Goal: Task Accomplishment & Management: Complete application form

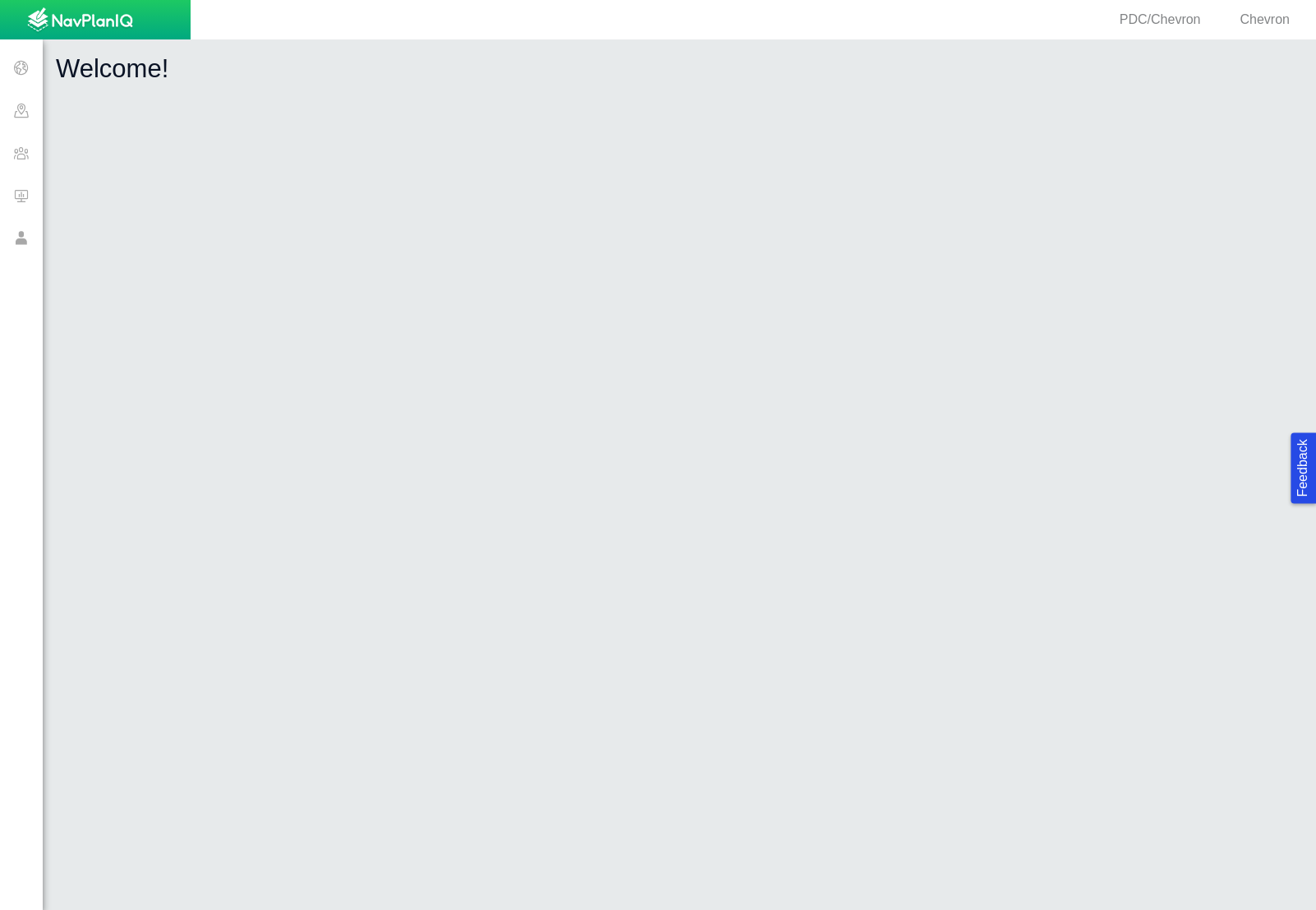
click at [14, 161] on span at bounding box center [21, 152] width 43 height 43
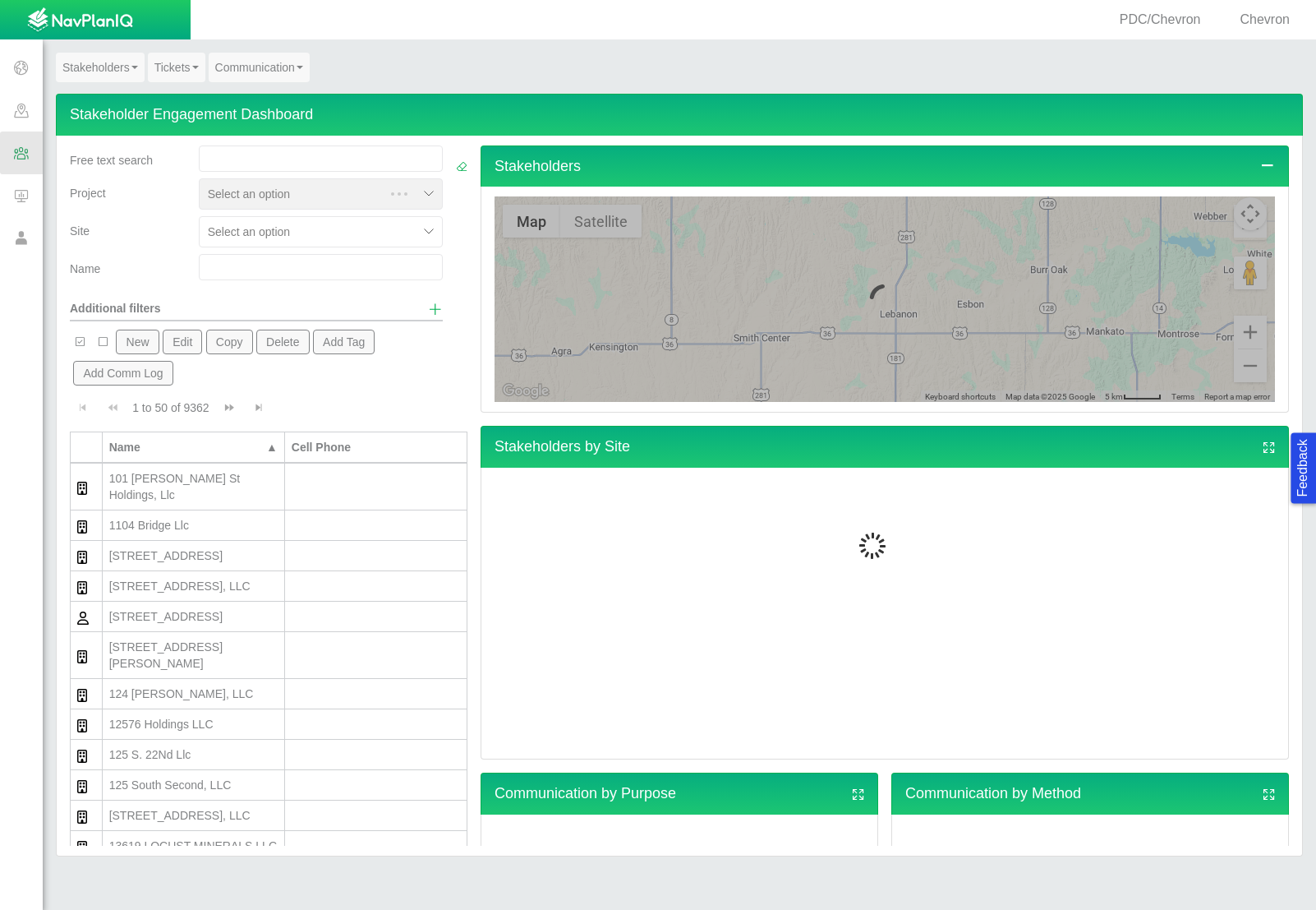
click at [222, 262] on input "text" at bounding box center [320, 267] width 244 height 27
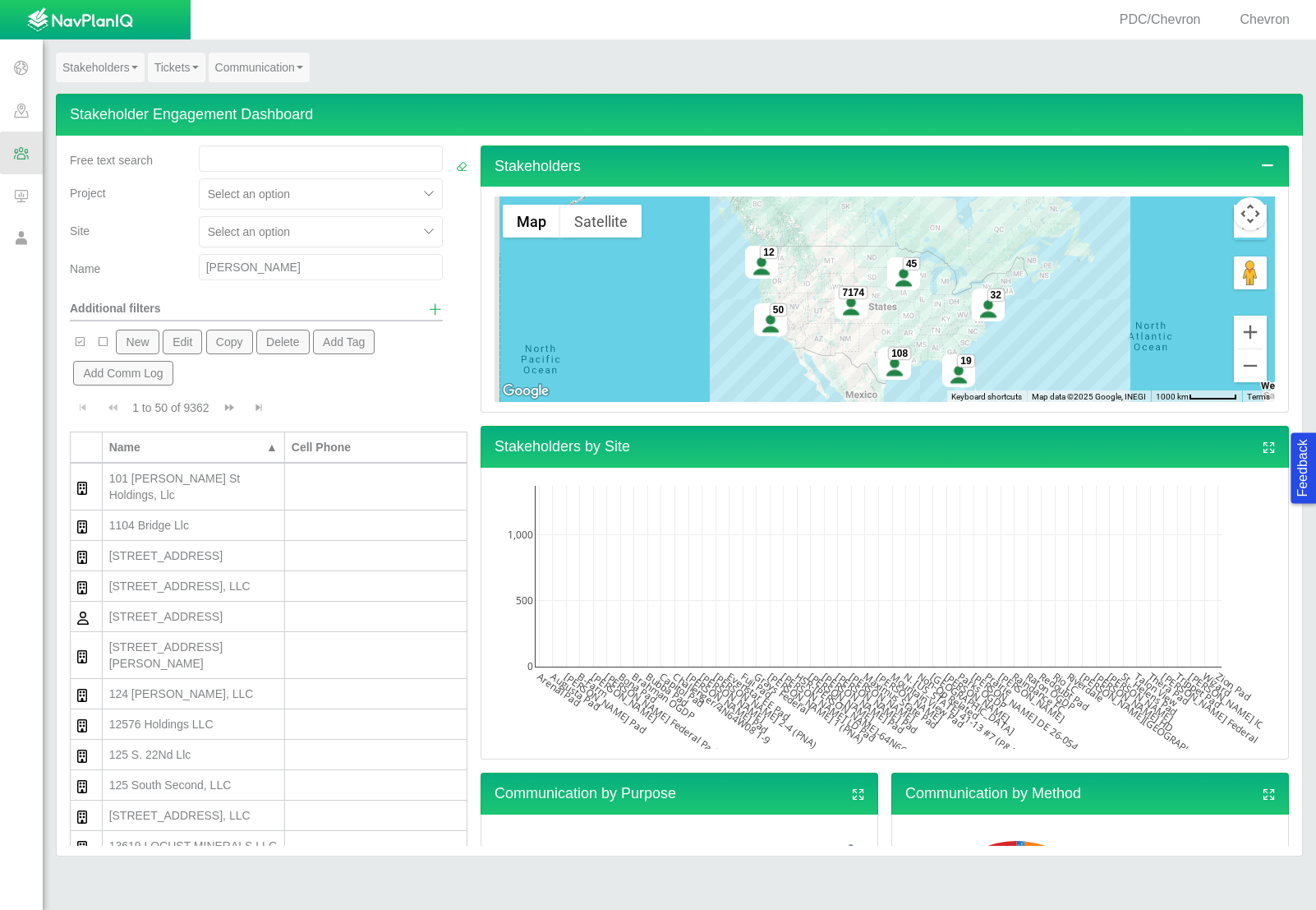
type input "[PERSON_NAME]"
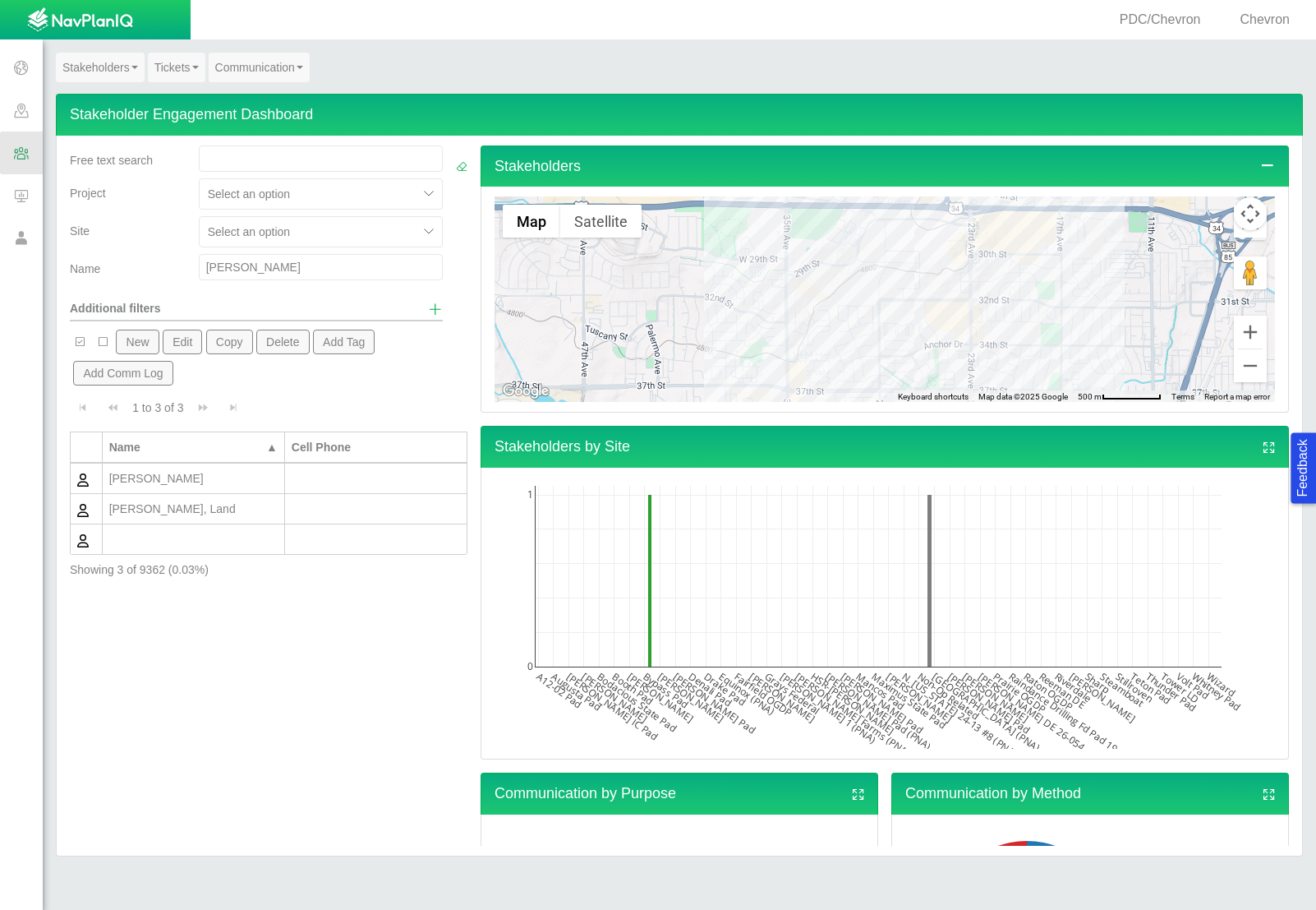
click at [205, 486] on div "[PERSON_NAME]" at bounding box center [193, 478] width 168 height 16
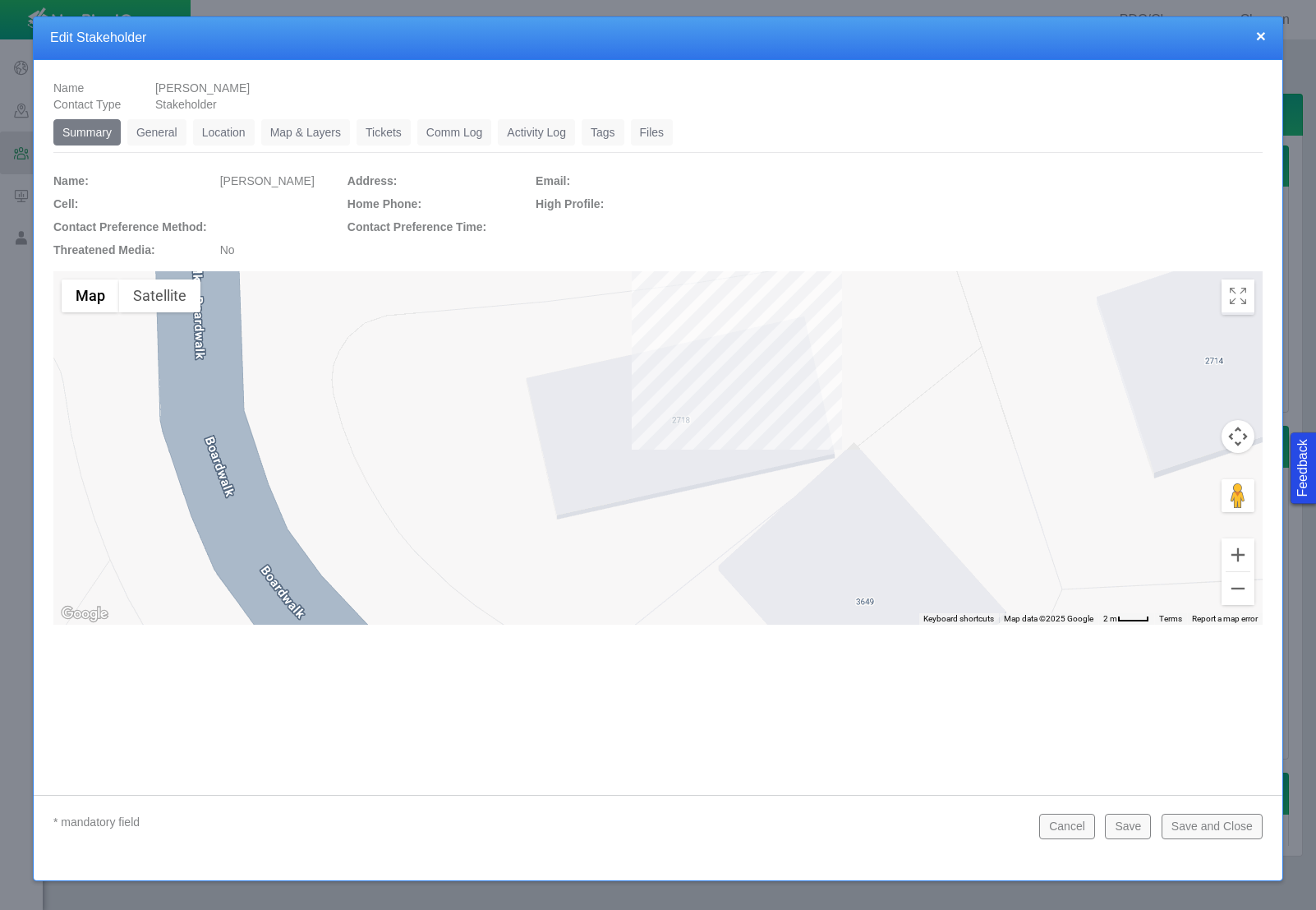
click at [166, 134] on link "General" at bounding box center [157, 132] width 59 height 27
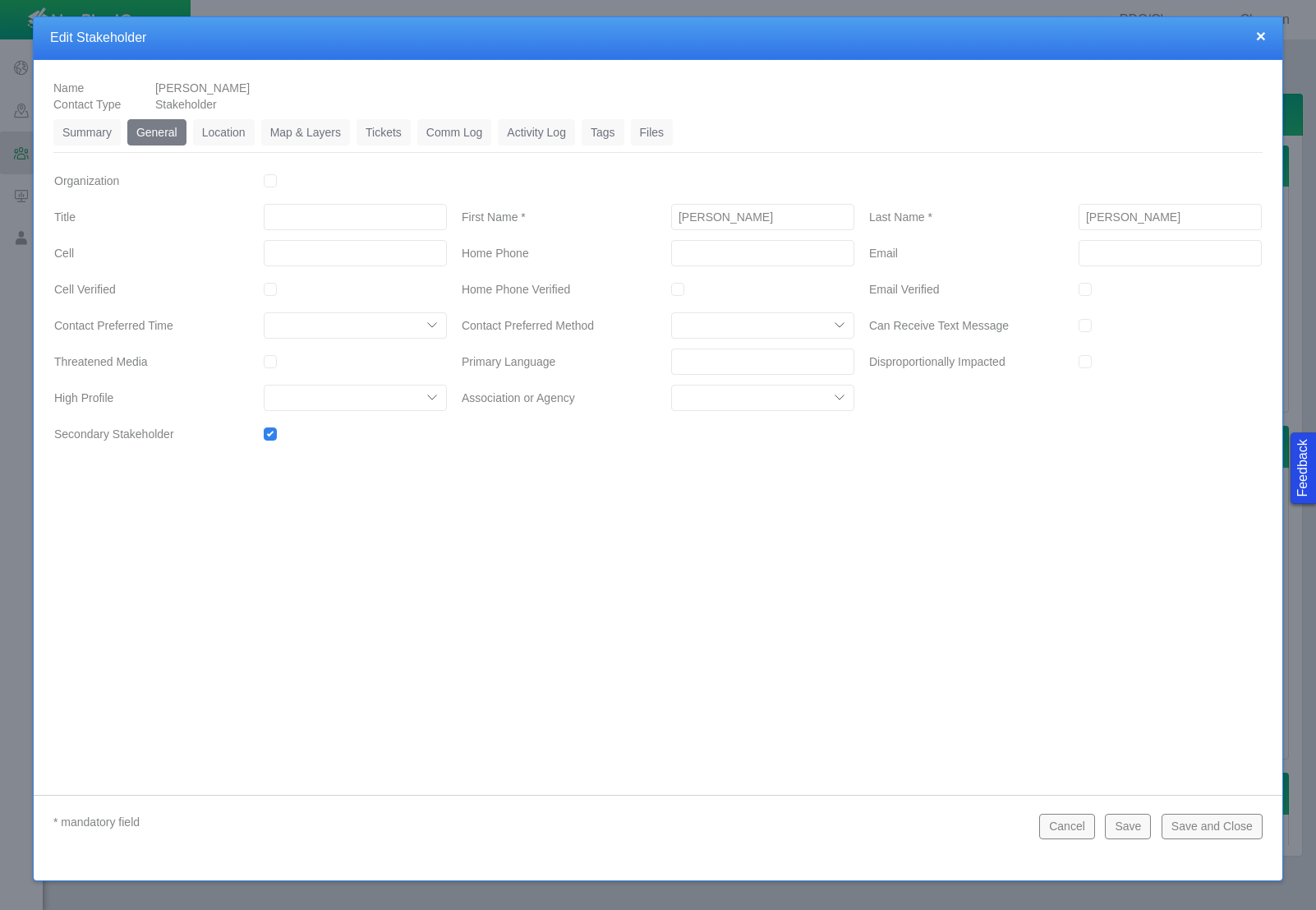
click at [209, 133] on link "Location" at bounding box center [223, 132] width 62 height 27
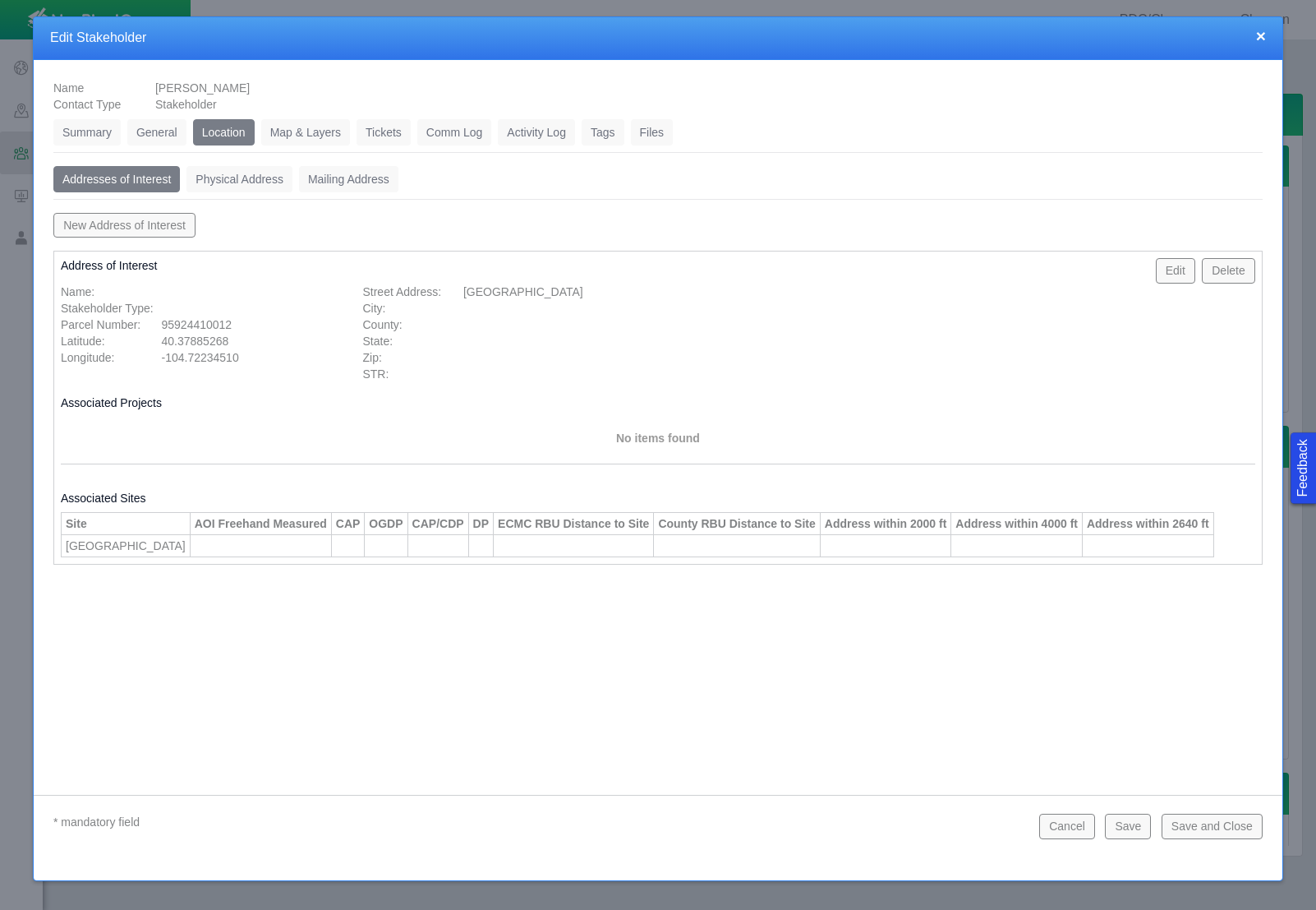
click at [1262, 40] on button "×" at bounding box center [1261, 36] width 9 height 17
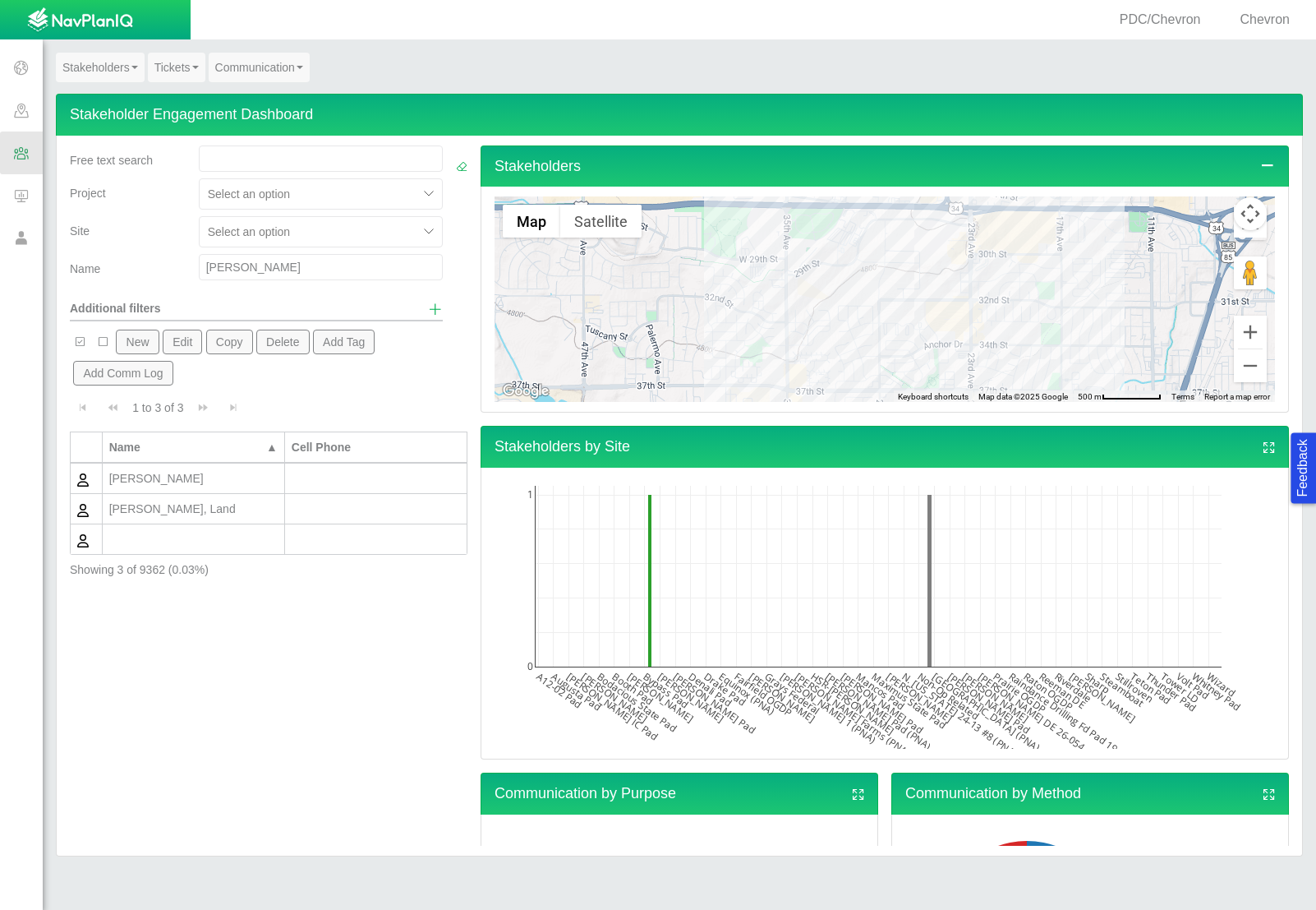
click at [262, 261] on input "[PERSON_NAME]" at bounding box center [320, 267] width 244 height 27
click at [162, 54] on link "Tickets" at bounding box center [177, 66] width 58 height 29
click at [189, 99] on link "Ticket Dashboard" at bounding box center [214, 98] width 130 height 21
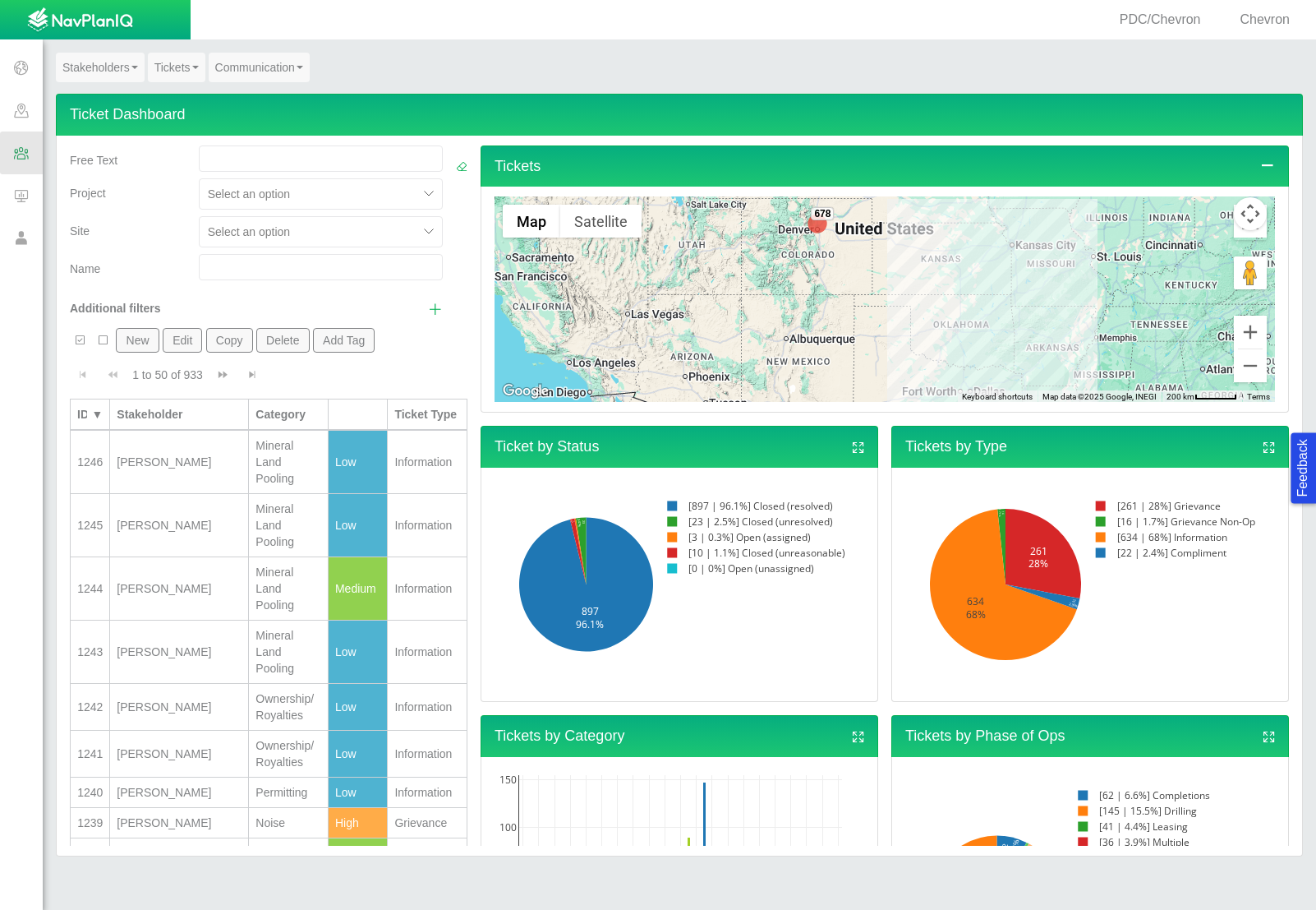
click at [76, 60] on link "Stakeholders" at bounding box center [100, 66] width 88 height 29
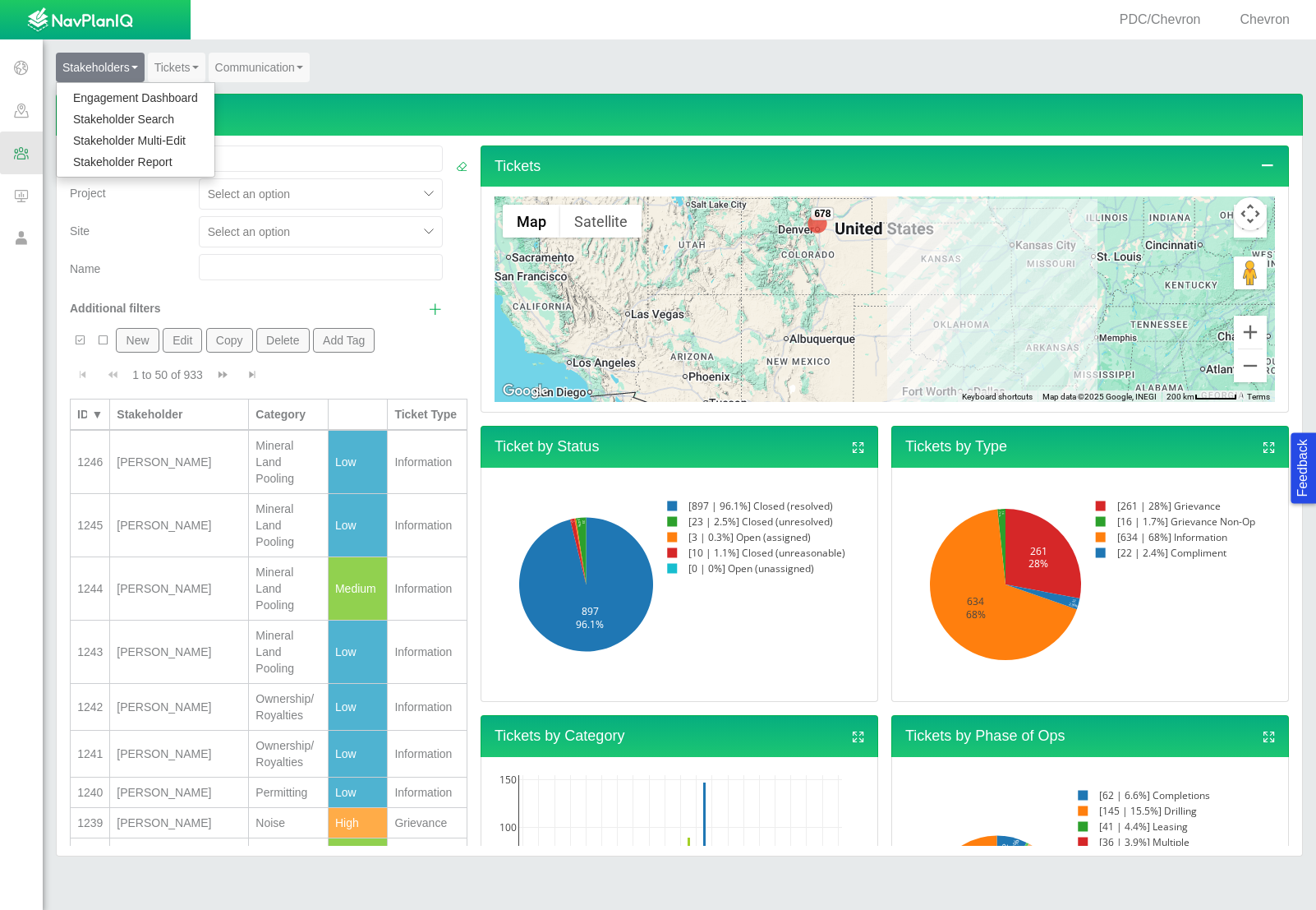
click at [96, 104] on link "Engagement Dashboard" at bounding box center [136, 98] width 158 height 21
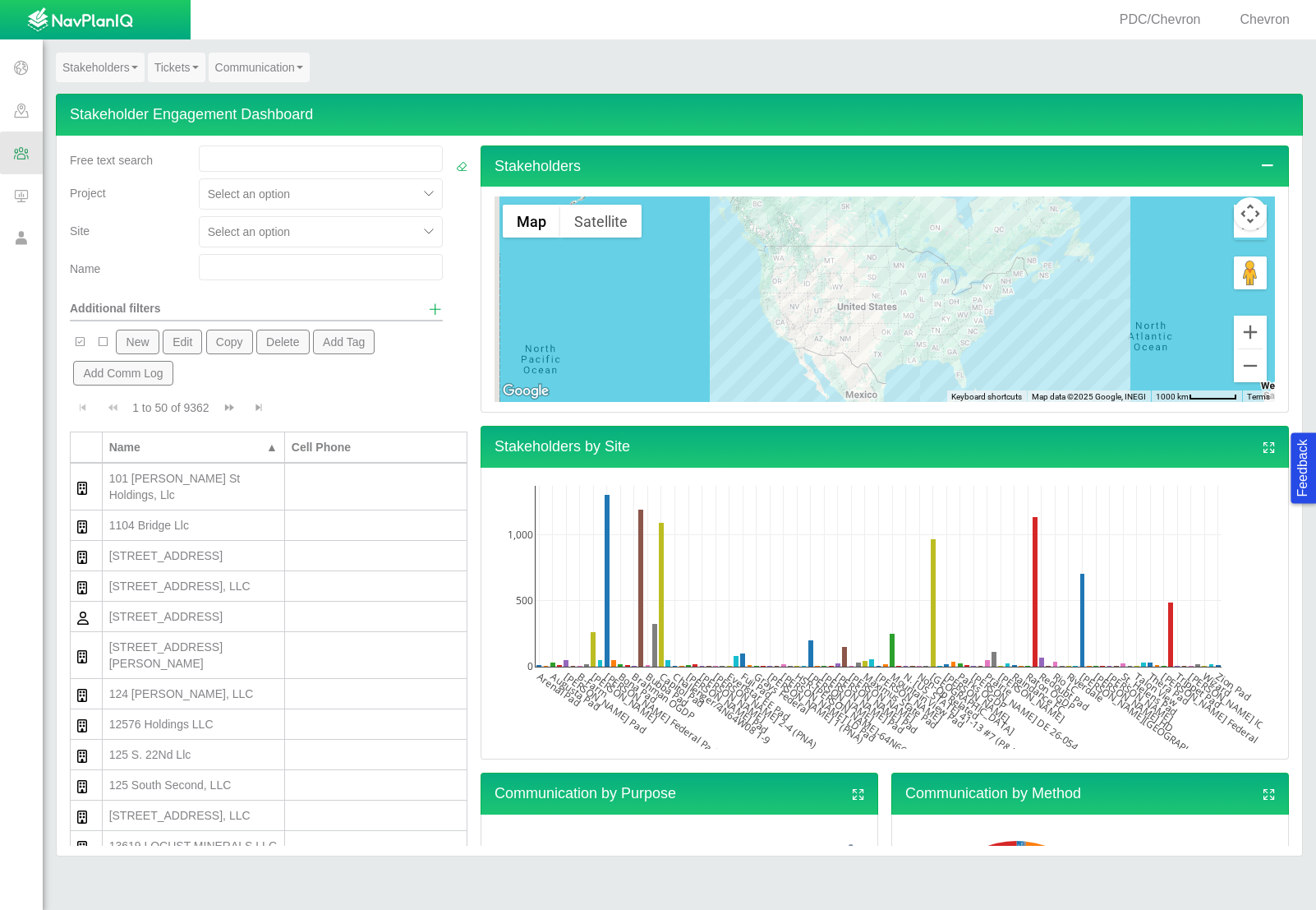
click at [308, 275] on input "text" at bounding box center [320, 267] width 244 height 27
type input "[PERSON_NAME]"
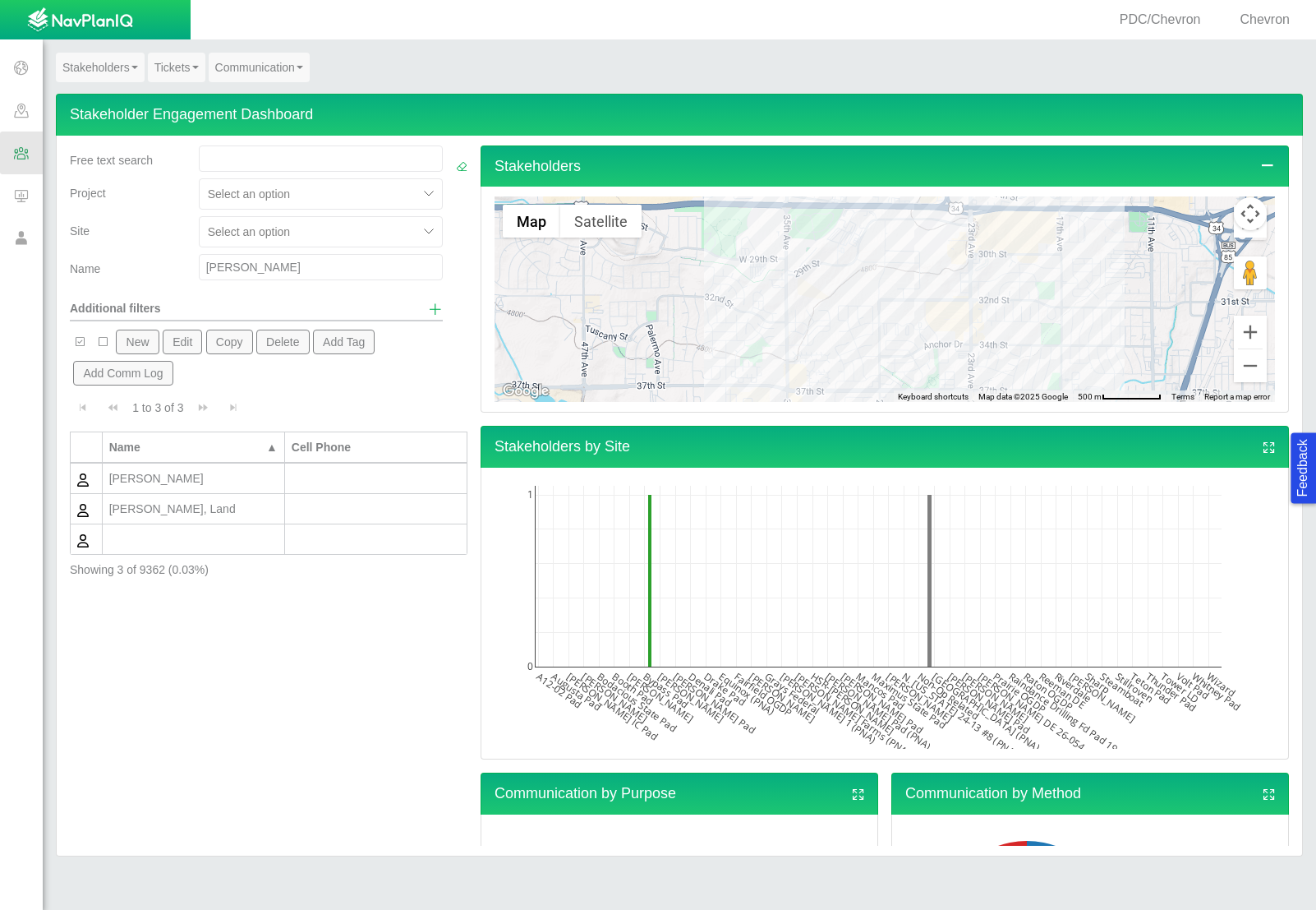
click at [170, 542] on div at bounding box center [193, 539] width 168 height 16
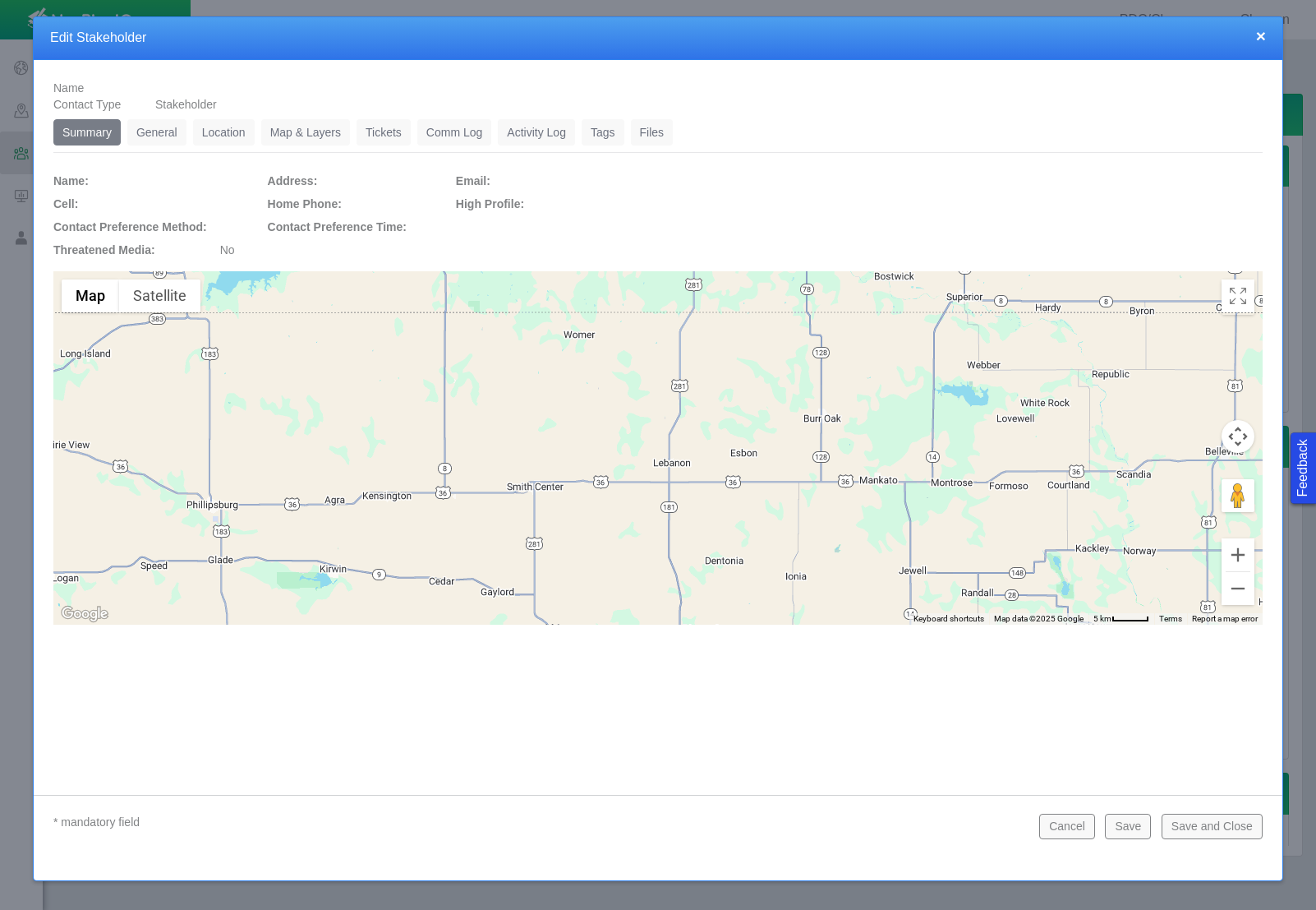
click at [155, 144] on link "General" at bounding box center [157, 132] width 59 height 27
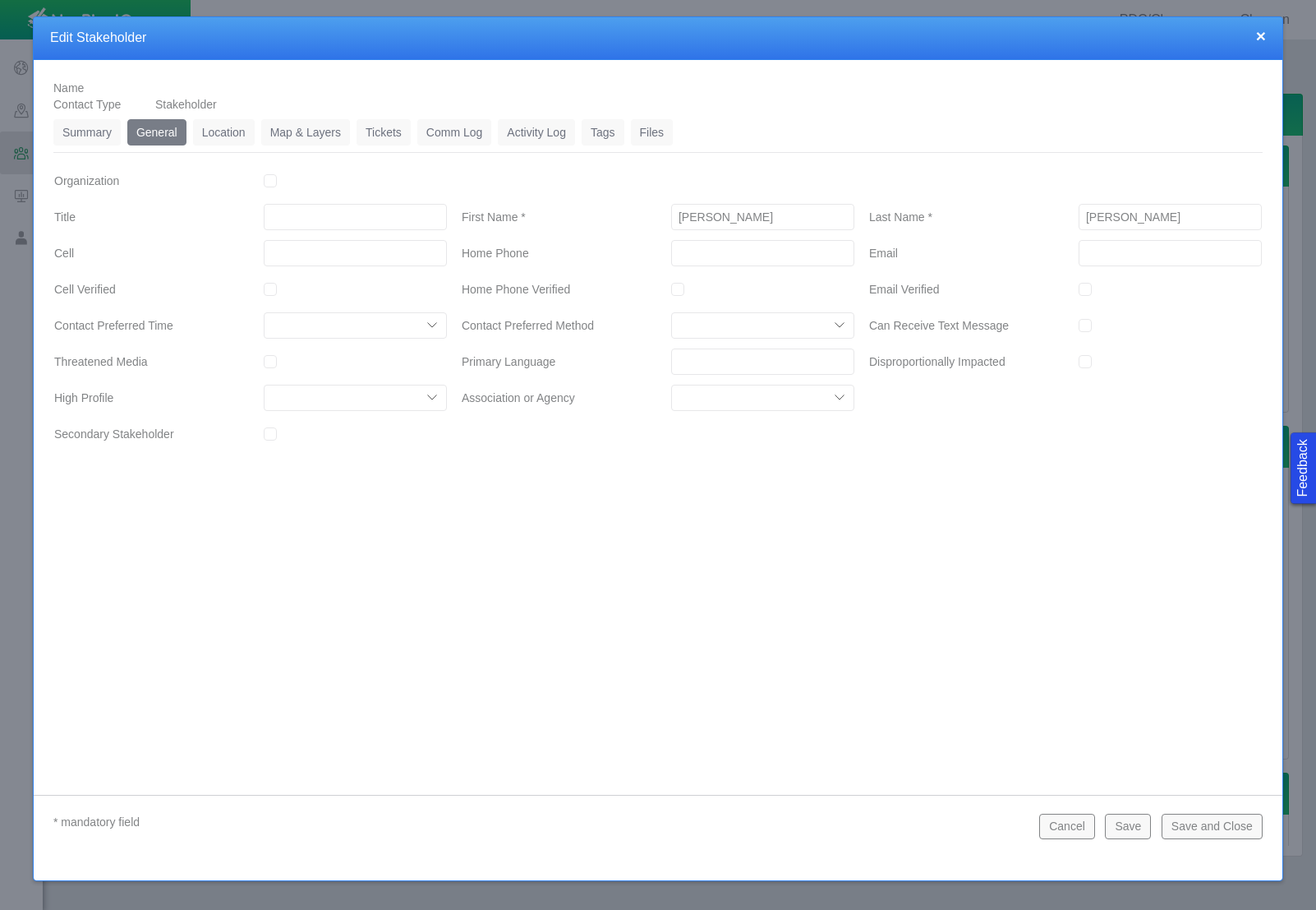
click at [106, 138] on link "Summary" at bounding box center [86, 132] width 67 height 27
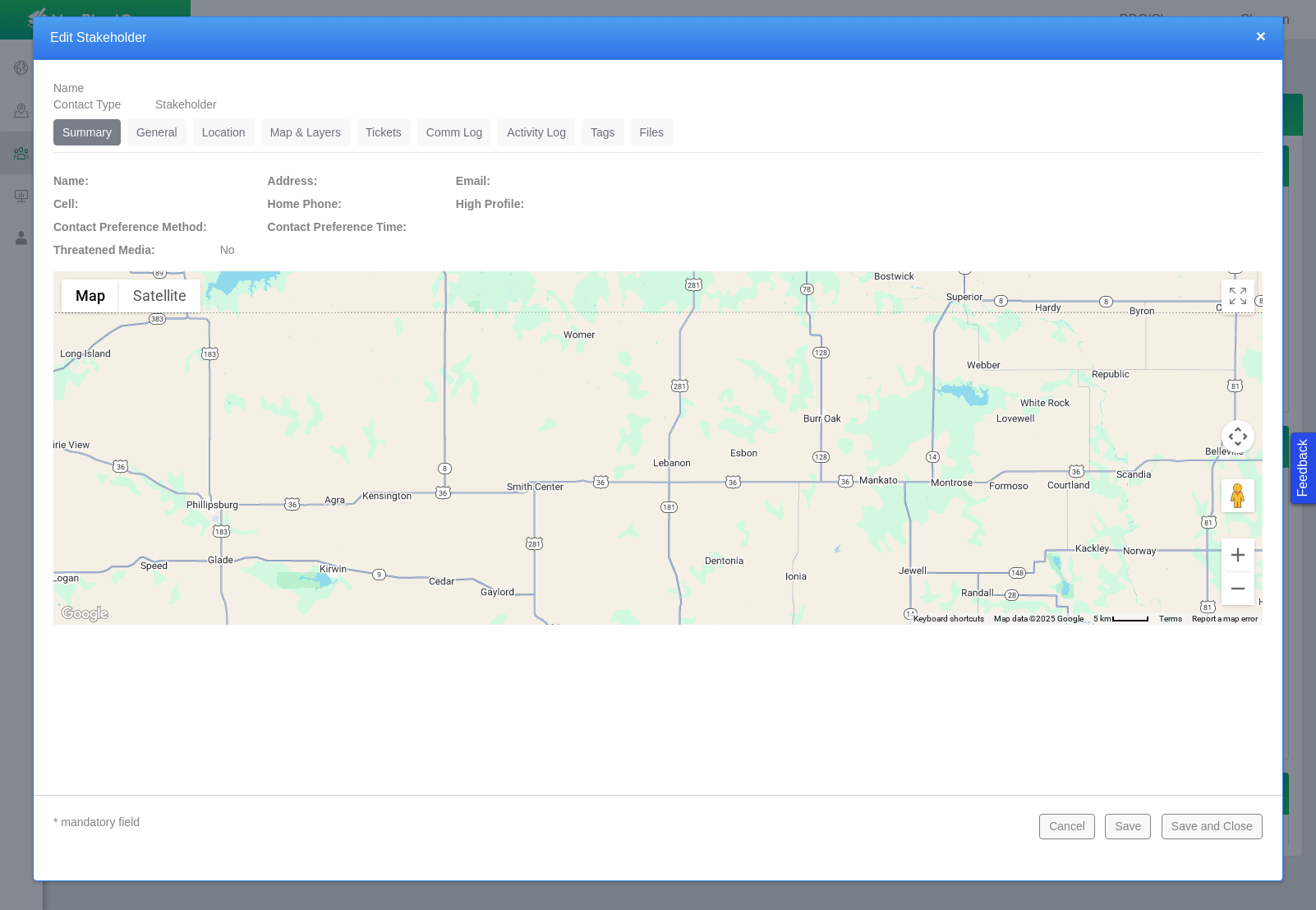
click at [229, 135] on link "Location" at bounding box center [223, 132] width 62 height 27
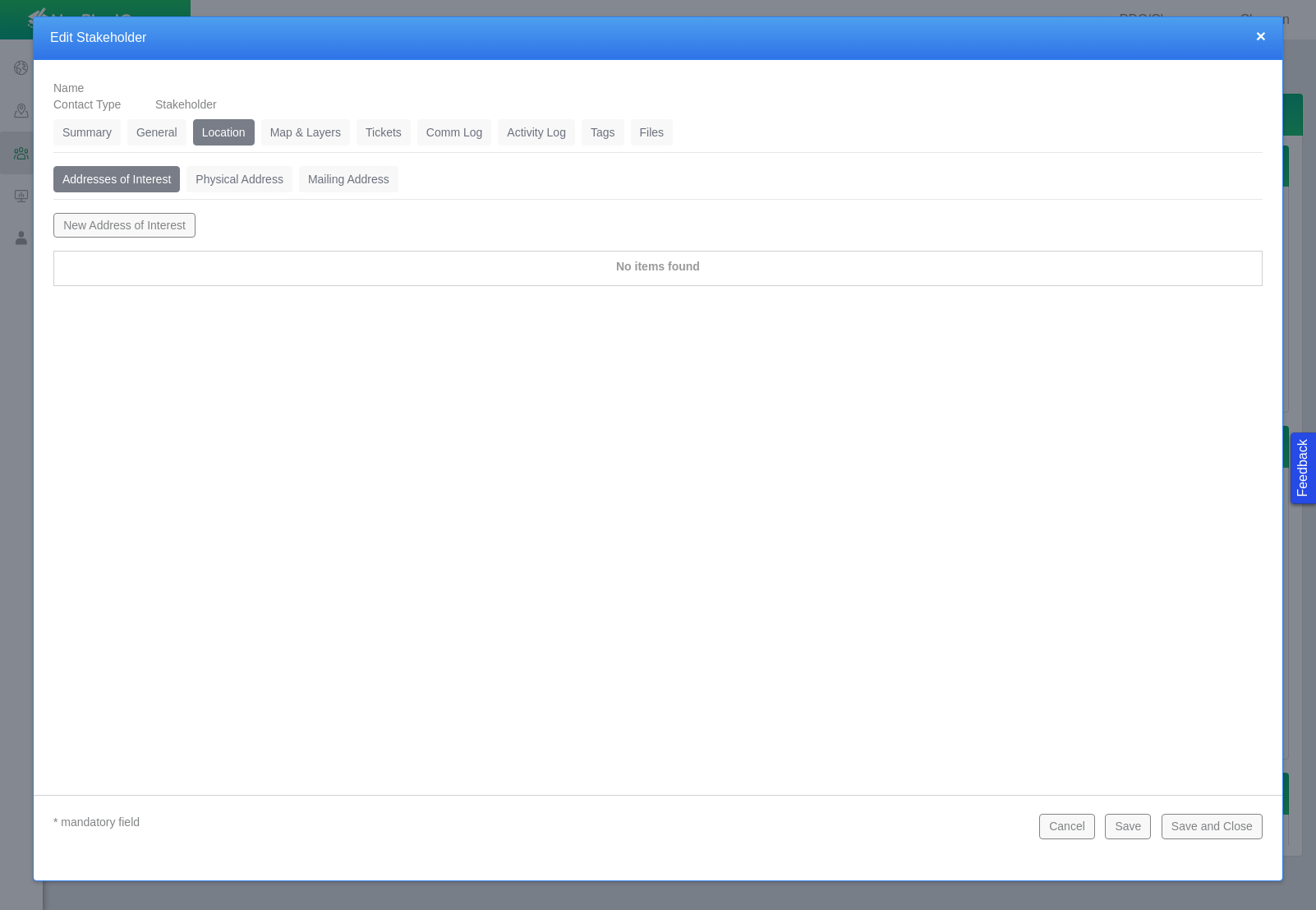
click at [227, 186] on link "Physical Address" at bounding box center [239, 180] width 106 height 27
click at [313, 178] on link "Mailing Address" at bounding box center [348, 180] width 100 height 27
click at [132, 135] on link "General" at bounding box center [157, 132] width 59 height 27
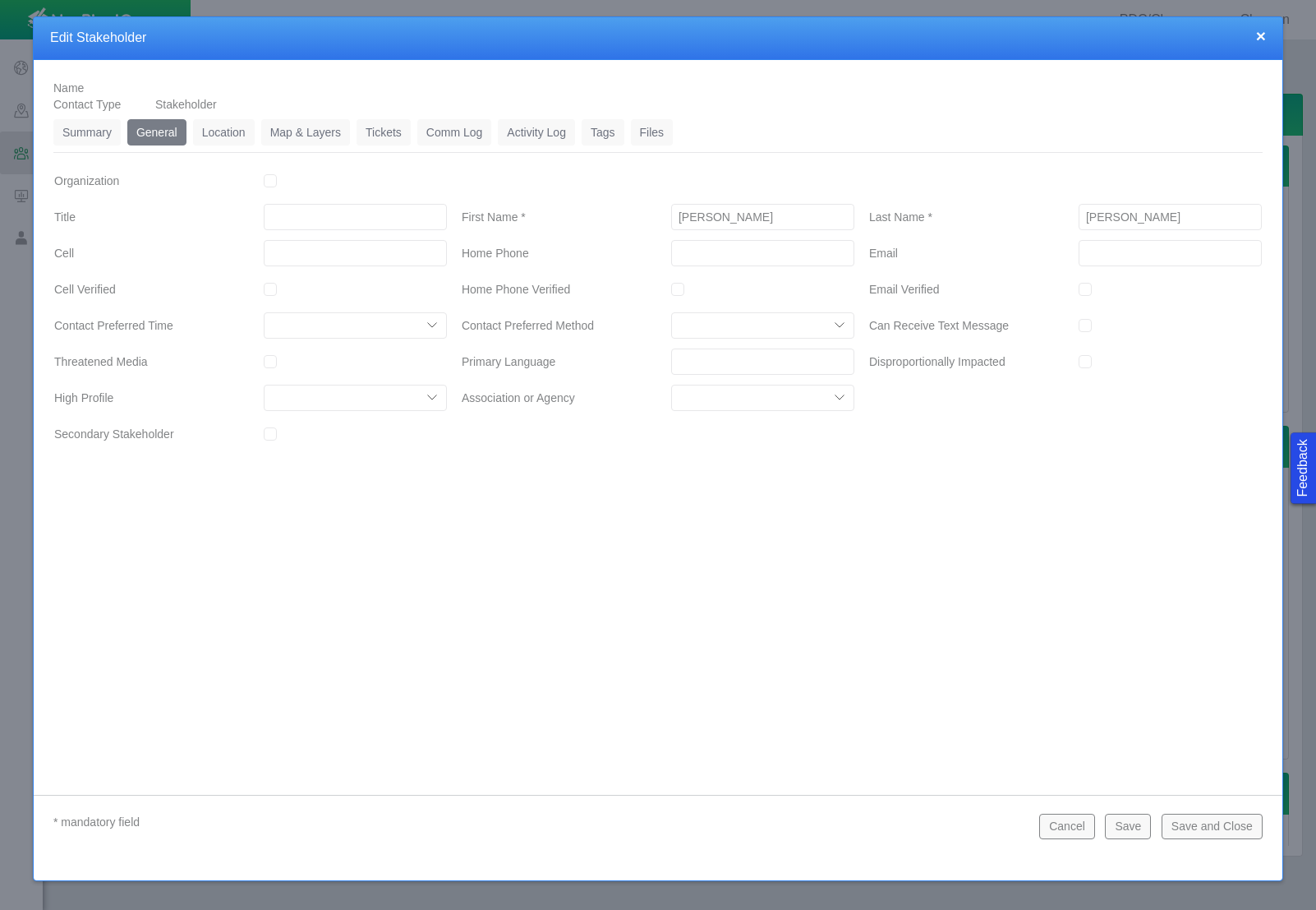
click at [1217, 822] on button "Save and Close" at bounding box center [1212, 825] width 101 height 25
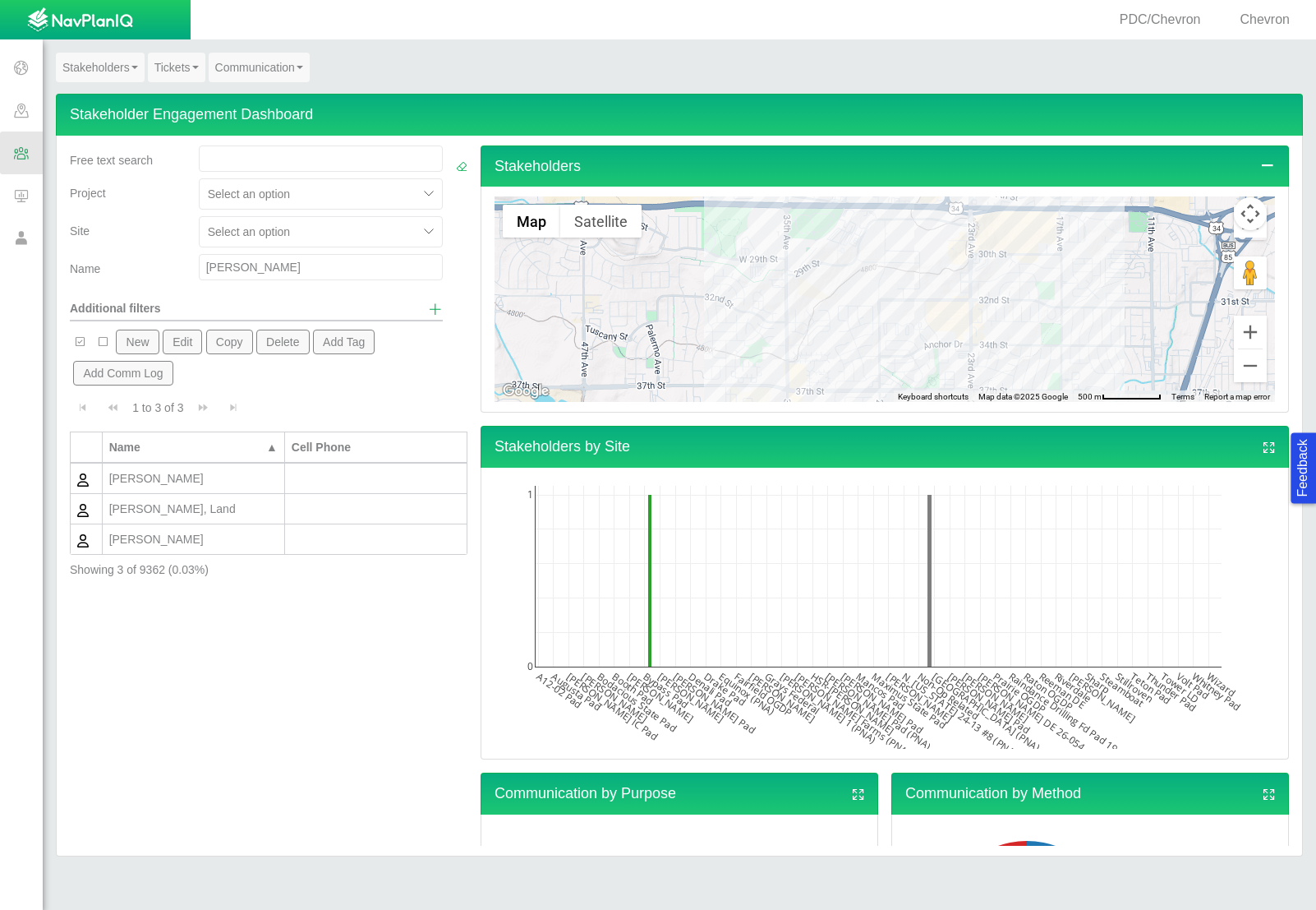
click at [127, 342] on button "New" at bounding box center [137, 342] width 43 height 25
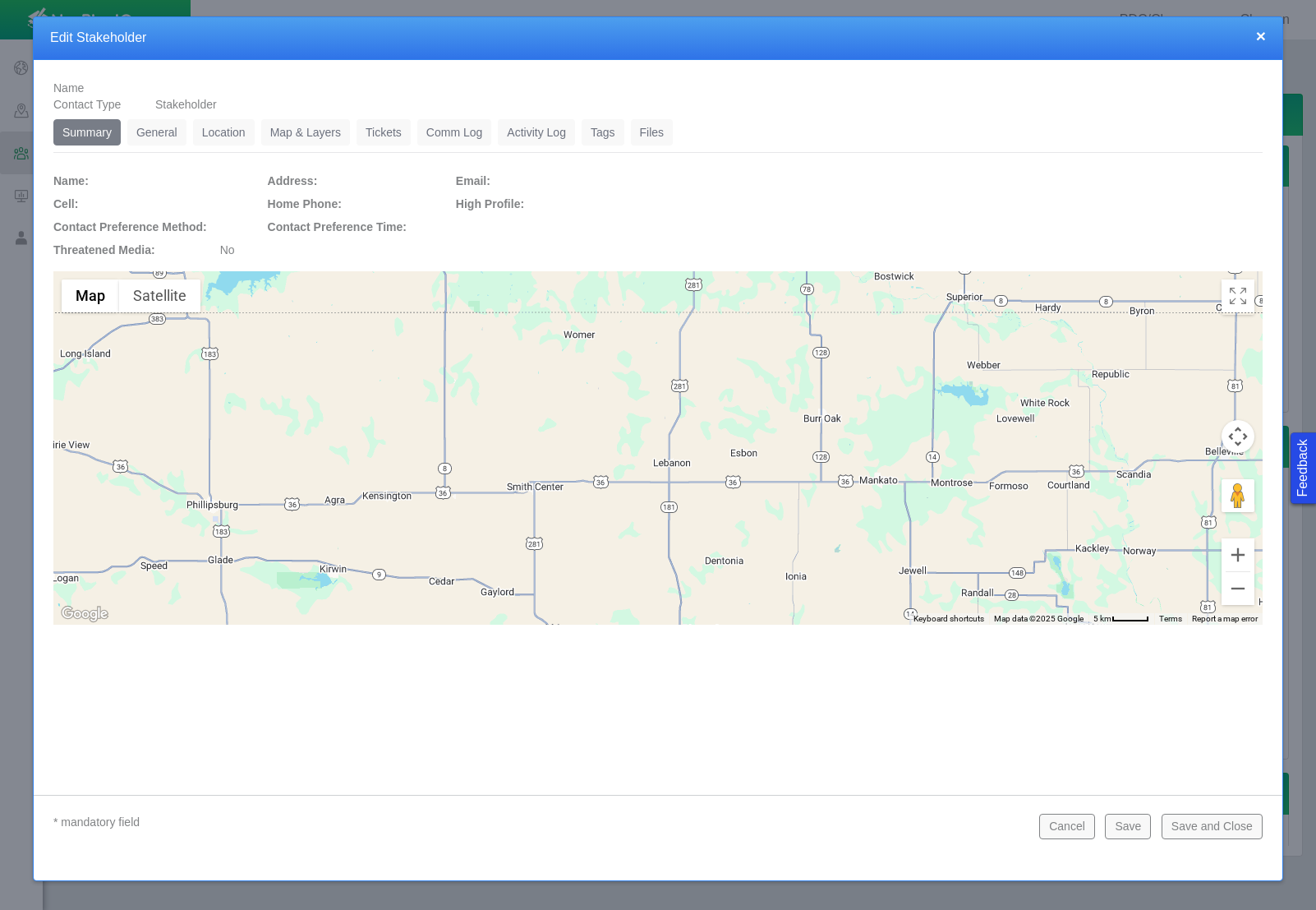
click at [151, 134] on link "General" at bounding box center [157, 132] width 59 height 27
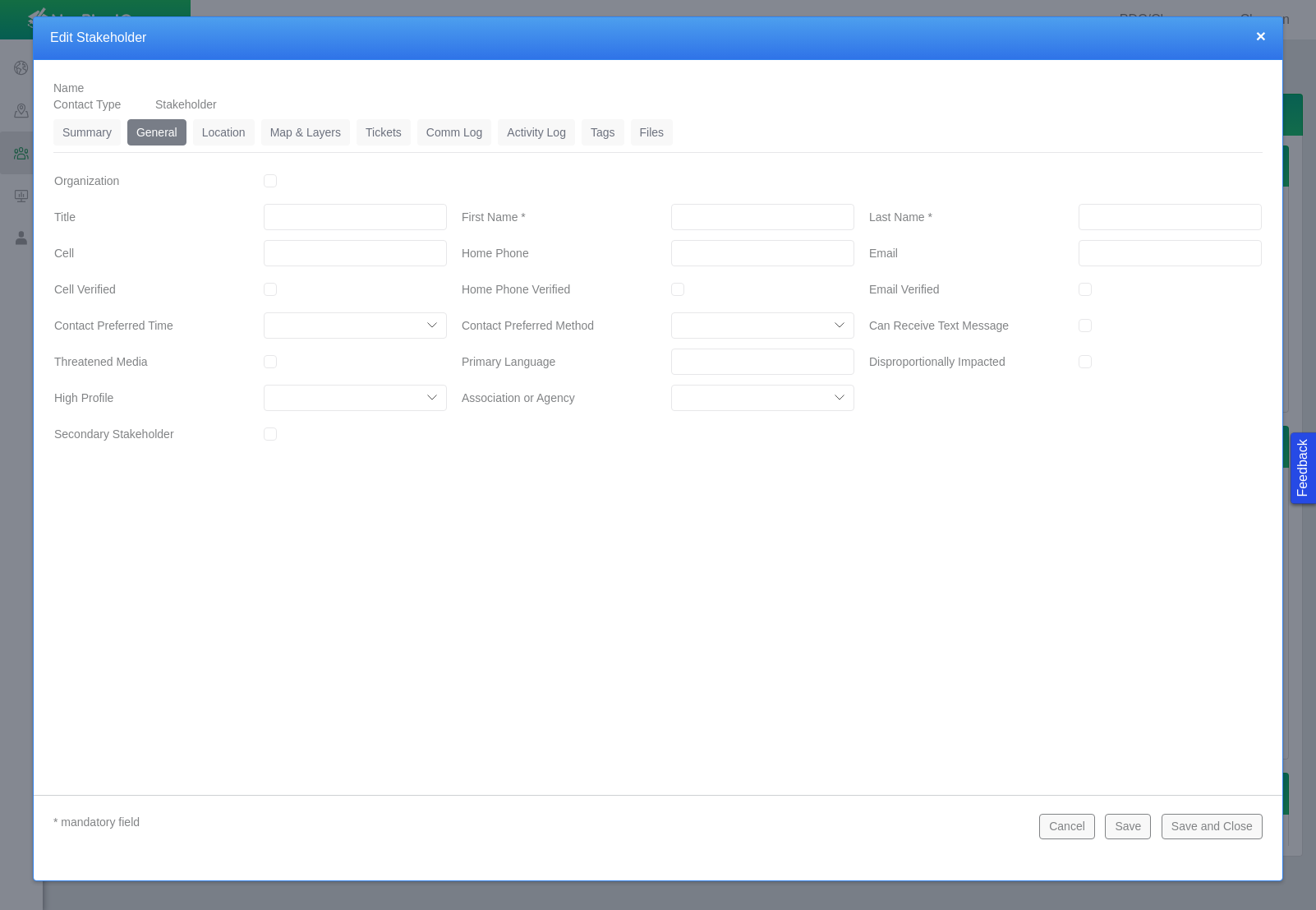
click at [743, 213] on input "First Name *" at bounding box center [762, 218] width 183 height 27
type input "[PERSON_NAME]"
click at [691, 257] on input "___-___-____" at bounding box center [762, 254] width 183 height 27
type input "[PHONE_NUMBER]"
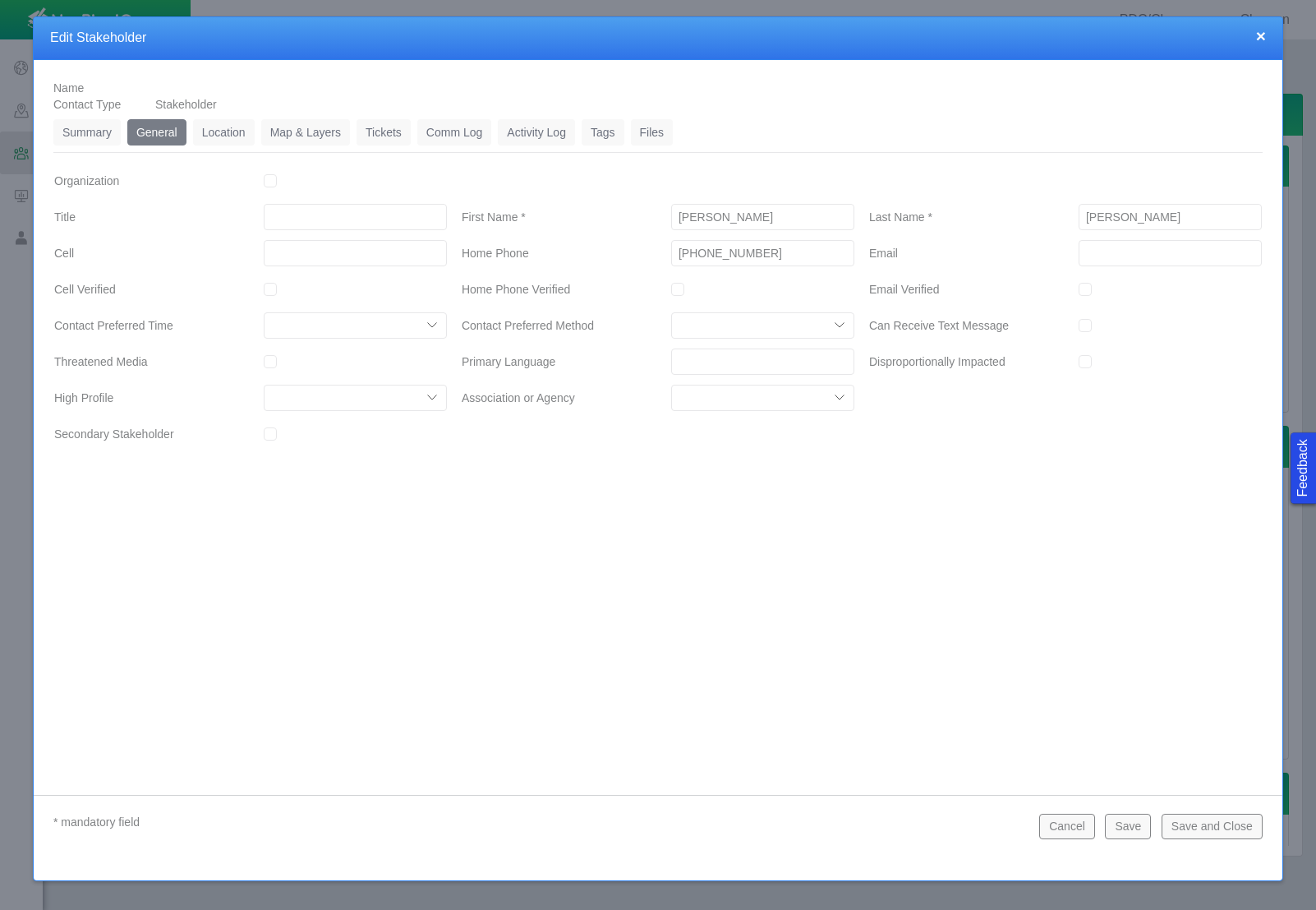
click at [1135, 828] on button "Save" at bounding box center [1128, 825] width 46 height 25
click at [222, 134] on link "Location" at bounding box center [223, 132] width 62 height 27
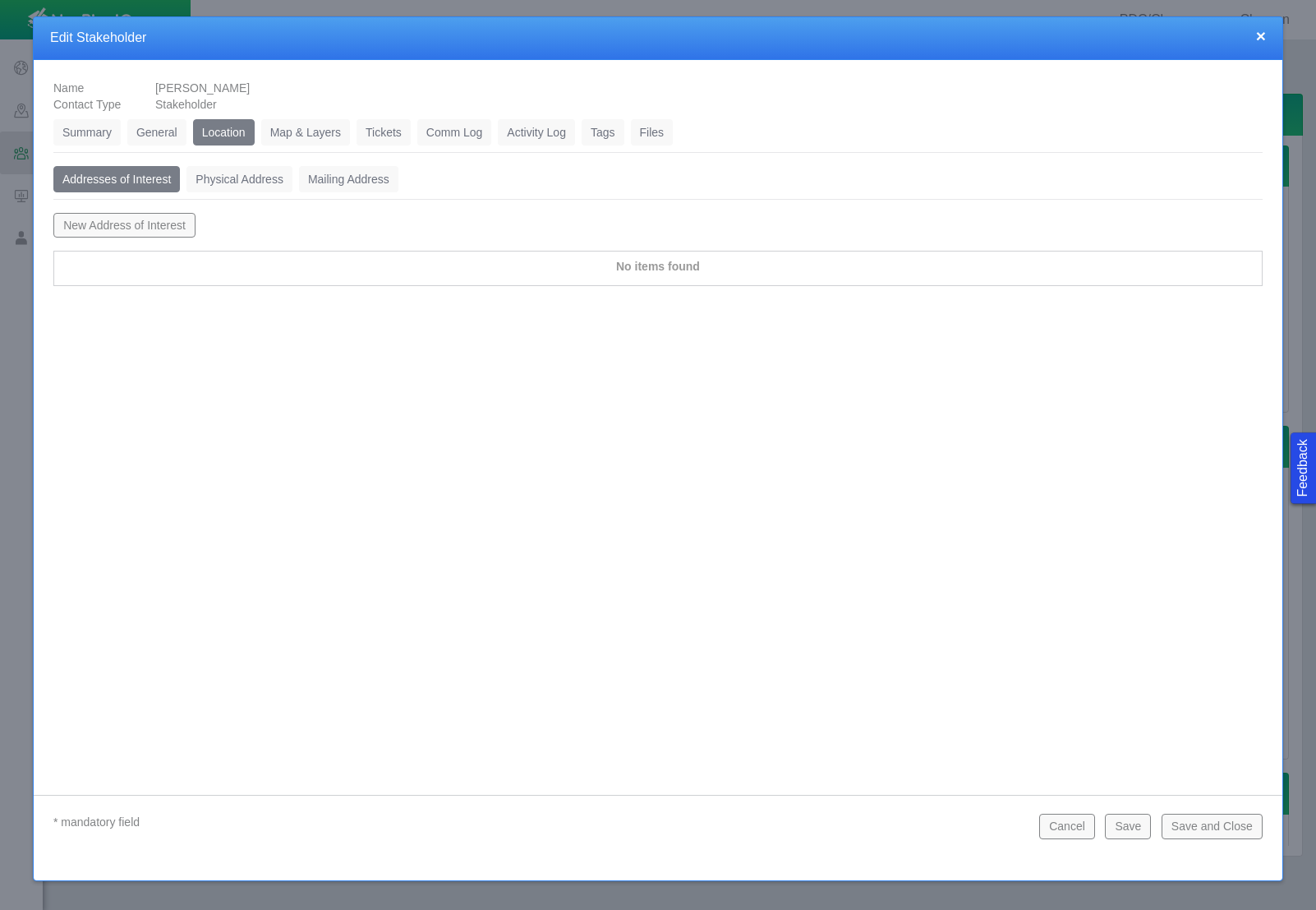
click at [188, 226] on button "New Address of Interest" at bounding box center [124, 225] width 142 height 25
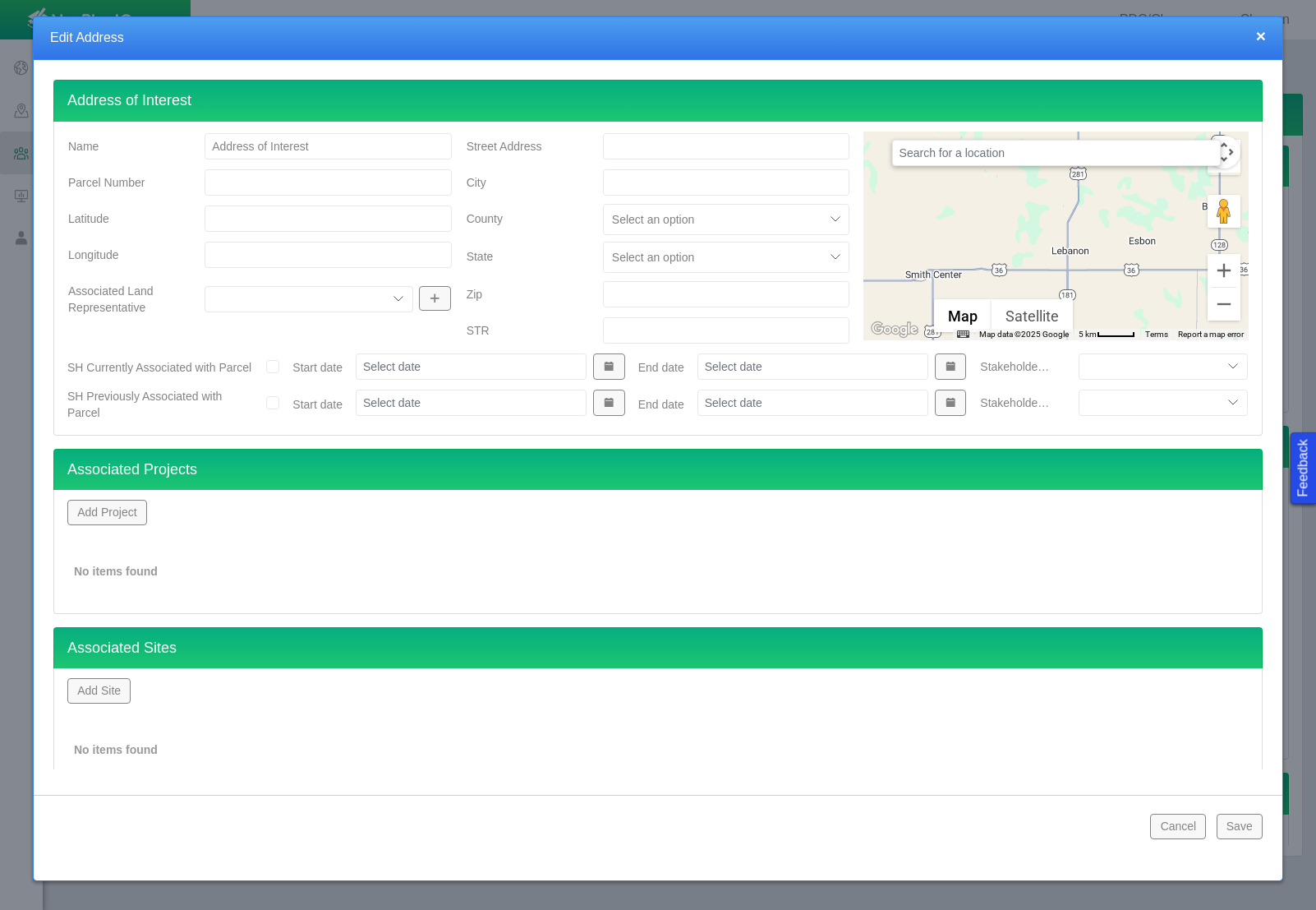
click at [984, 150] on input "text" at bounding box center [1057, 153] width 329 height 27
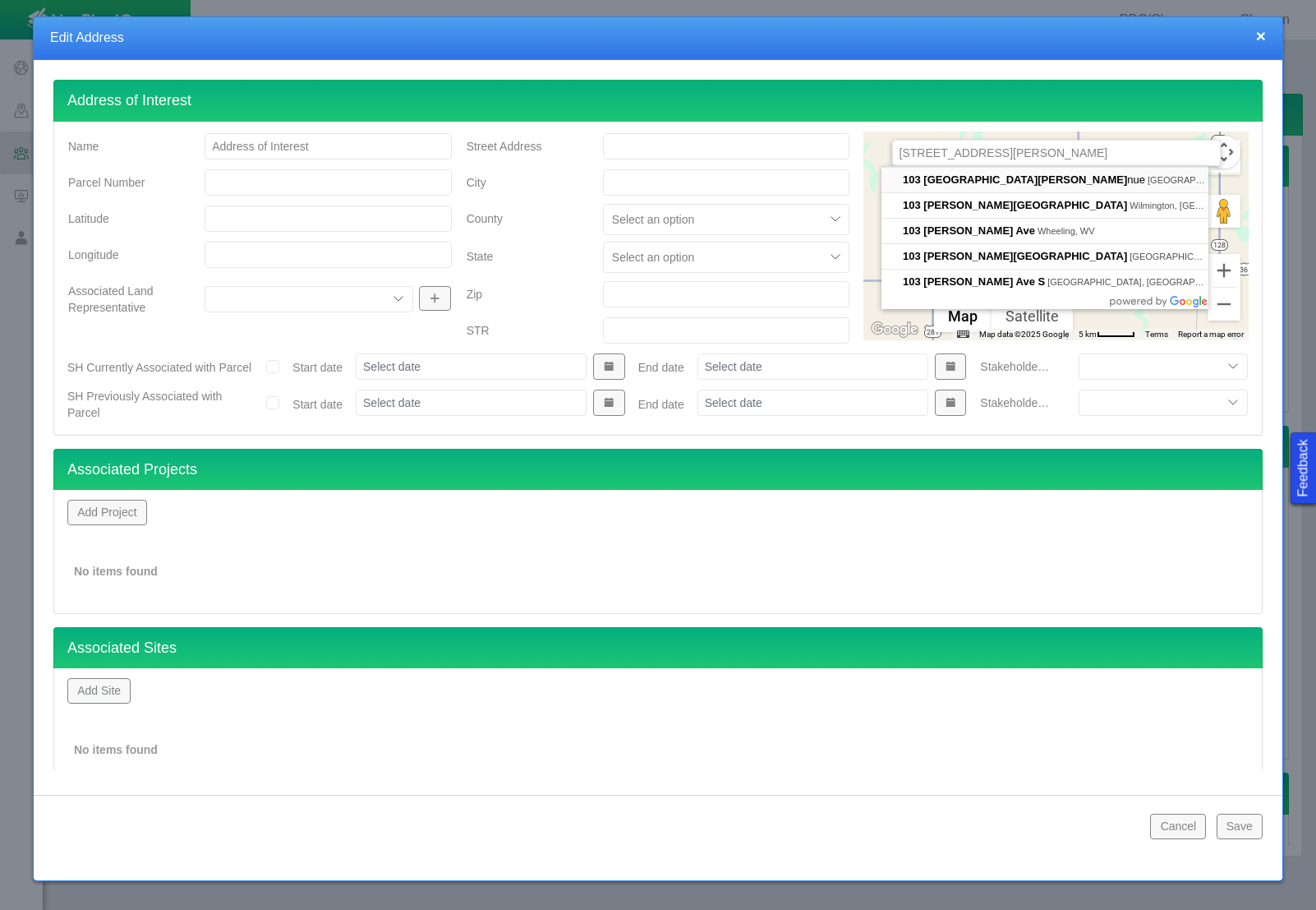
type input "[STREET_ADDRESS][PERSON_NAME]"
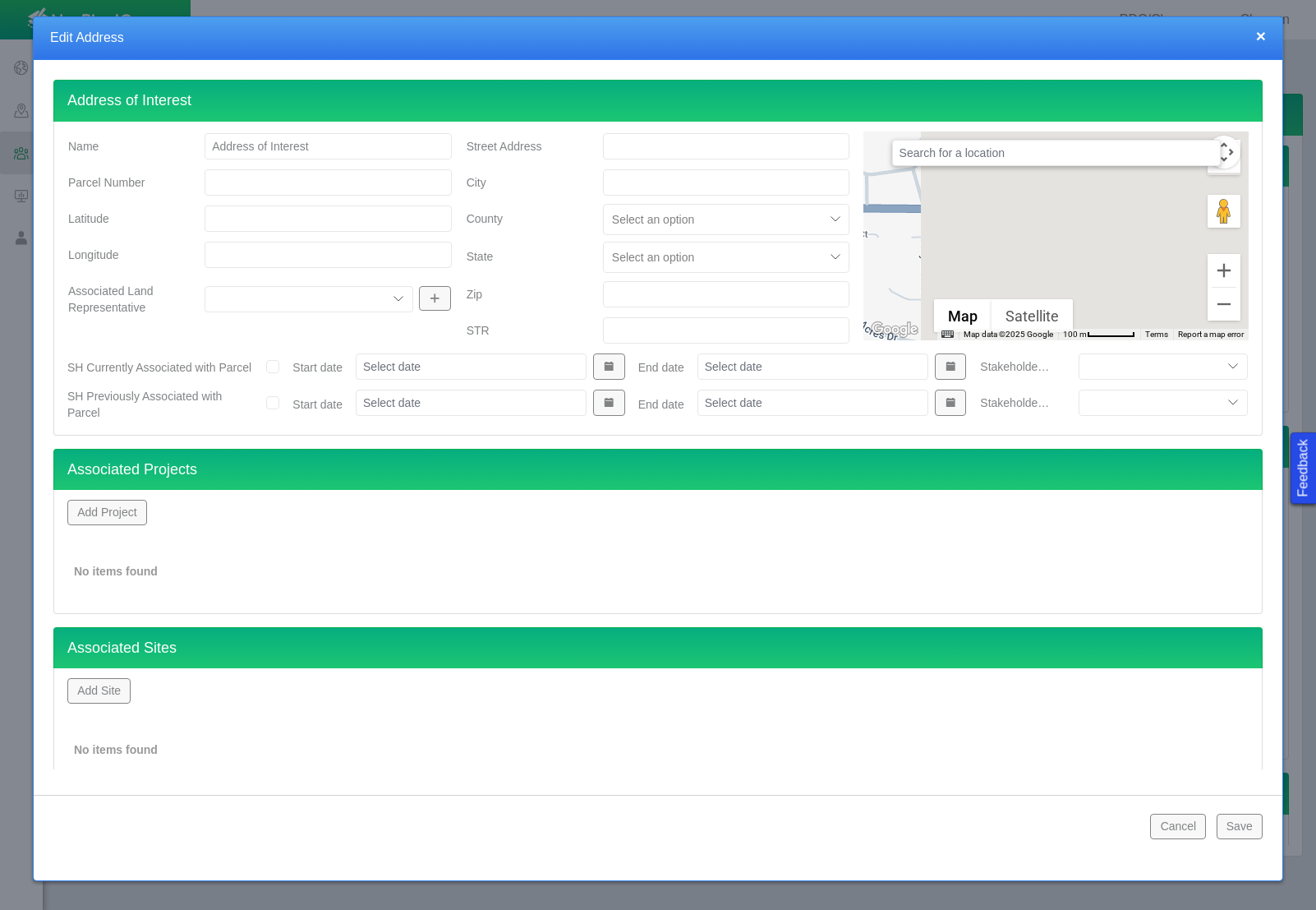
type input "40.33426750"
type input "-104.91577030"
type input "[STREET_ADDRESS][PERSON_NAME]"
type input "[GEOGRAPHIC_DATA]"
type input "80534"
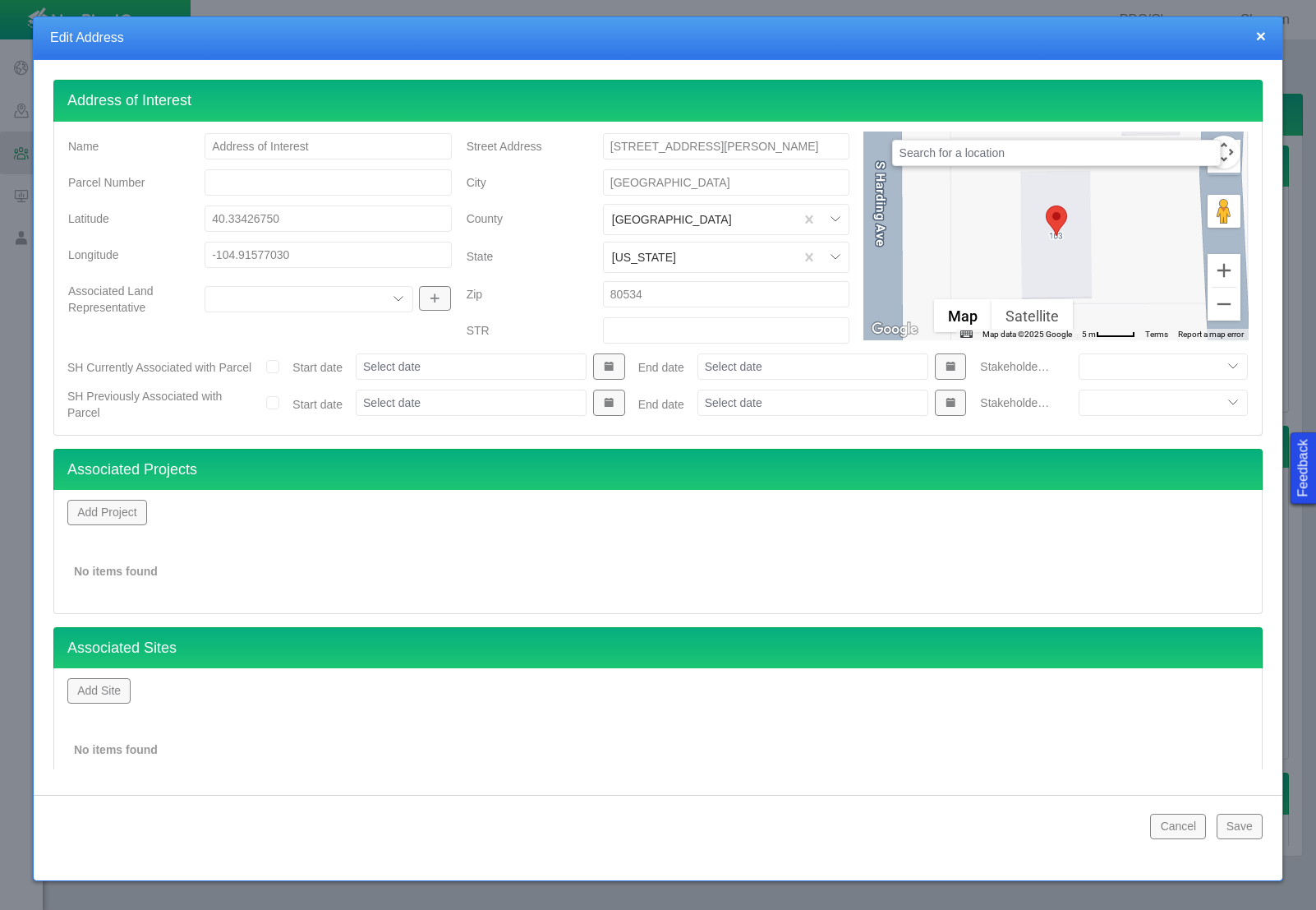
click at [97, 515] on button "Add Project" at bounding box center [107, 512] width 80 height 25
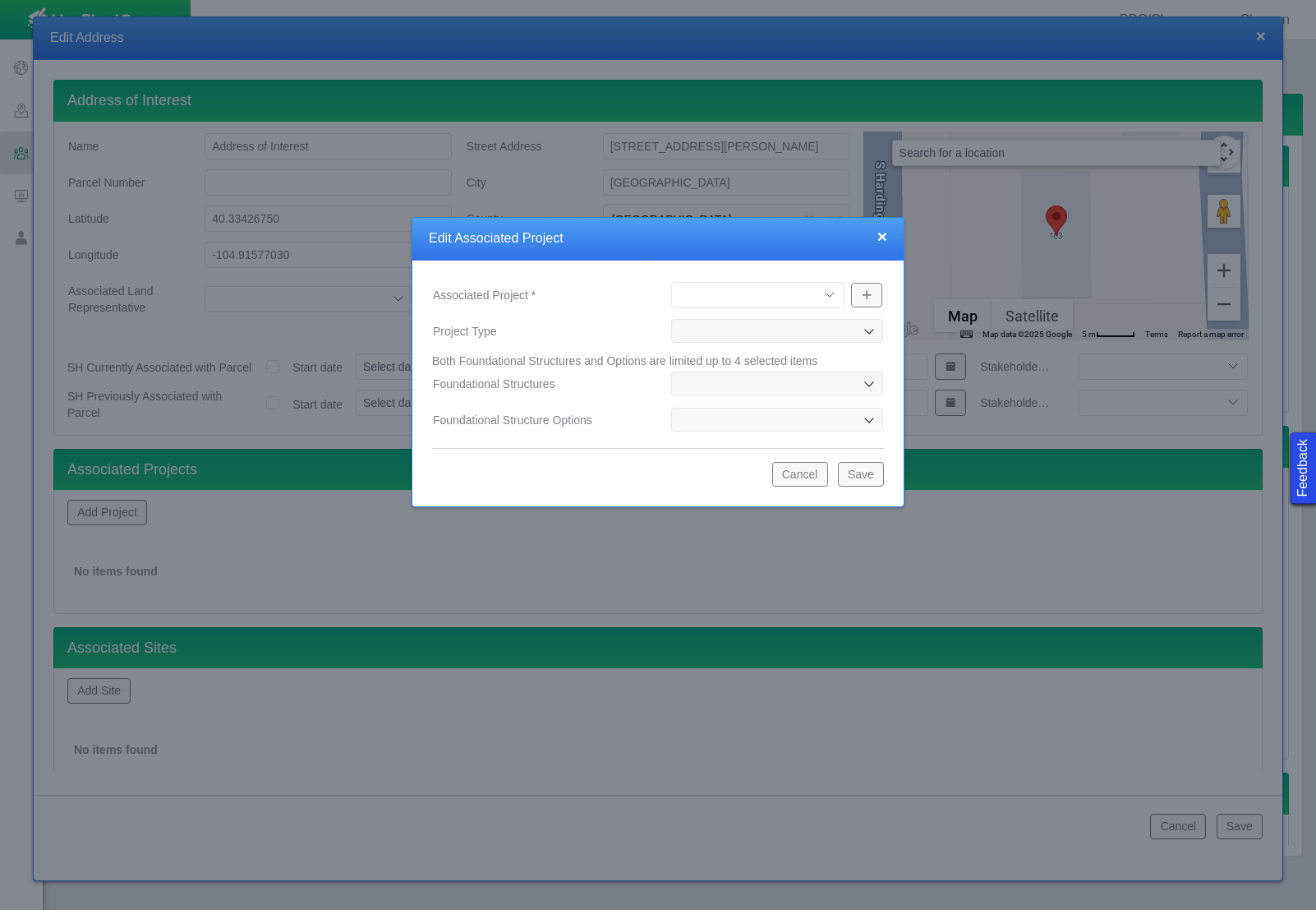
click at [813, 296] on select "[PERSON_NAME] Well Incident Brahman OGDP [GEOGRAPHIC_DATA] OGDP [GEOGRAPHIC_DAT…" at bounding box center [758, 295] width 174 height 27
click at [671, 282] on select "[PERSON_NAME] Well Incident Brahman OGDP [GEOGRAPHIC_DATA] OGDP [GEOGRAPHIC_DAT…" at bounding box center [758, 295] width 174 height 27
select select "48976645948102621"
click at [852, 470] on button "Save" at bounding box center [860, 474] width 46 height 25
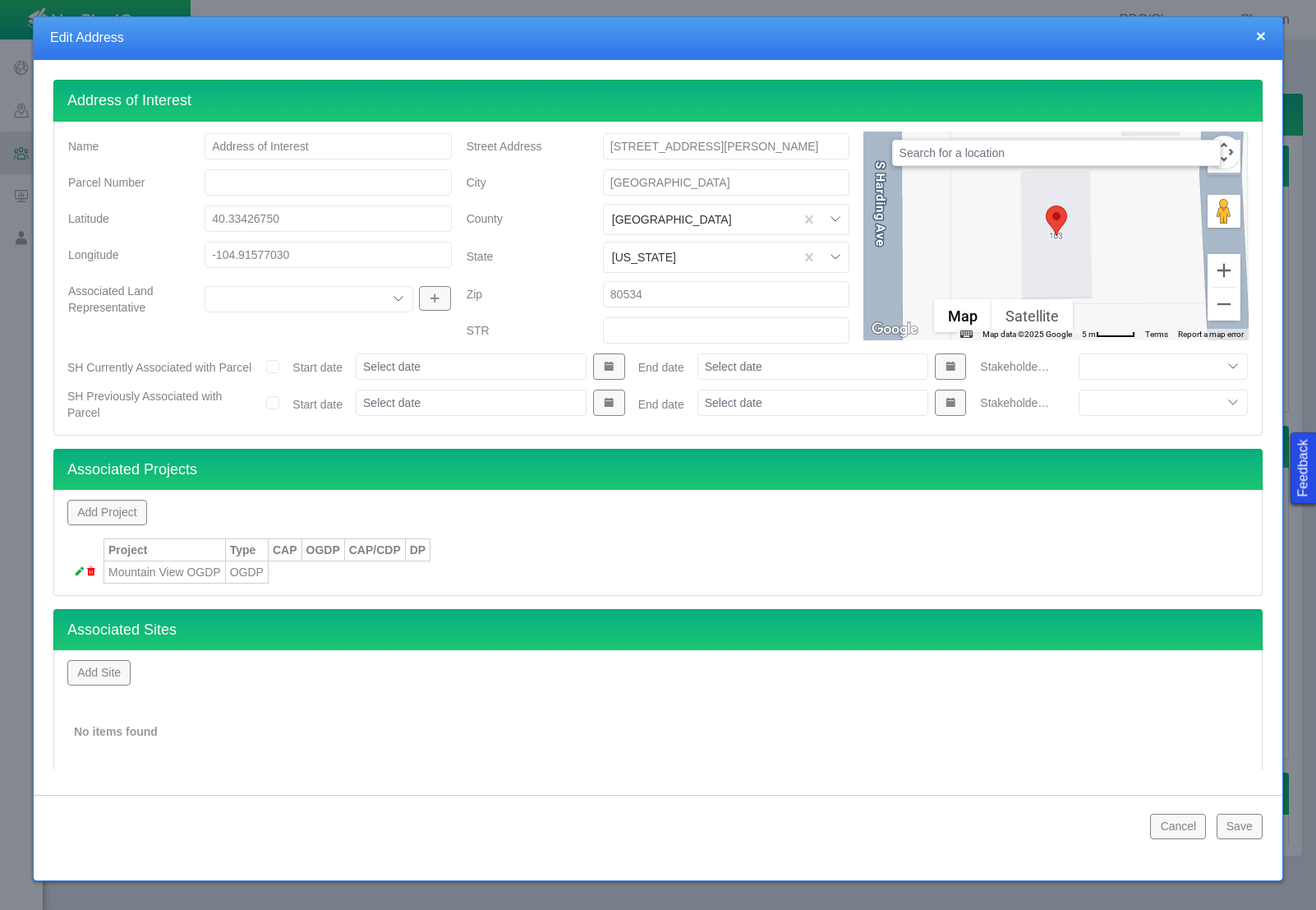
click at [1221, 825] on button "Save" at bounding box center [1239, 825] width 46 height 25
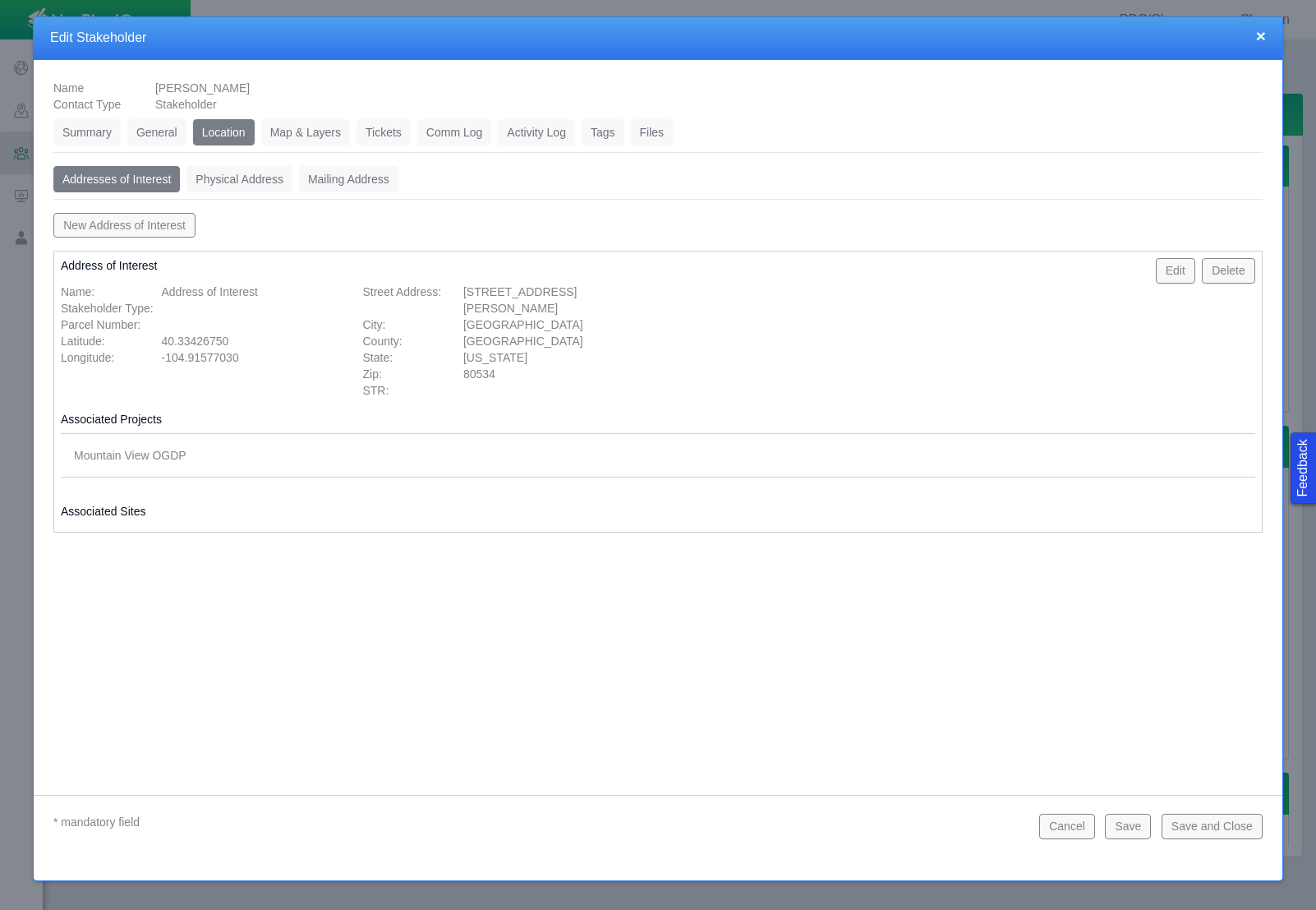
click at [312, 142] on link "Map & Layers" at bounding box center [305, 132] width 88 height 27
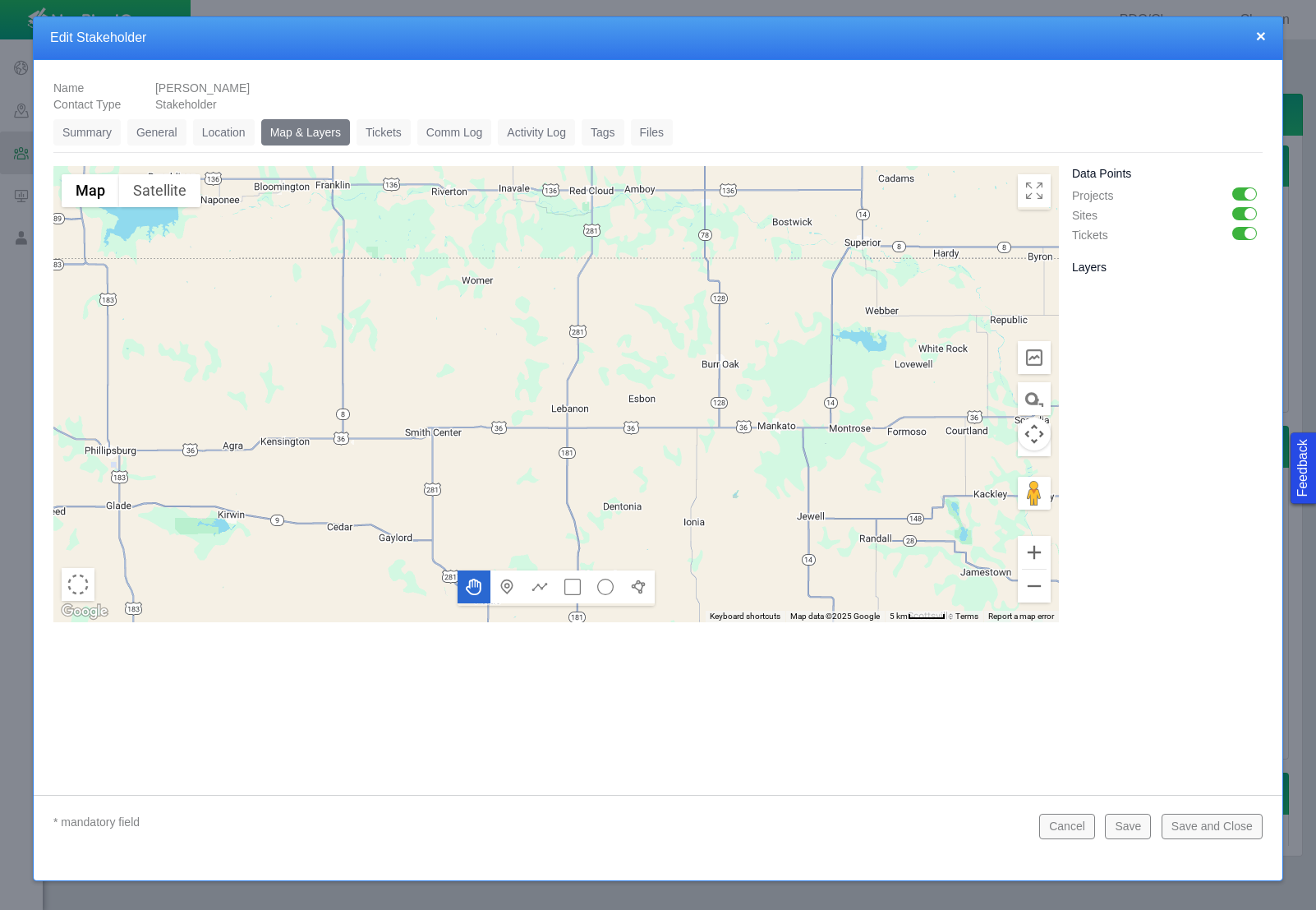
click at [365, 132] on link "Tickets" at bounding box center [383, 132] width 54 height 27
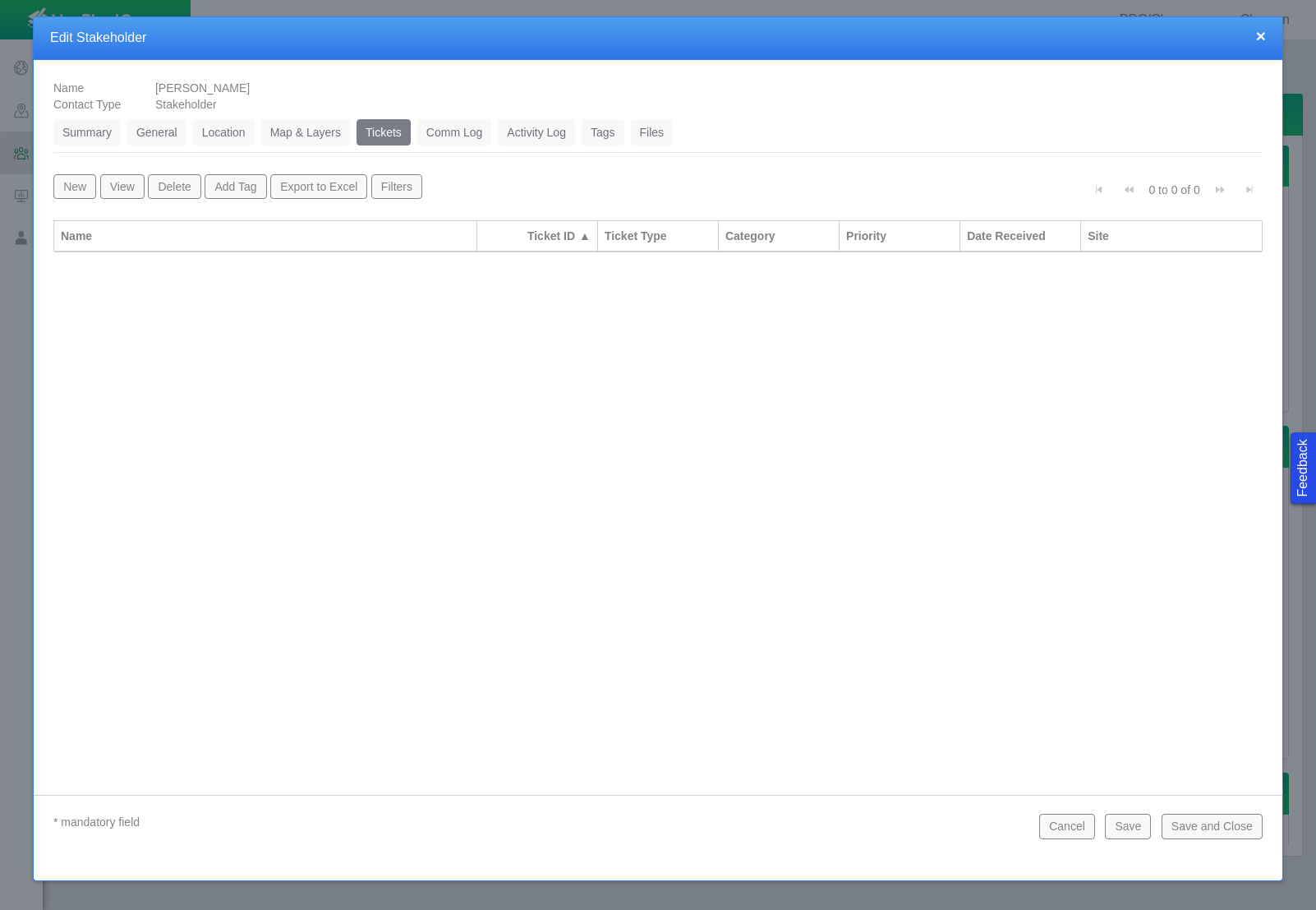
click at [91, 183] on button "New" at bounding box center [74, 186] width 43 height 25
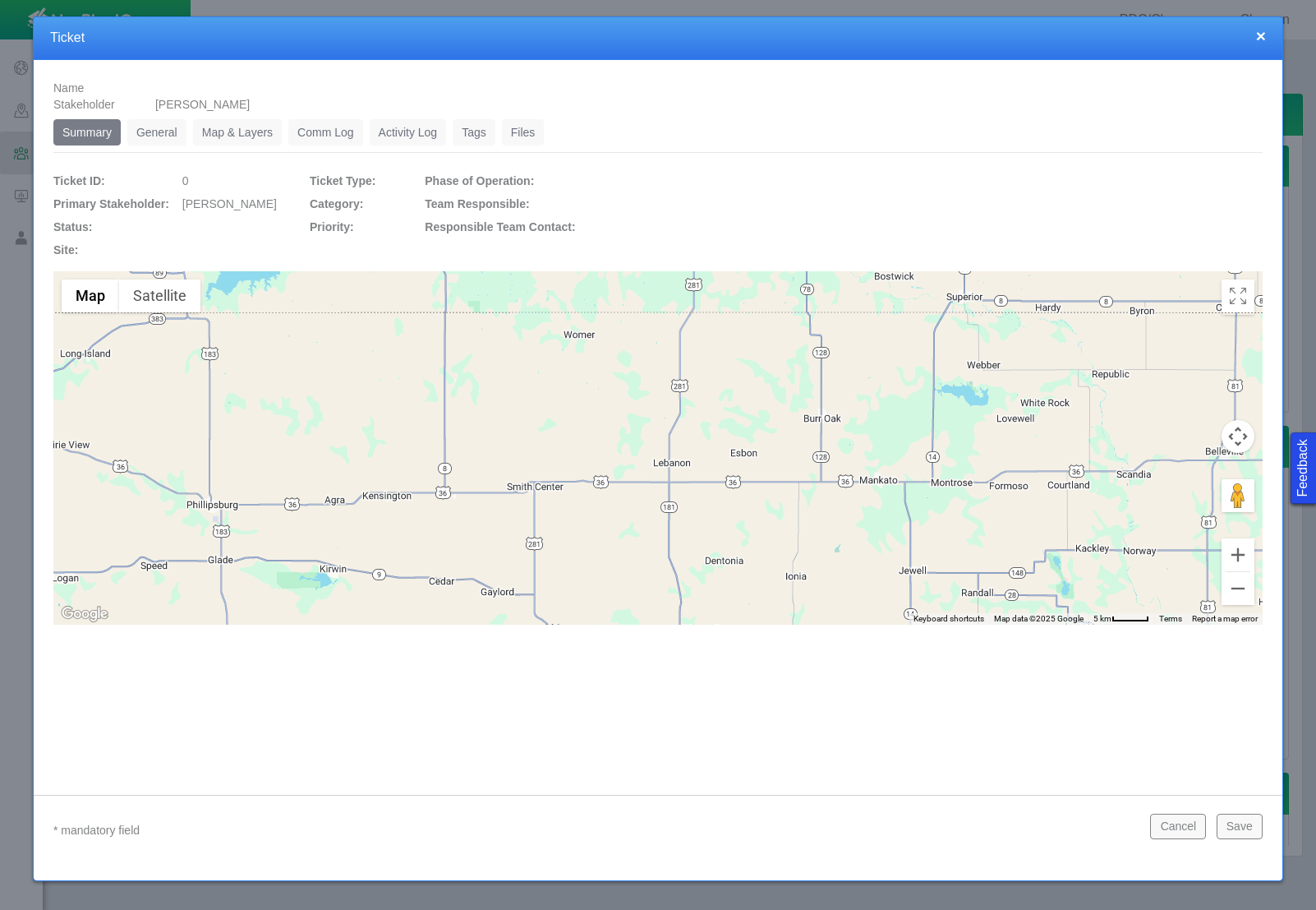
click at [161, 128] on link "General" at bounding box center [157, 132] width 59 height 27
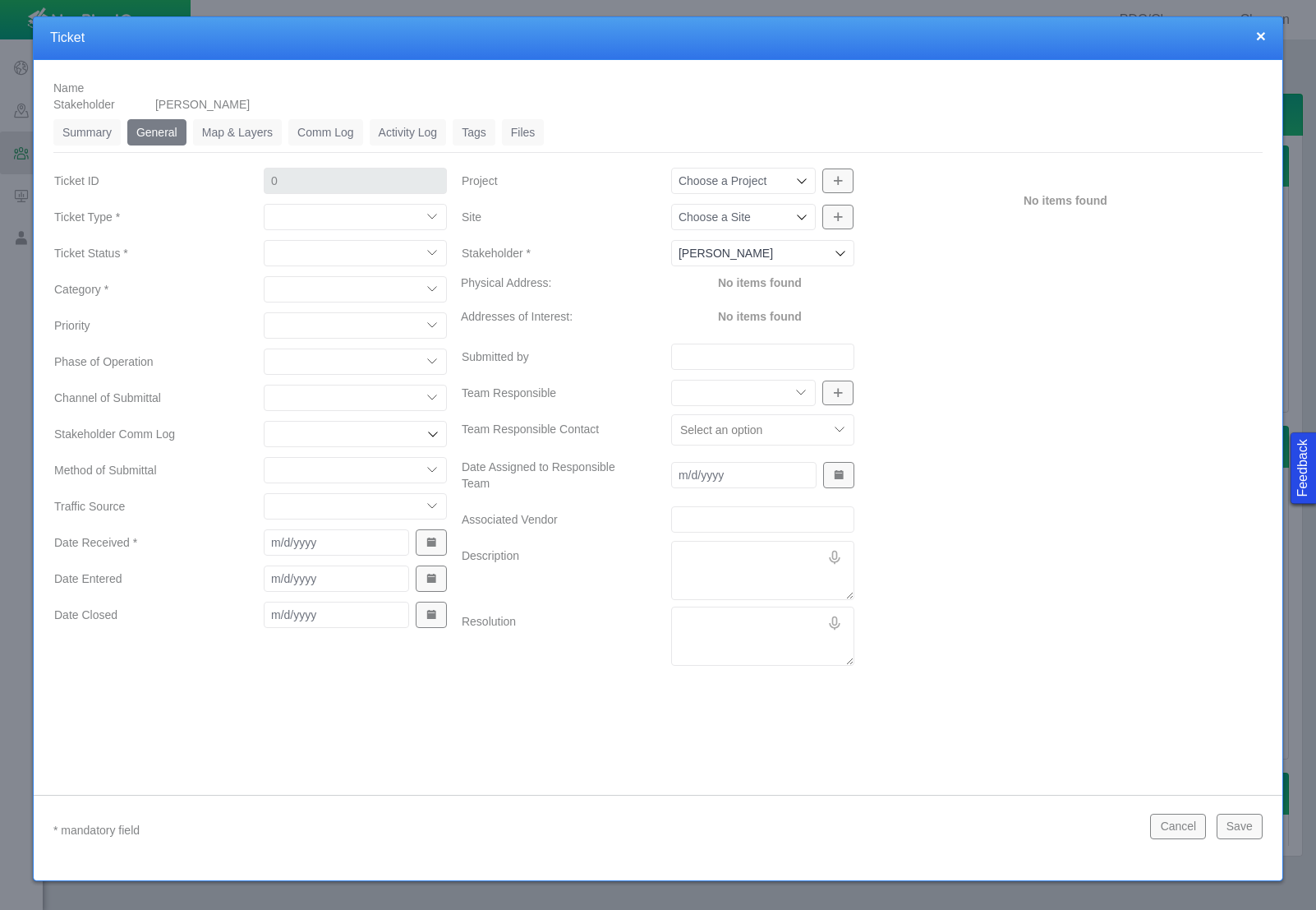
click at [359, 210] on select "Compliment Grievance Grievance Non-Op Information" at bounding box center [355, 218] width 183 height 27
click at [264, 204] on select "Compliment Grievance Grievance Non-Op Information" at bounding box center [355, 218] width 183 height 27
select select "149744687610124333"
click at [403, 249] on select "Closed (resolved) Closed (unreasonable) Closed (unresolved) Open (assigned) Ope…" at bounding box center [355, 254] width 183 height 27
select select "150870587516967431"
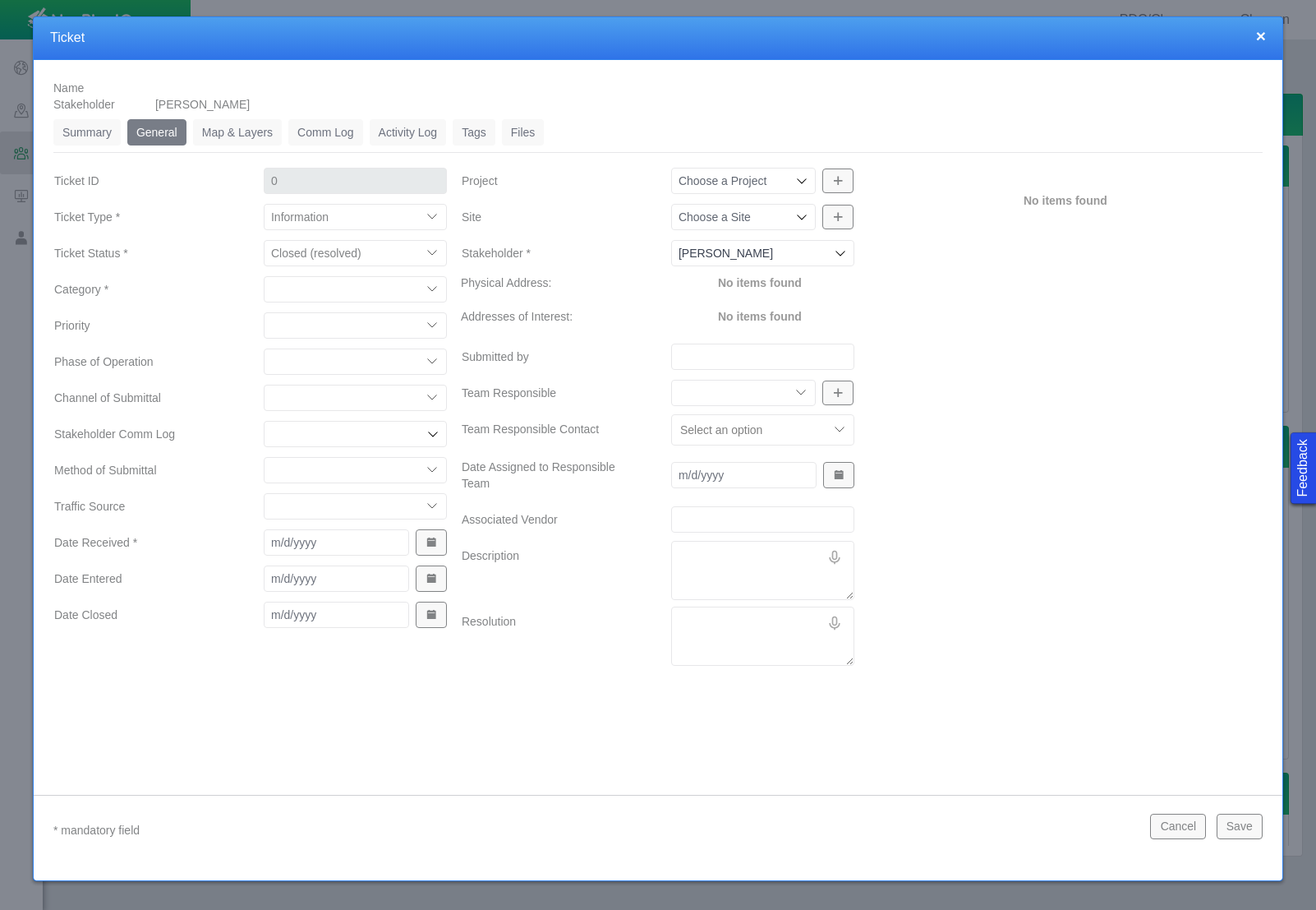
click at [264, 240] on select "Closed (resolved) Closed (unreasonable) Closed (unresolved) Open (assigned) Ope…" at bounding box center [355, 254] width 183 height 27
click at [393, 283] on select "Access Aesthetics Ag/Crops Air Quality Claims Clean-up/Remediation Communicatio…" at bounding box center [355, 290] width 183 height 27
select select "31806672368384637"
click at [264, 276] on select "Access Aesthetics Ag/Crops Air Quality Claims Clean-up/Remediation Communicatio…" at bounding box center [355, 290] width 183 height 27
click at [335, 325] on select "High Medium Low" at bounding box center [355, 326] width 183 height 27
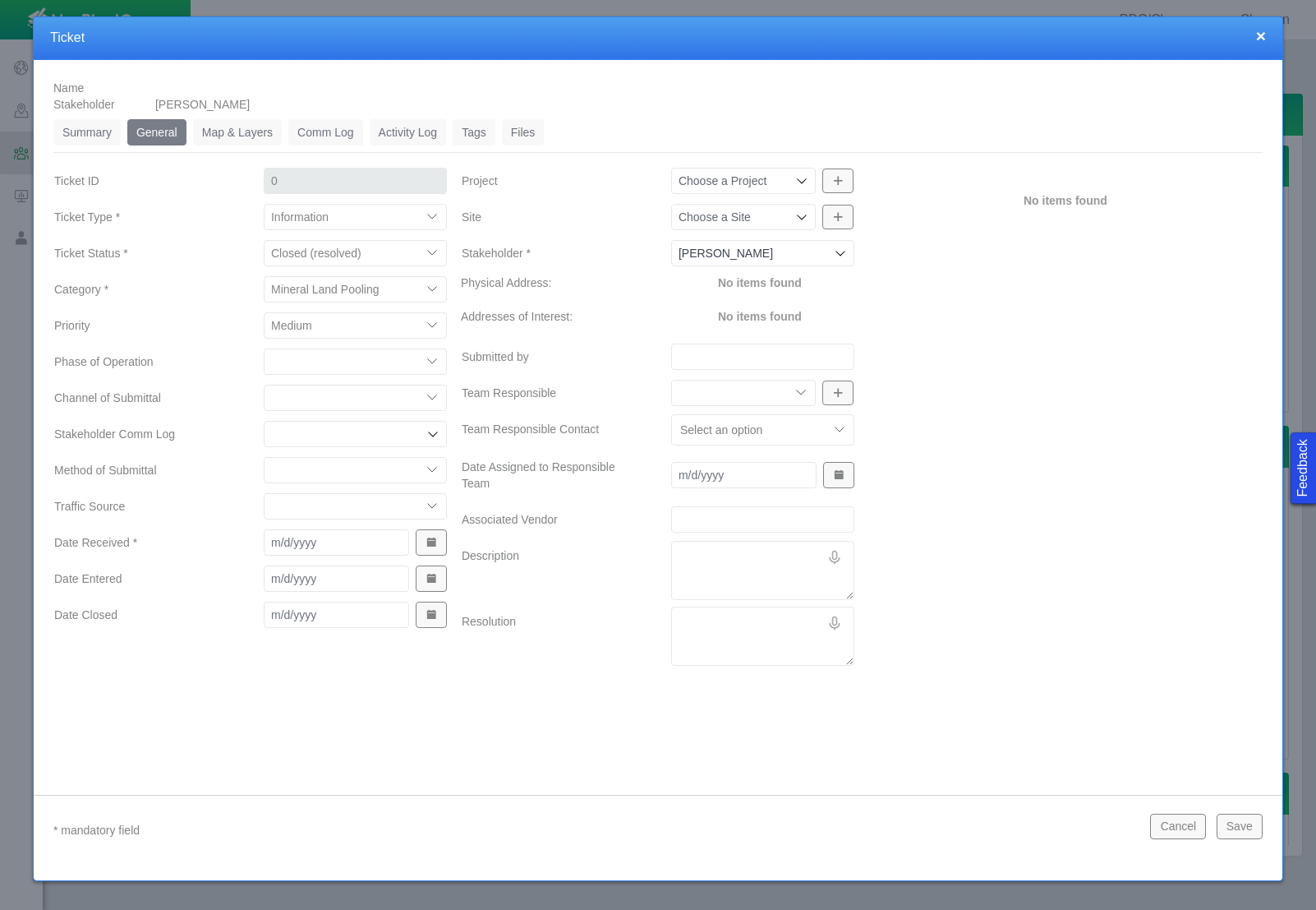
click at [264, 313] on select "High Medium Low" at bounding box center [355, 326] width 183 height 27
click at [335, 329] on select "High Medium Low" at bounding box center [355, 326] width 183 height 27
select select "Low"
click at [264, 313] on select "High Medium Low" at bounding box center [355, 326] width 183 height 27
click at [345, 363] on select "Completions Drilling Production Reclamation Planning/Permitting Workover P&A Un…" at bounding box center [355, 362] width 183 height 27
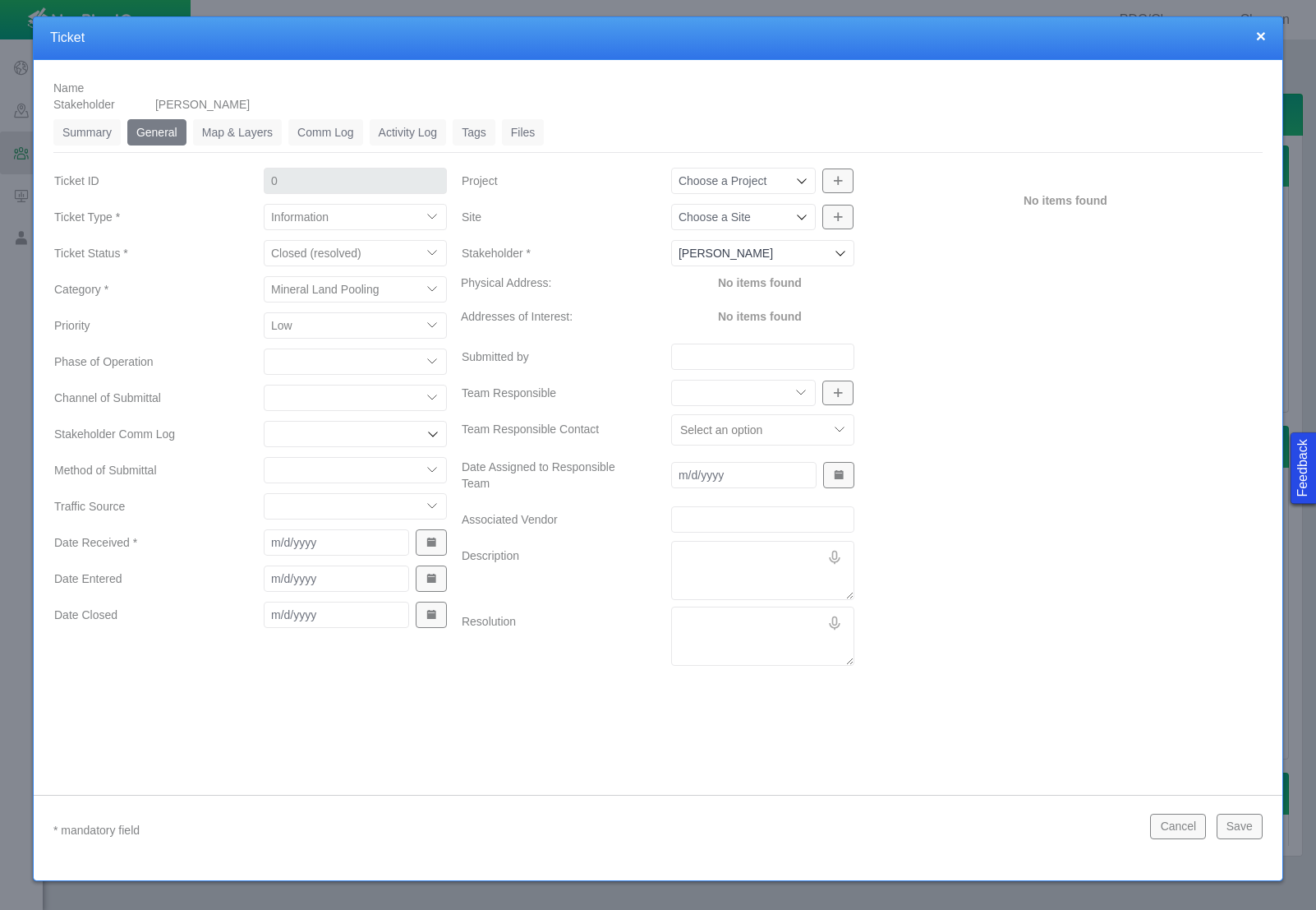
select select "92605267337849156"
click at [264, 349] on select "Completions Drilling Production Reclamation Planning/Permitting Workover P&A Un…" at bounding box center [355, 362] width 183 height 27
click at [384, 394] on select "ECMC Community Relations LGD Website/Microsite HSE Local Elected Official Surfa…" at bounding box center [355, 398] width 183 height 27
select select "81909218222848354"
click at [264, 385] on select "ECMC Community Relations LGD Website/Microsite HSE Local Elected Official Surfa…" at bounding box center [355, 398] width 183 height 27
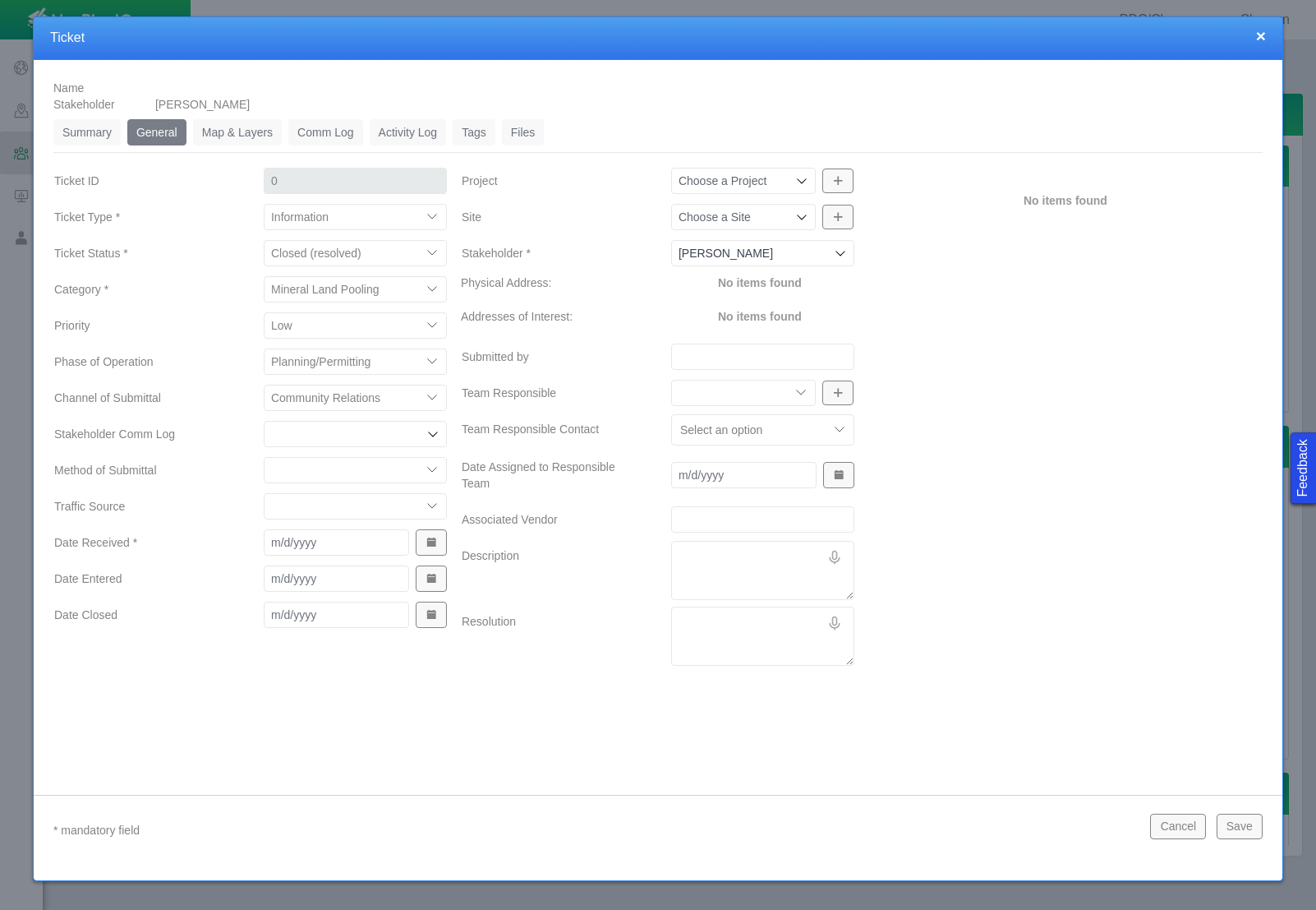
click at [387, 466] on select "Email In Person Mail Phone" at bounding box center [355, 470] width 183 height 27
select select "155092712167575582"
click at [264, 457] on select "Email In Person Mail Phone" at bounding box center [355, 470] width 183 height 27
click at [404, 509] on select "ECMC Proactive Engagement Local Government Website Courtesy Communication Commu…" at bounding box center [355, 506] width 183 height 27
select select "99923616732342275"
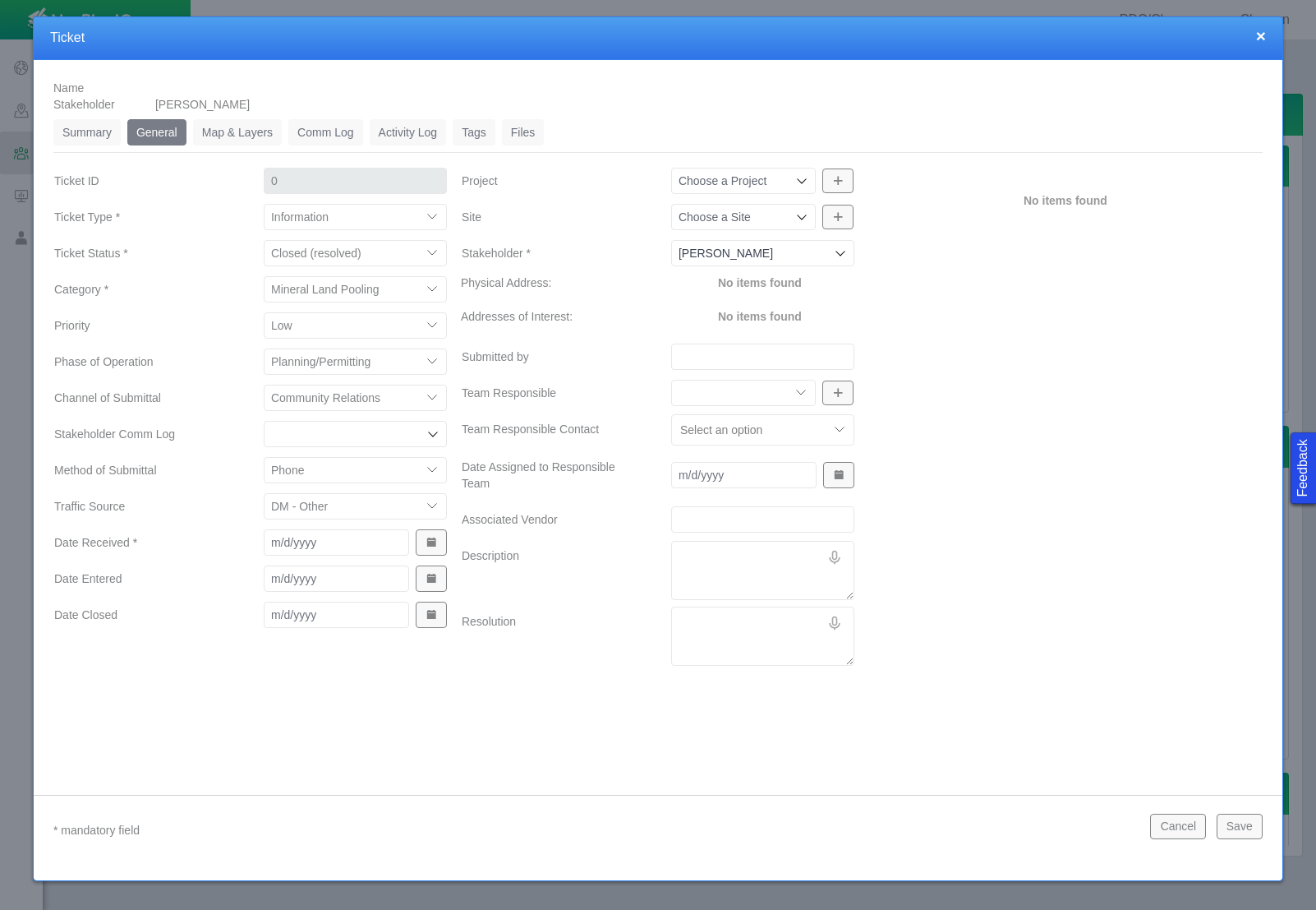
click at [264, 493] on select "ECMC Proactive Engagement Local Government Website Courtesy Communication Commu…" at bounding box center [355, 506] width 183 height 27
click at [432, 542] on span "Show Date Picker" at bounding box center [431, 542] width 11 height 11
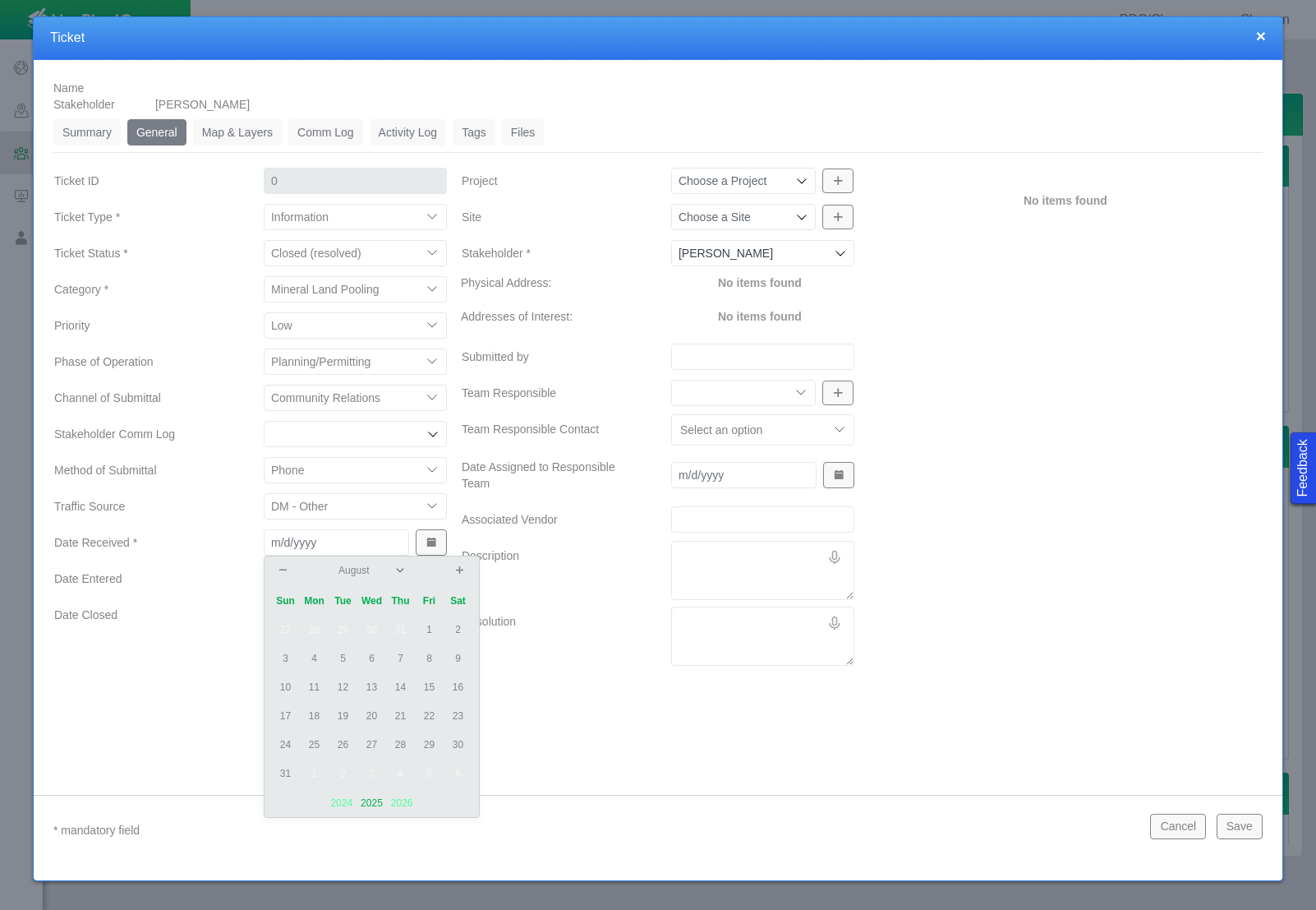
click at [428, 636] on td "1" at bounding box center [429, 630] width 28 height 28
type input "[DATE]"
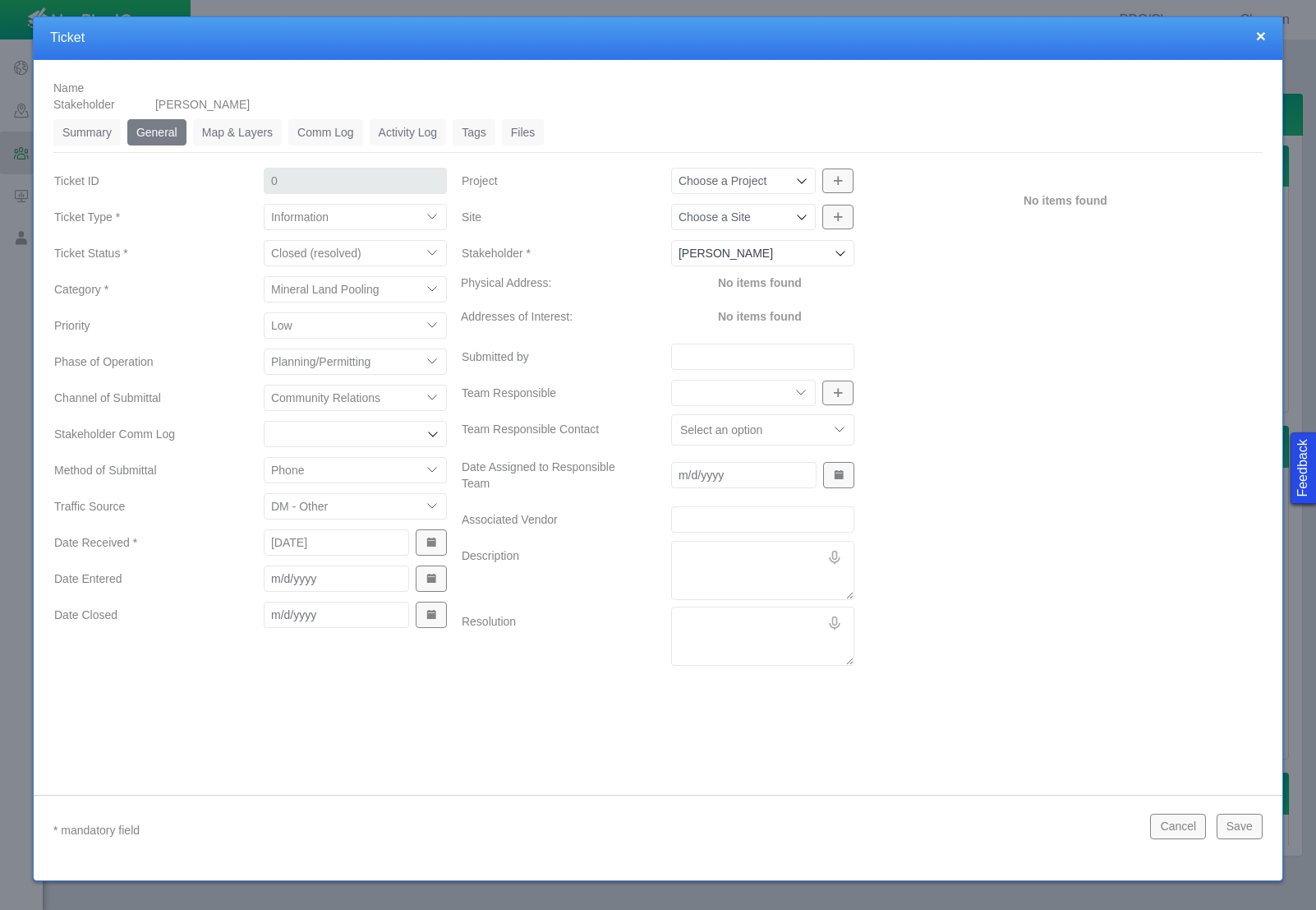
click at [431, 617] on span "Show Date Picker" at bounding box center [431, 615] width 11 height 11
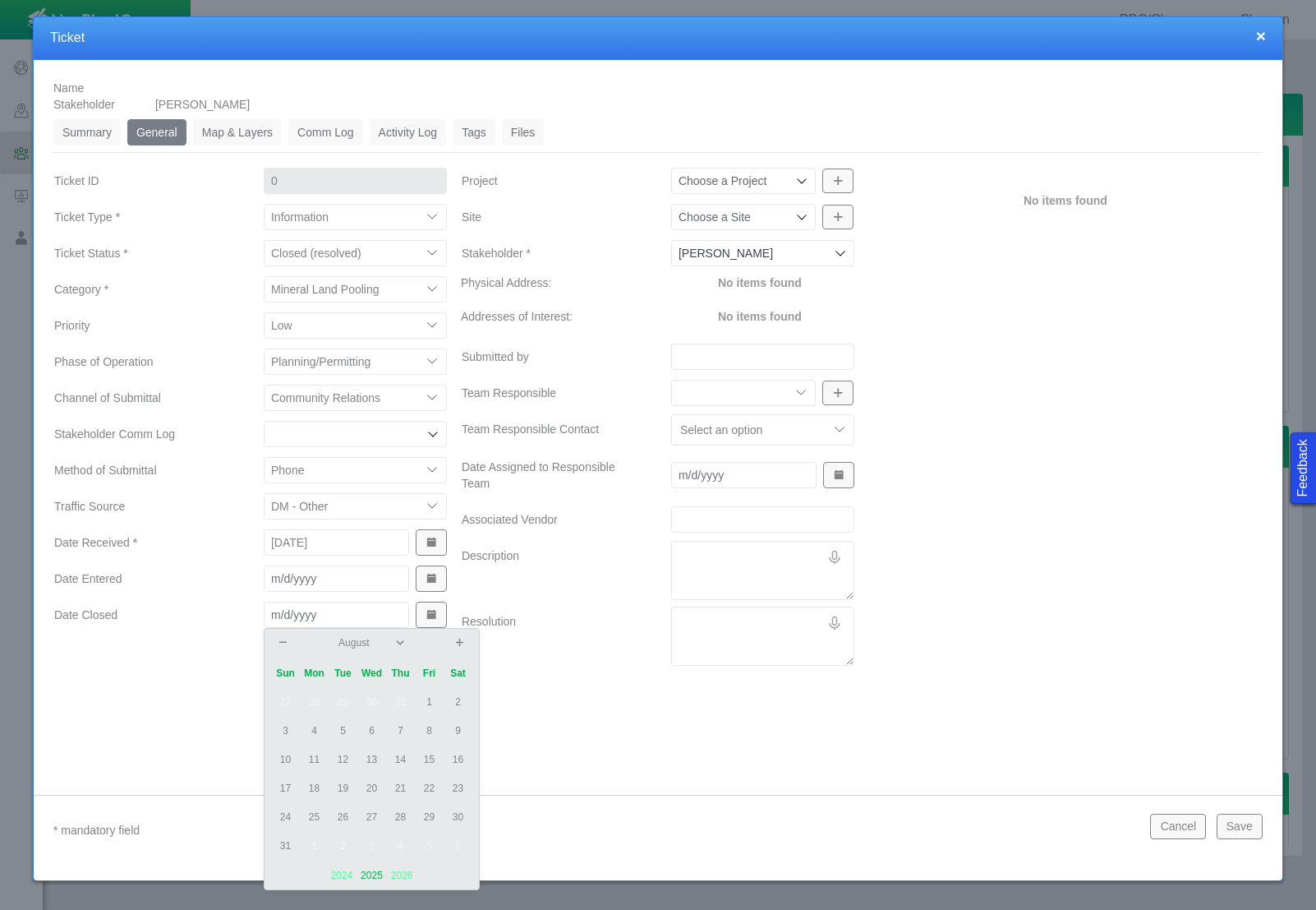
click at [423, 759] on td "15" at bounding box center [429, 760] width 28 height 28
type input "[DATE]"
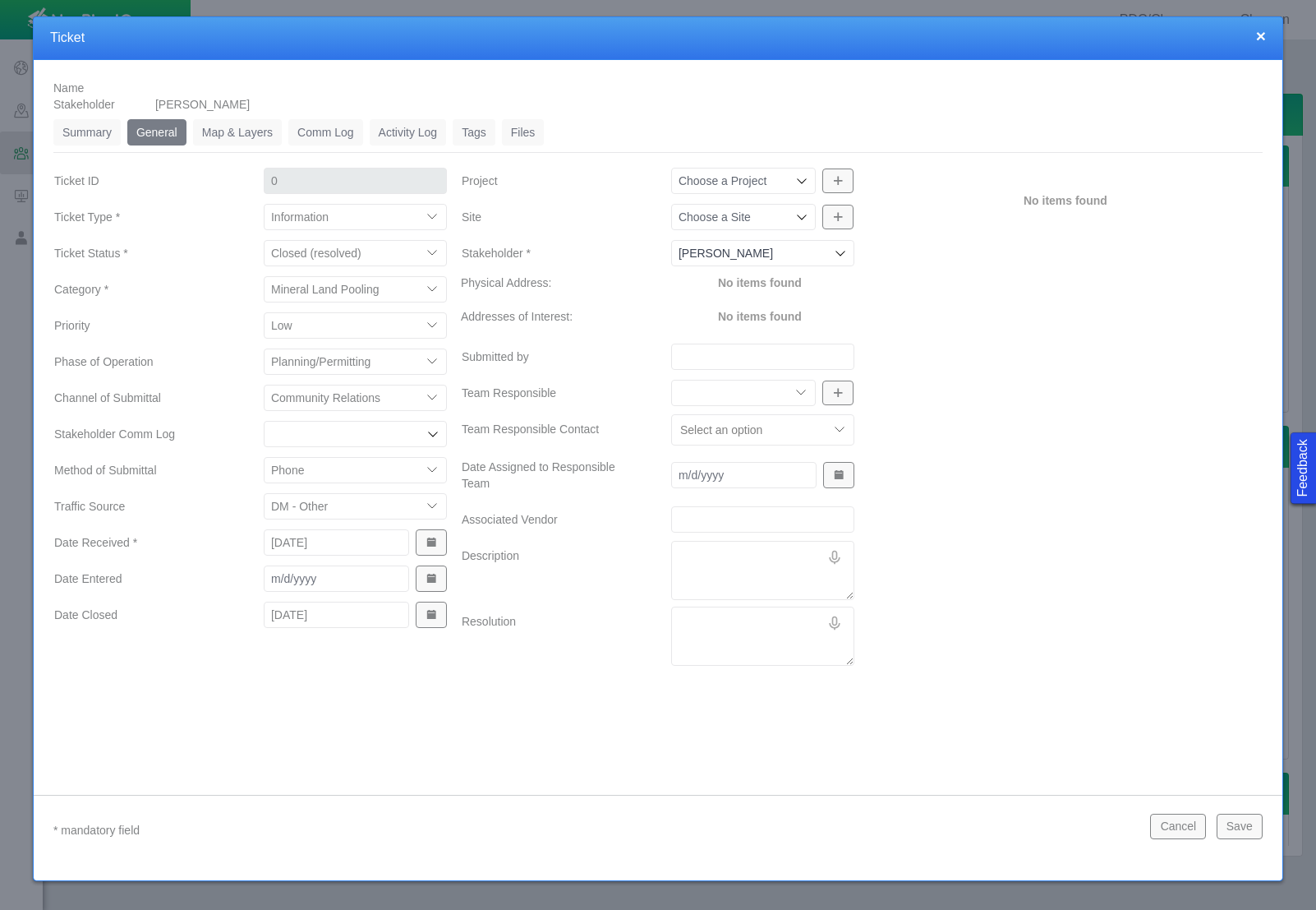
click at [427, 584] on button "Show Date Picker" at bounding box center [431, 578] width 31 height 27
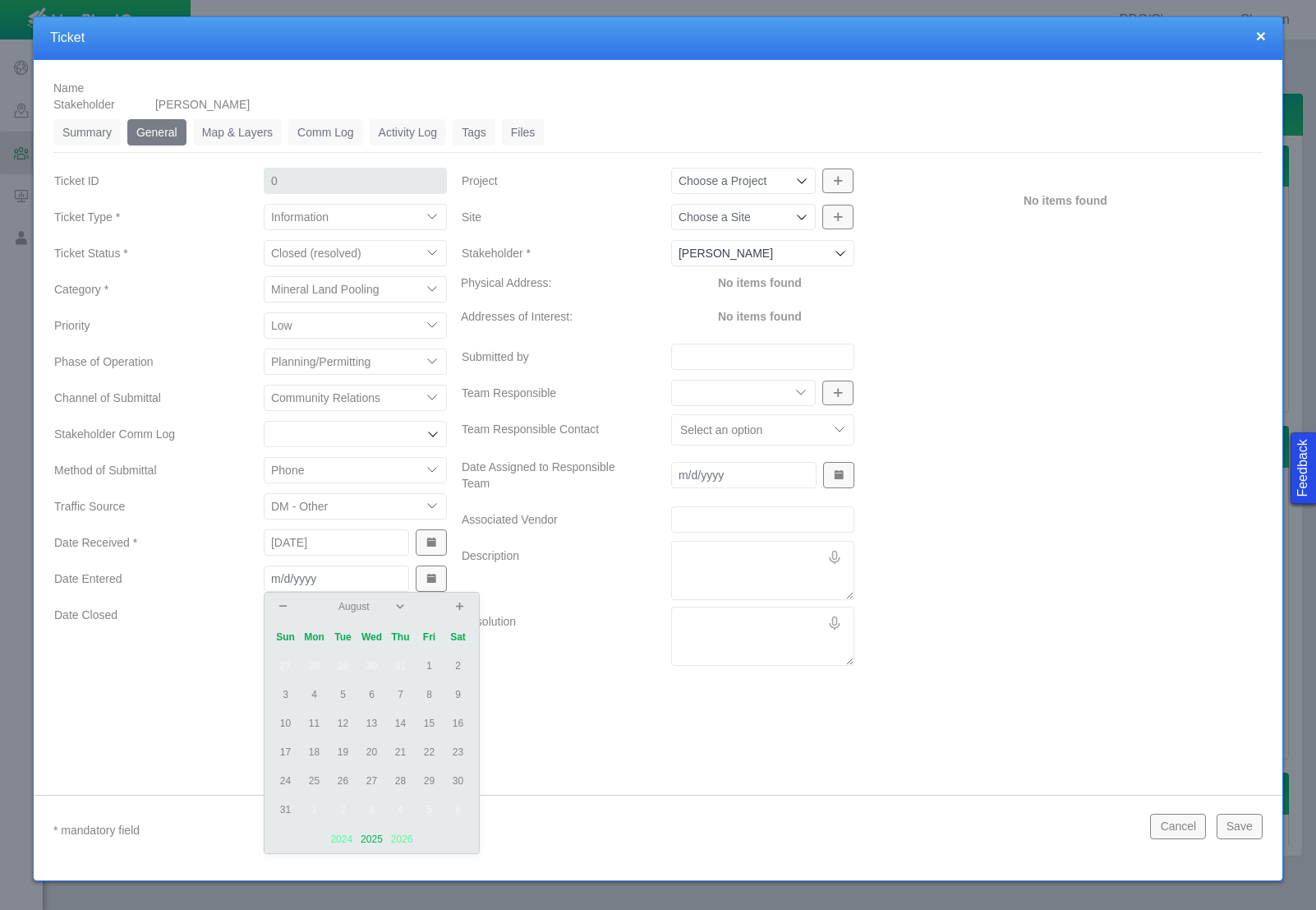
click at [430, 725] on td "15" at bounding box center [429, 724] width 28 height 28
type input "[DATE]"
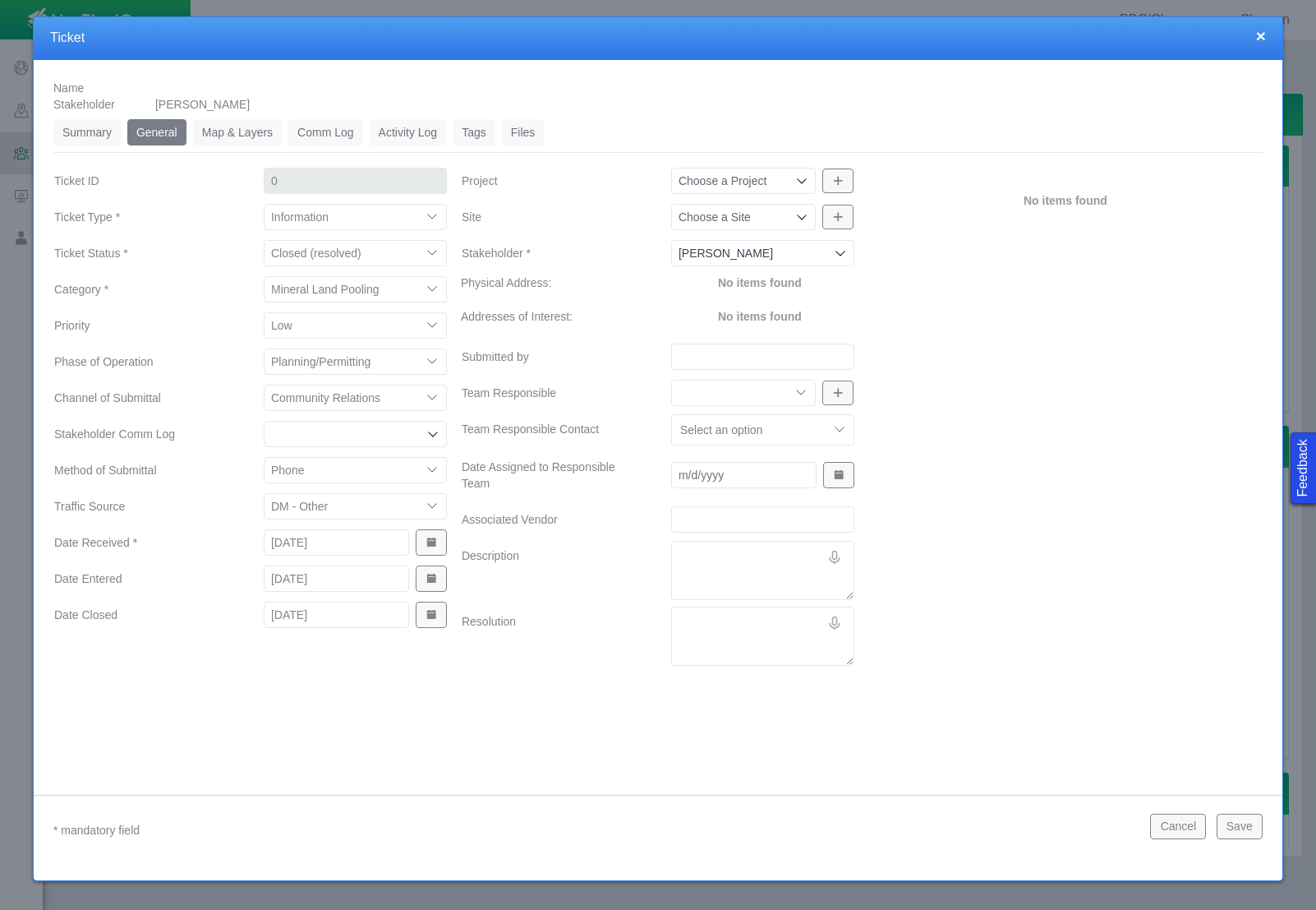
click at [560, 717] on div "Name Stakeholder [PERSON_NAME] Summary 0 General 0 Map & Layers 0 Comm Log 0 Ac…" at bounding box center [657, 414] width 1249 height 710
click at [811, 178] on div "Choose a Project" at bounding box center [743, 180] width 144 height 27
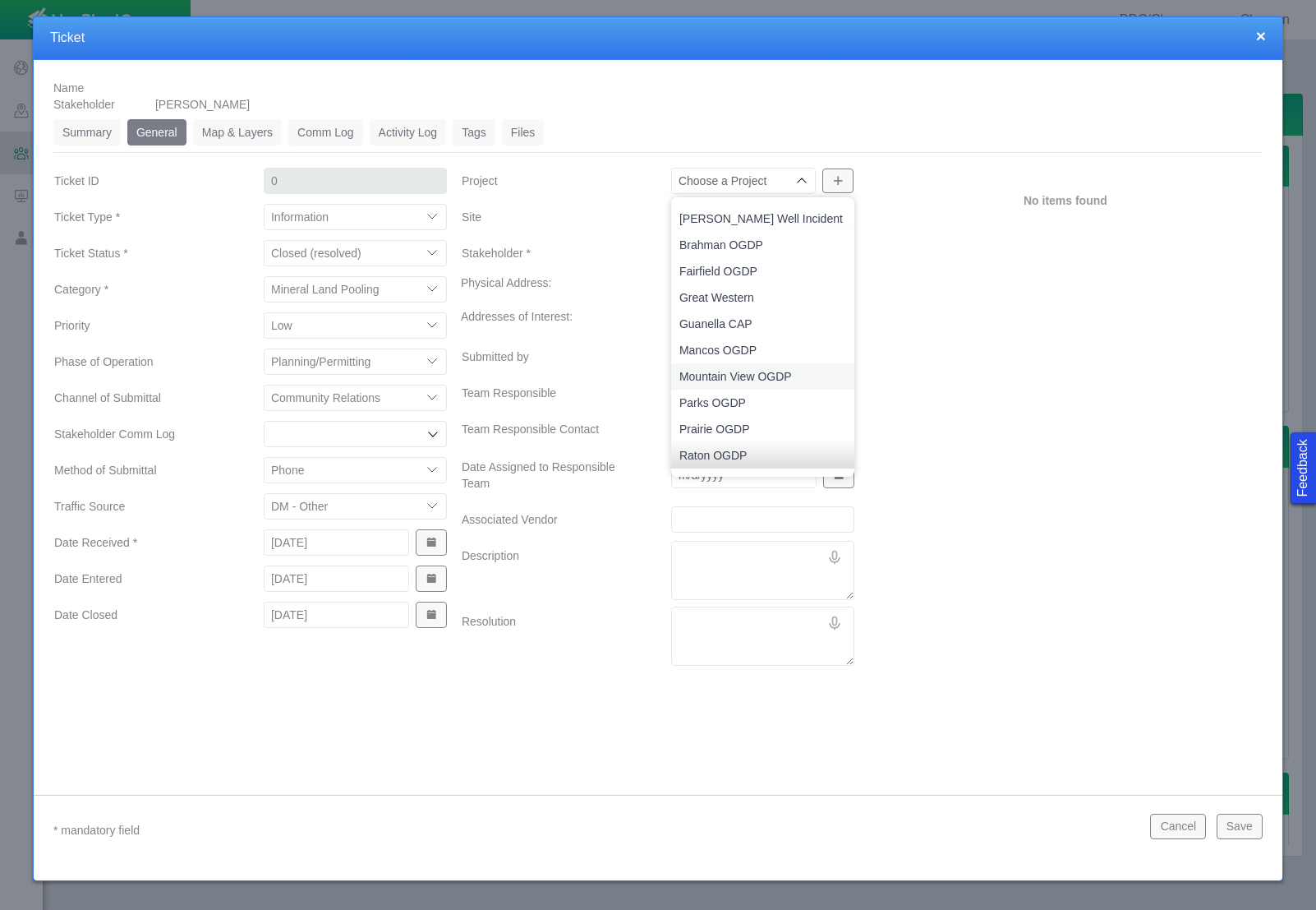
click at [766, 370] on span "Mountain View OGDP" at bounding box center [762, 376] width 167 height 16
type input "Mountain View OGDP"
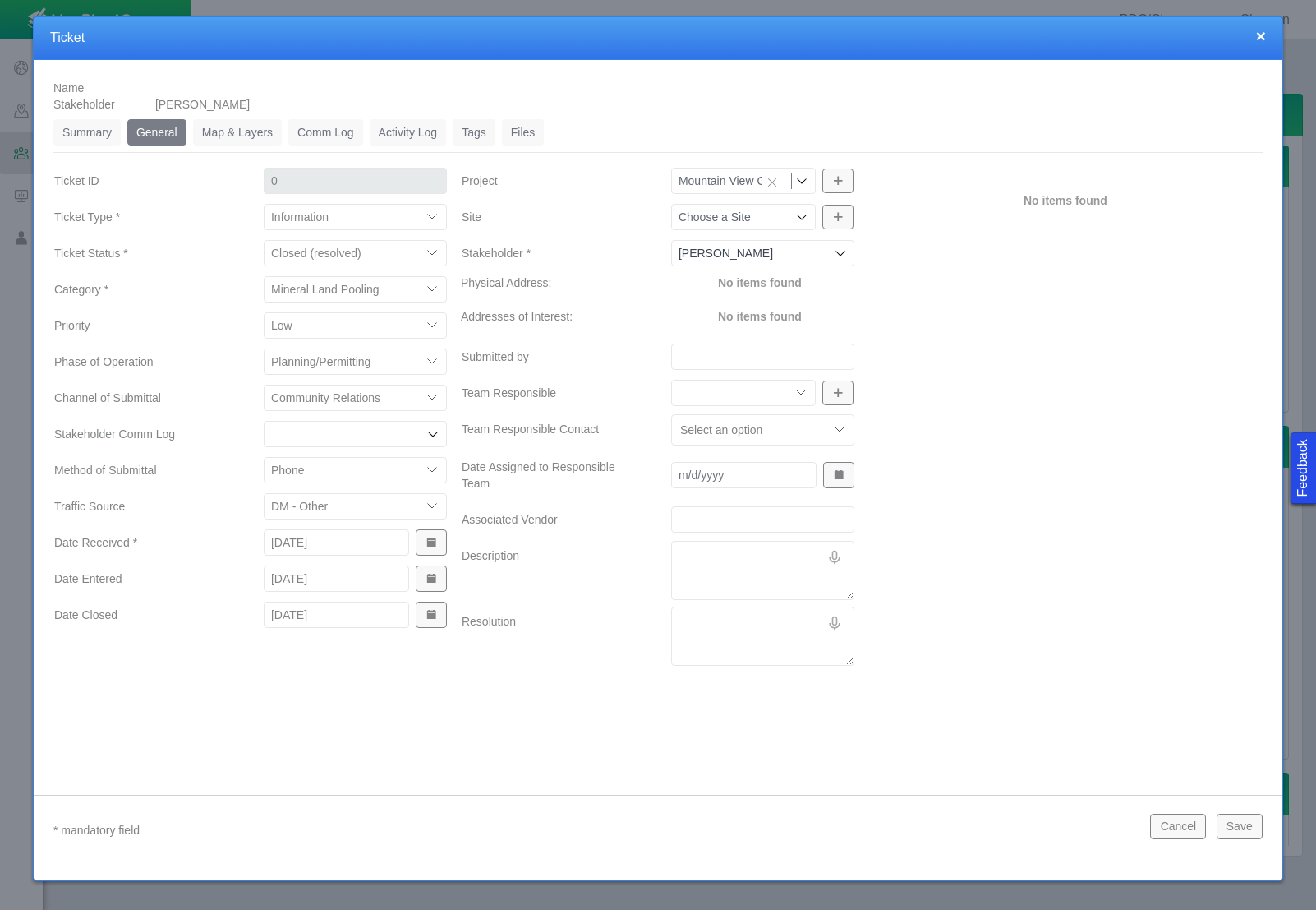
type input "1247"
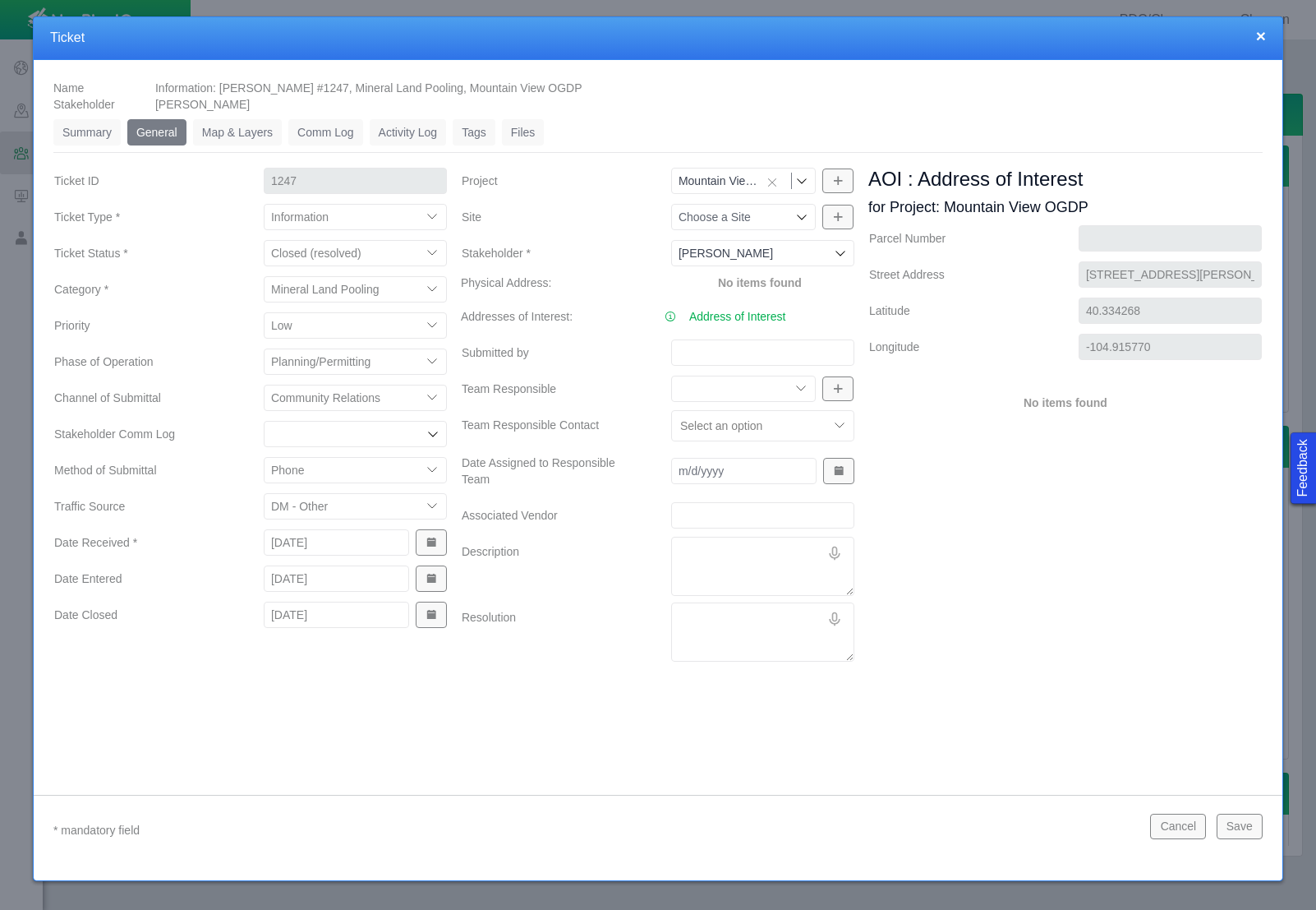
click at [762, 392] on select "Community Relations Completions Construction Drilling Geology/Exploration Gover…" at bounding box center [743, 389] width 144 height 27
select select "27303072740934058"
click at [671, 375] on select "Community Relations Completions Construction Drilling Geology/Exploration Gover…" at bounding box center [743, 389] width 144 height 27
click at [725, 563] on textarea "Description" at bounding box center [762, 566] width 183 height 59
type textarea "x"
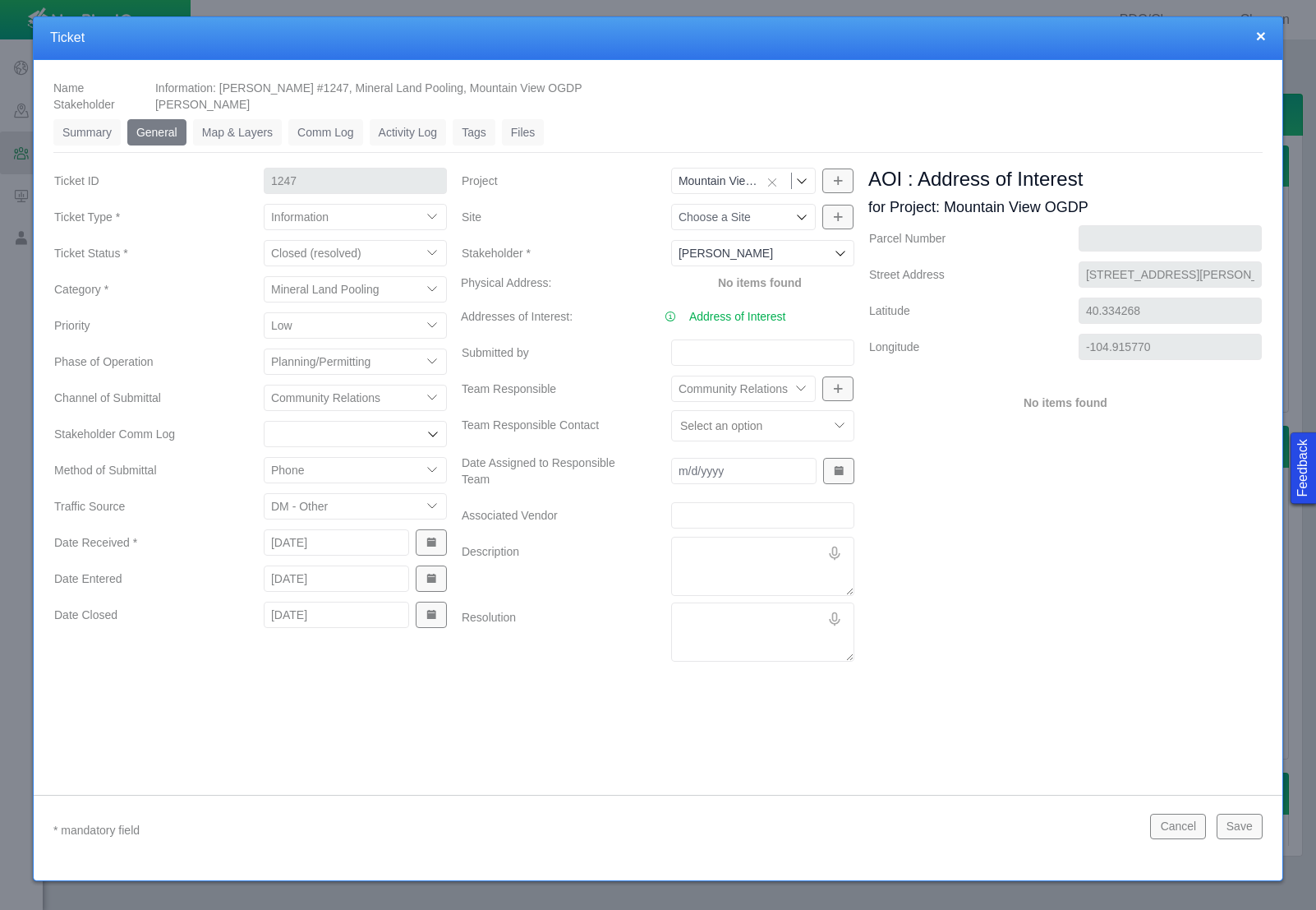
type textarea "S"
type textarea "x"
type textarea "SH"
type textarea "x"
type textarea "SH"
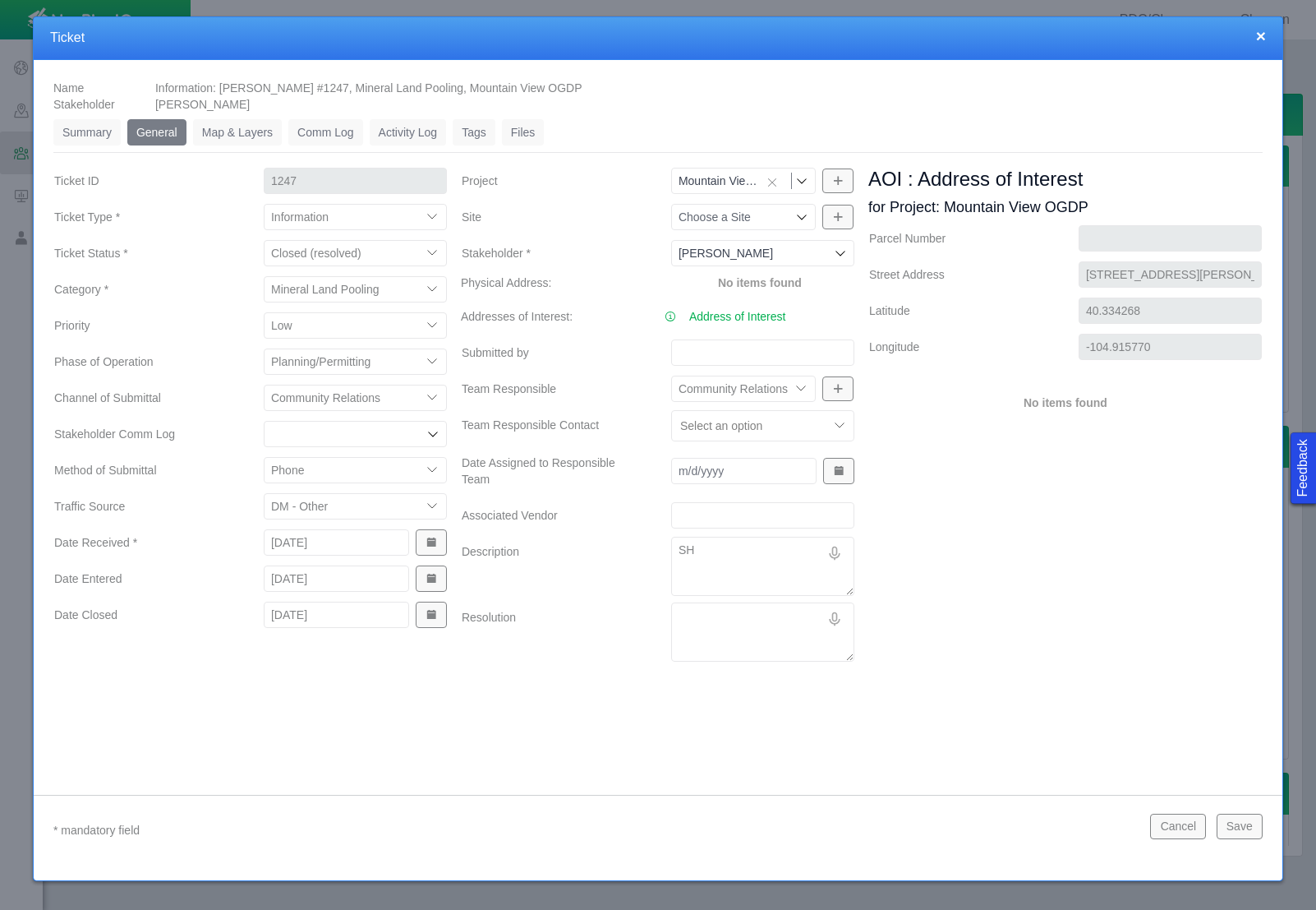
type textarea "x"
type textarea "SH r"
type textarea "x"
type textarea "SH re"
type textarea "x"
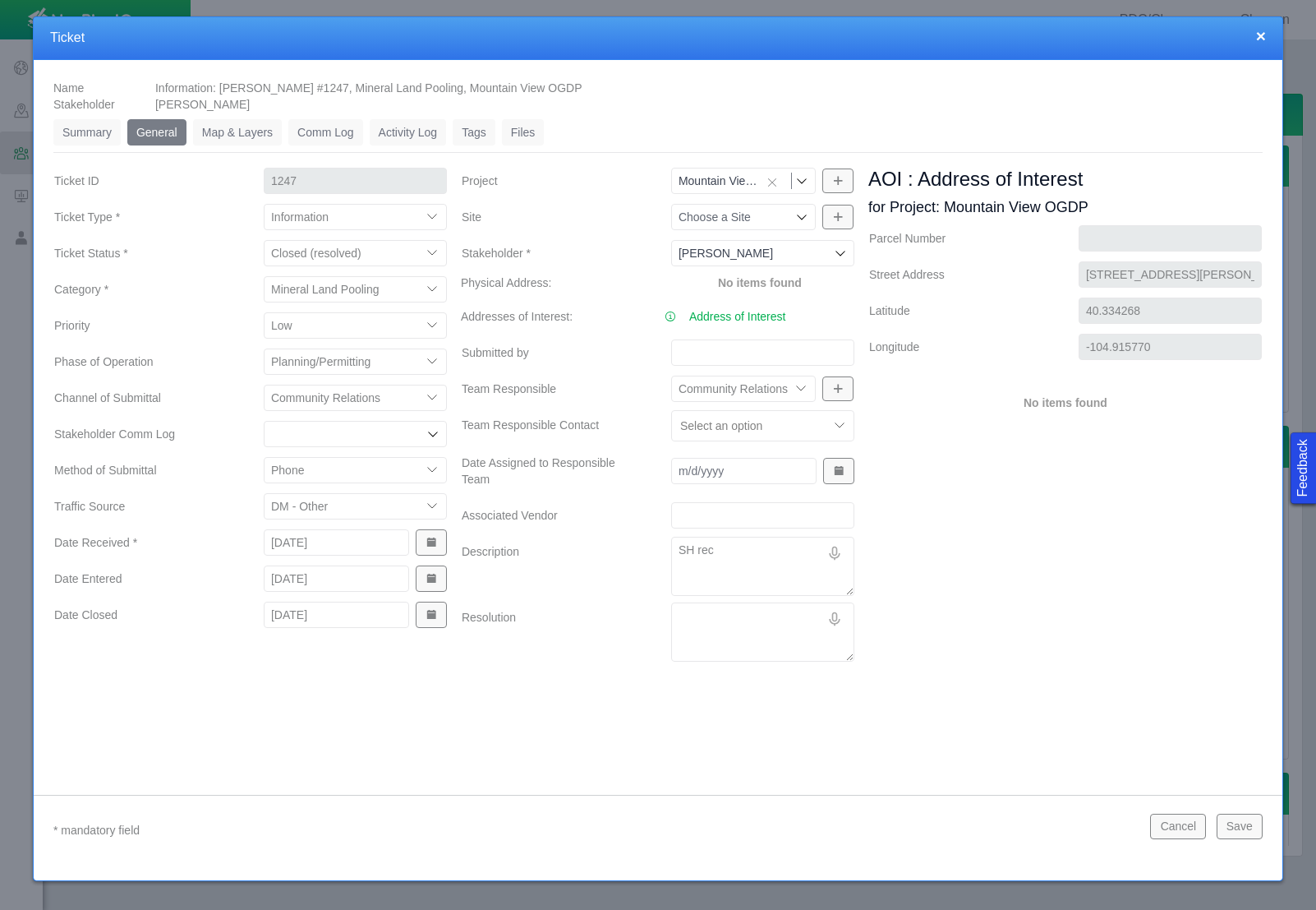
type textarea "SH rece"
type textarea "x"
type textarea "SH recei"
type textarea "x"
type textarea "SH receiv"
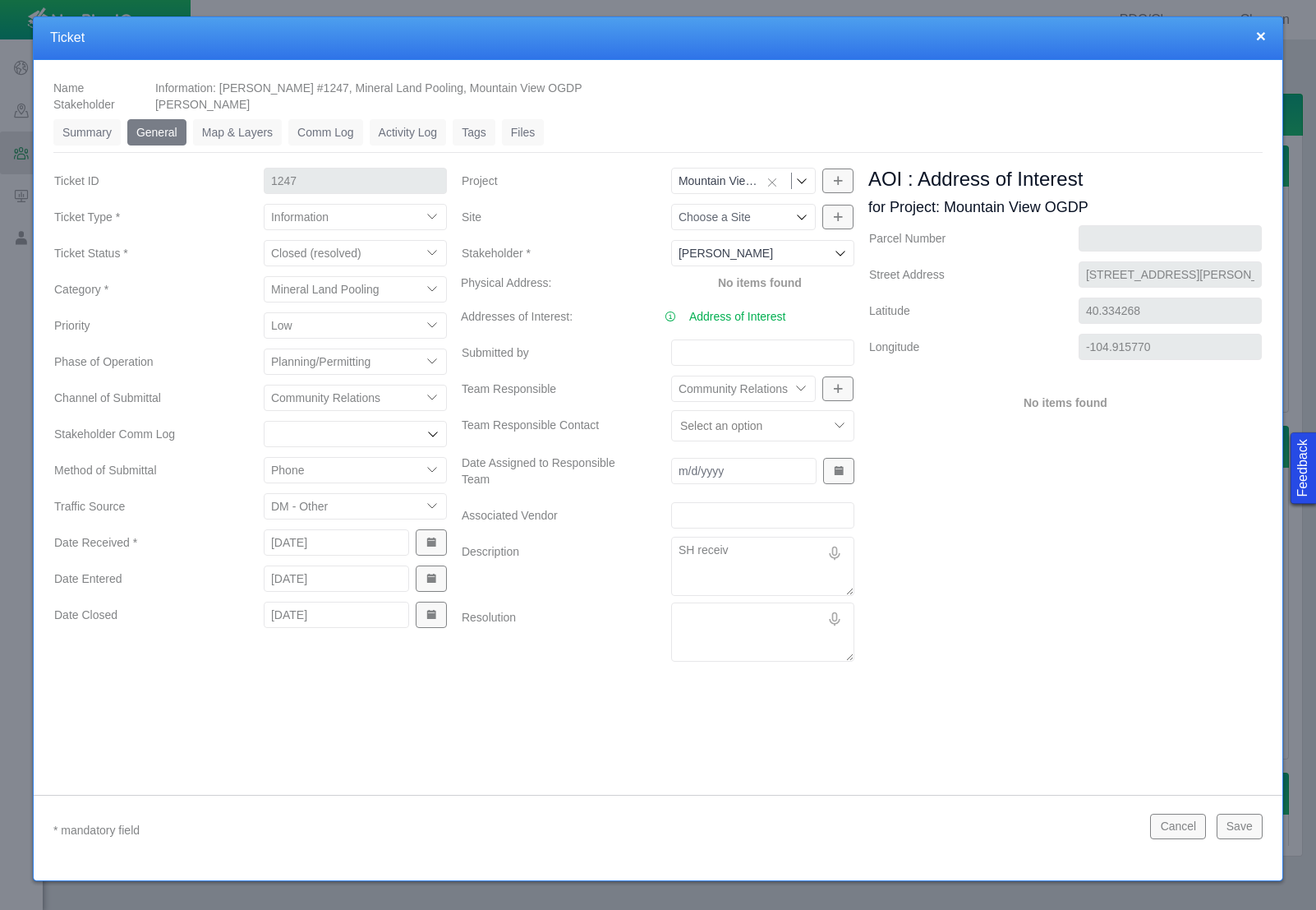
type textarea "x"
type textarea "SH receive"
type textarea "x"
type textarea "SH received"
type textarea "x"
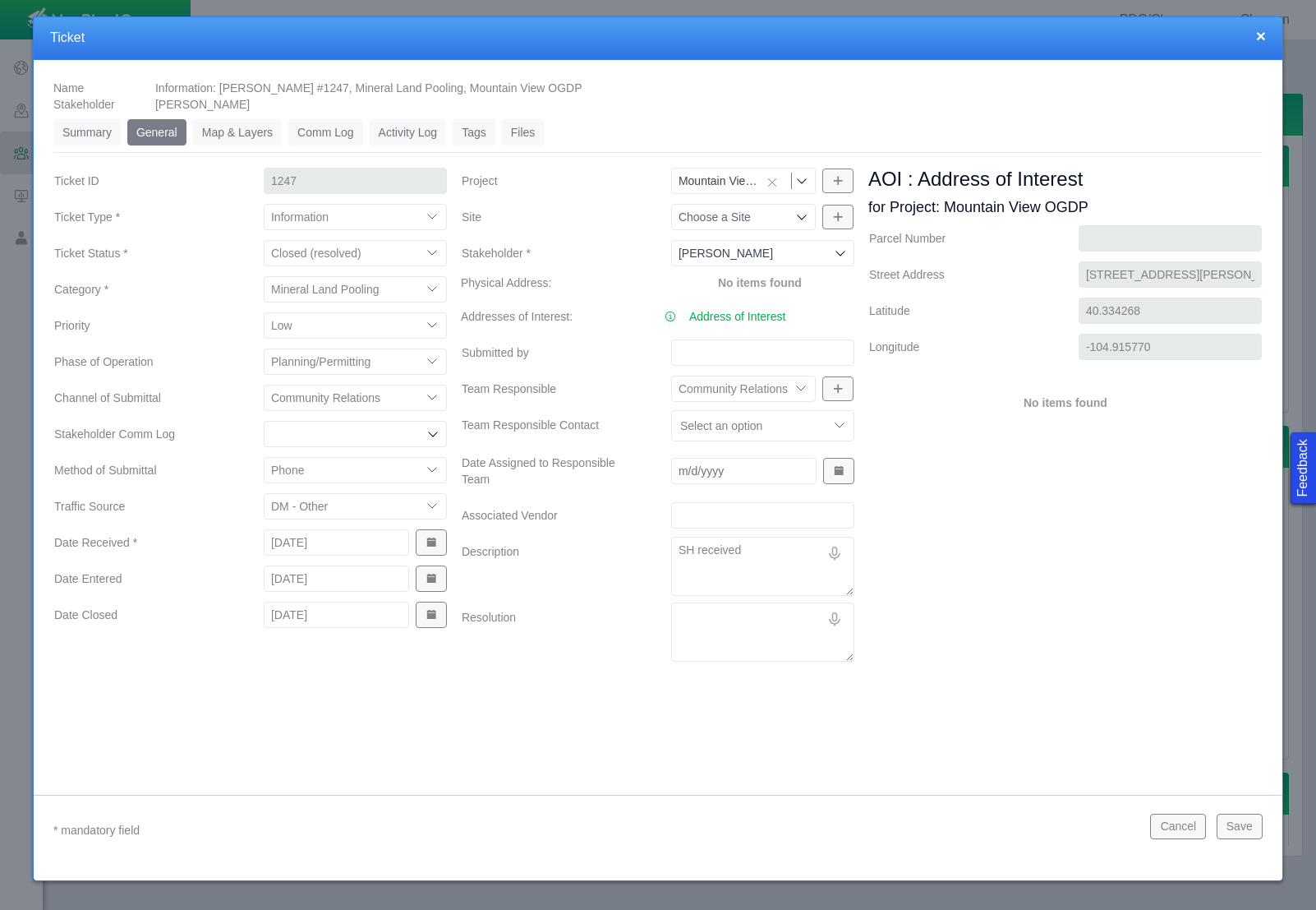
type textarea "SH received"
type textarea "x"
type textarea "SH received t"
type textarea "x"
type textarea "SH received th"
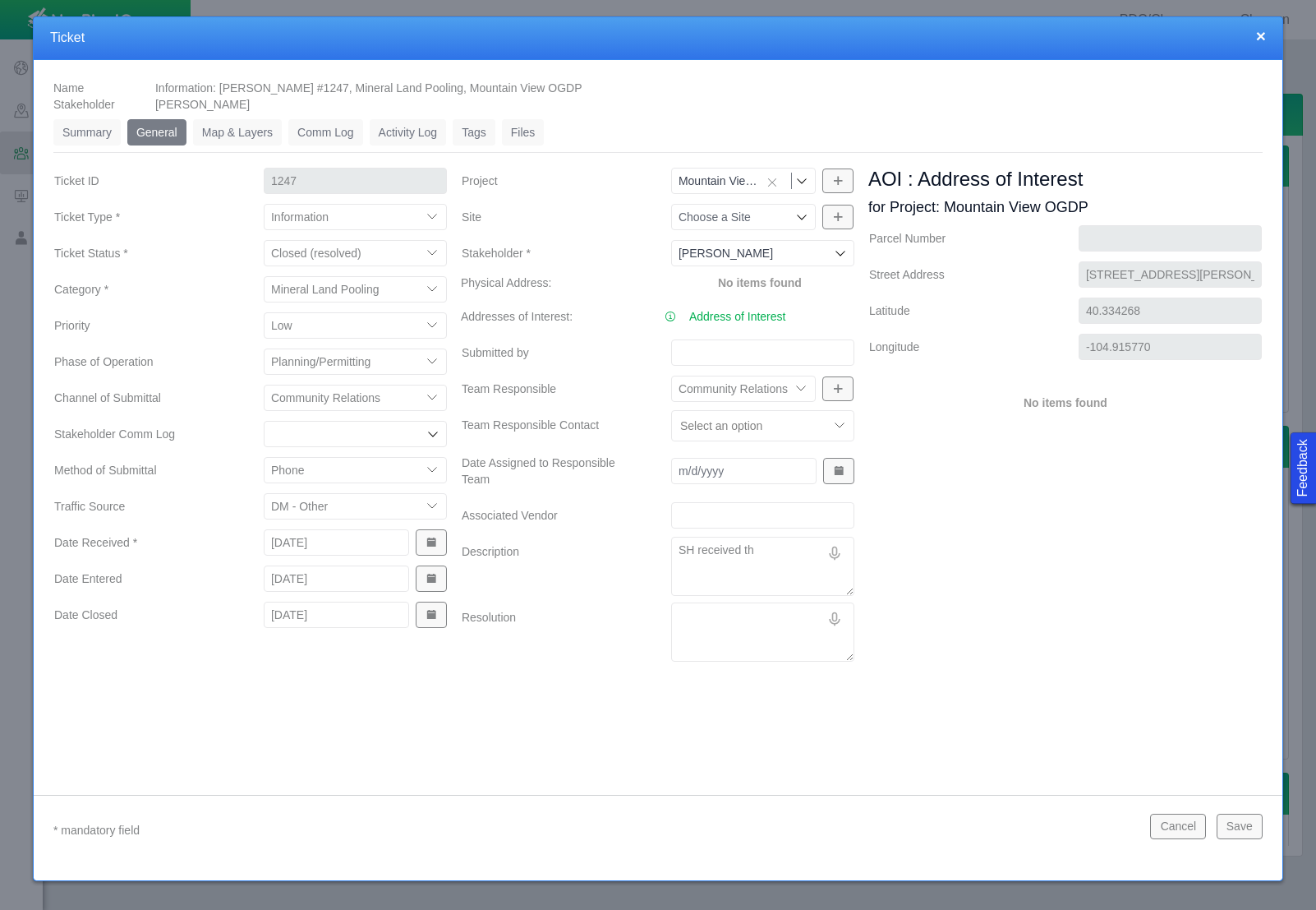
type textarea "x"
type textarea "SH received the"
type textarea "x"
type textarea "SH received the"
type textarea "x"
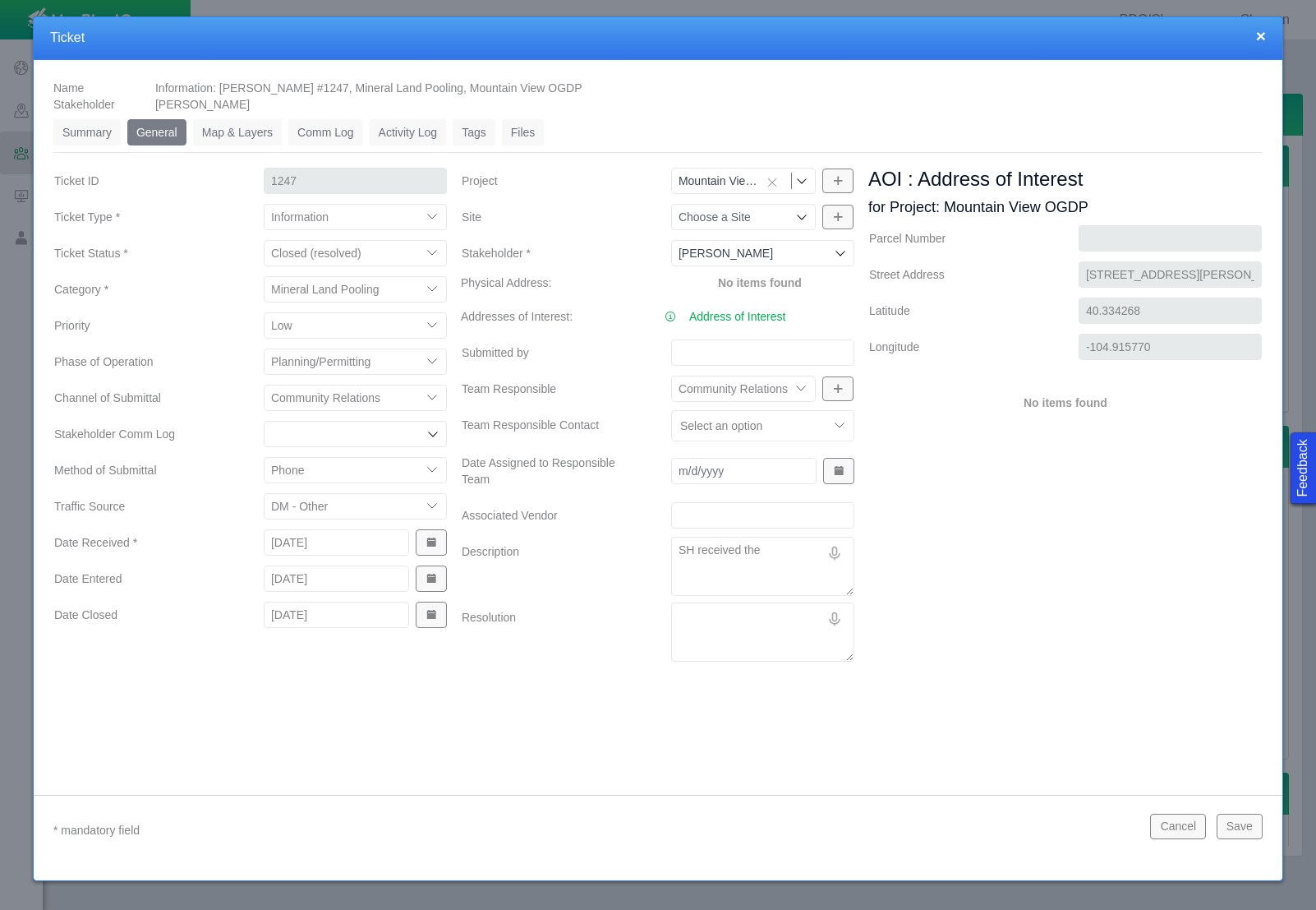
type textarea "SH received the M"
type textarea "x"
type textarea "SH received the Mo"
type textarea "x"
type textarea "SH received the Mou"
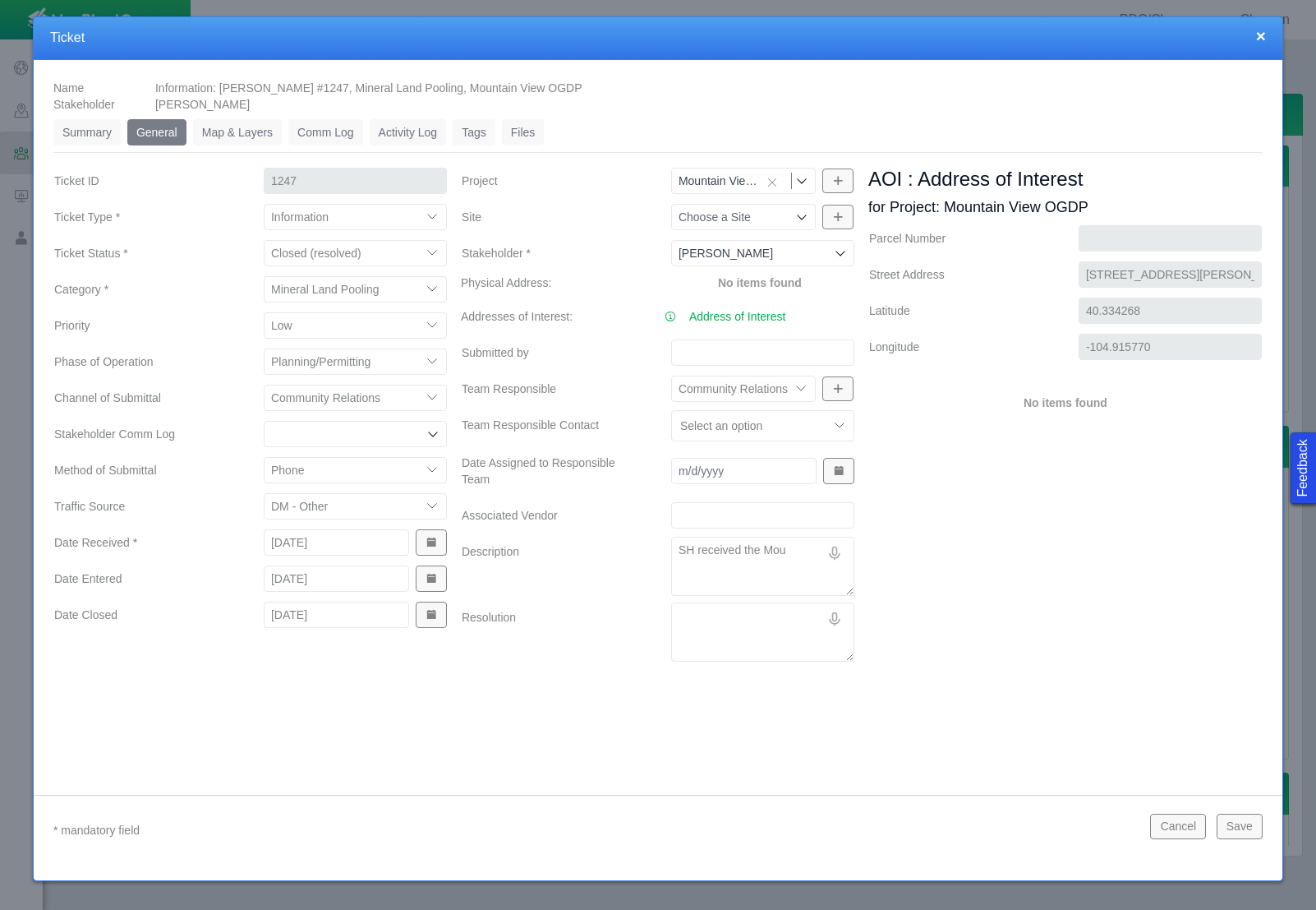
type textarea "x"
type textarea "SH received the Moun"
type textarea "x"
type textarea "SH received the Mount"
type textarea "x"
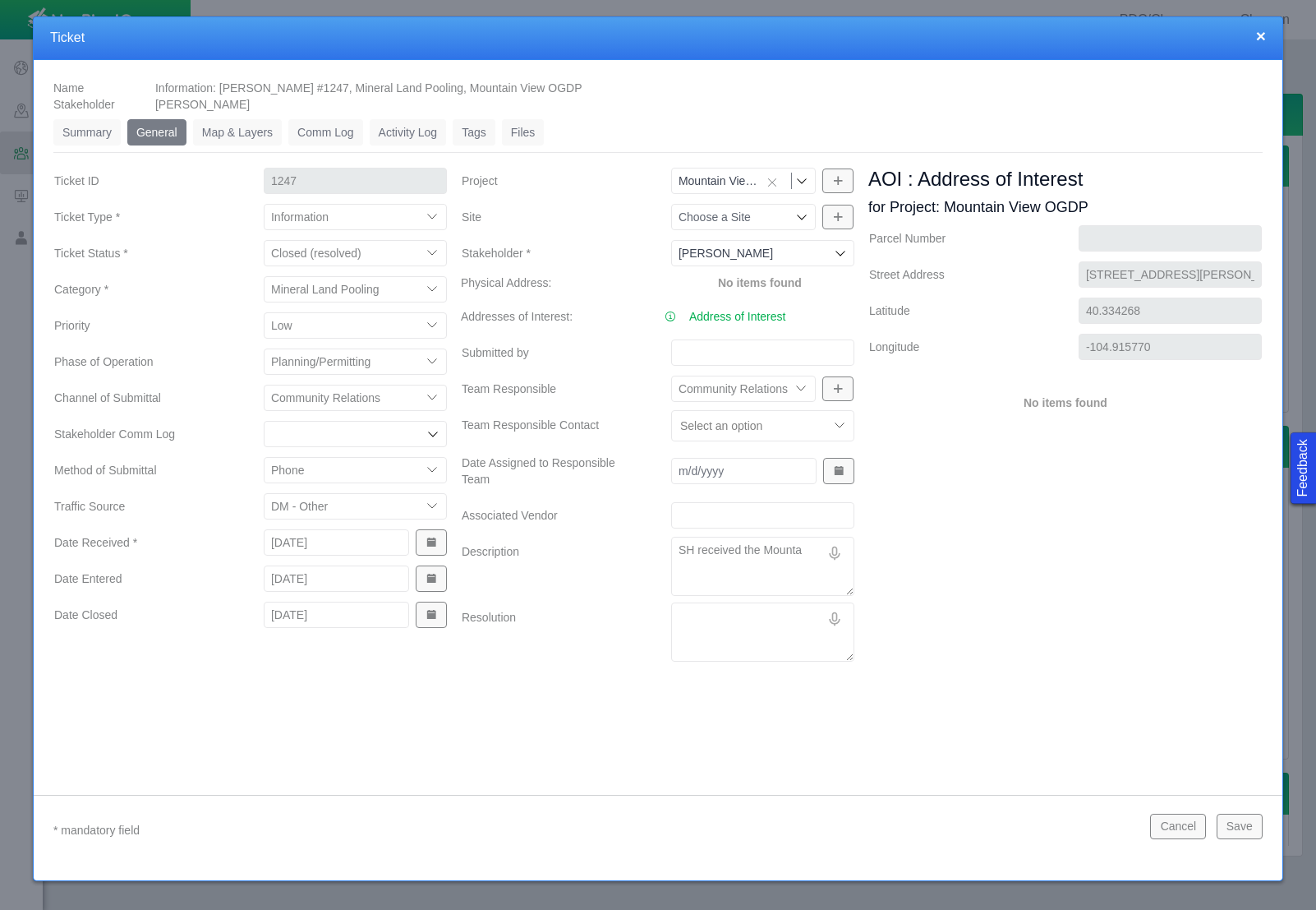
type textarea "SH received the Mountai"
type textarea "x"
type textarea "SH received the Mountain"
type textarea "x"
type textarea "SH received the Mountain"
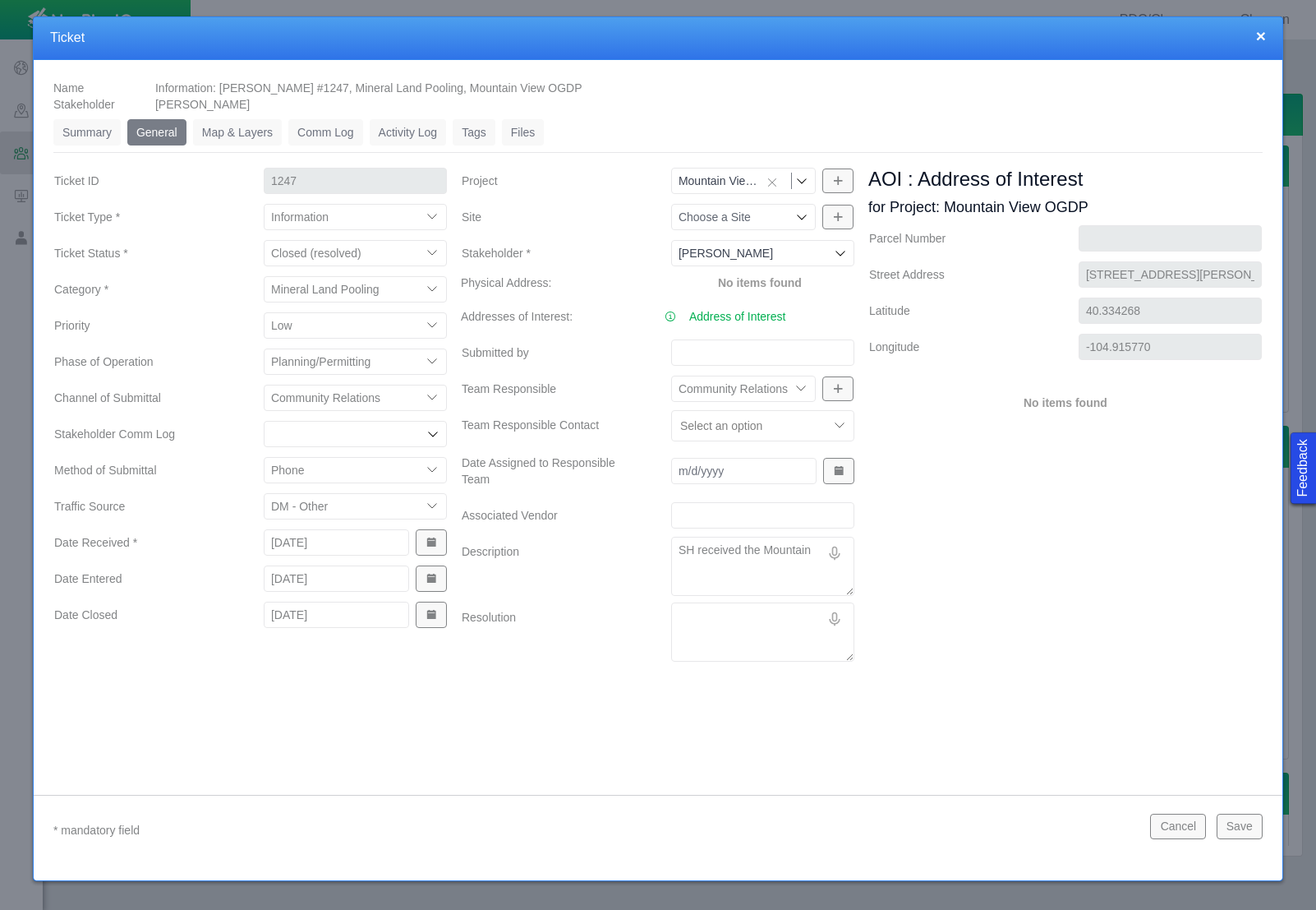
type textarea "x"
type textarea "SH received the Mountain V"
type textarea "x"
type textarea "SH received the Mountain Vi"
type textarea "x"
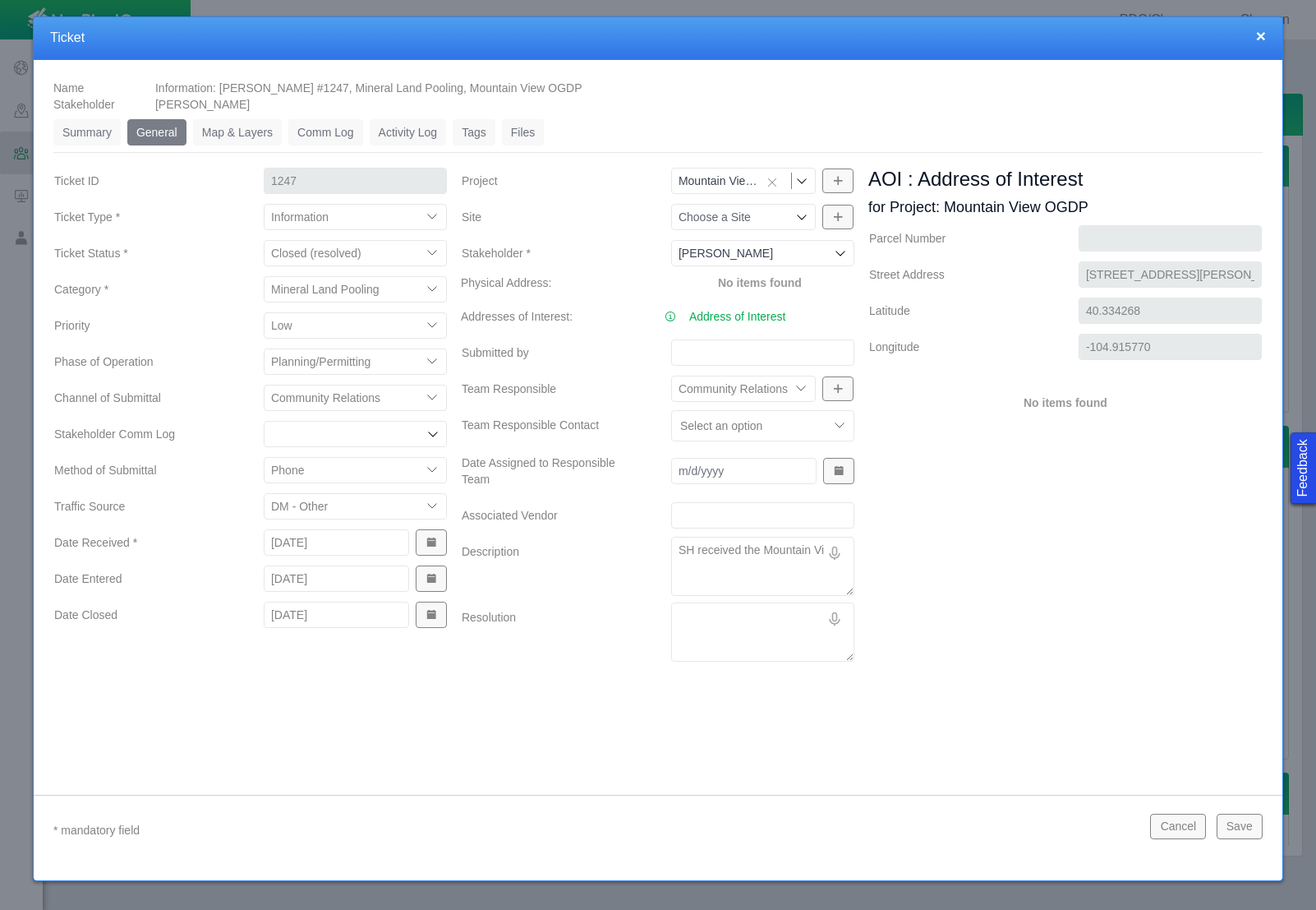
type textarea "SH received the Mountain Vie"
type textarea "x"
type textarea "SH received the Mountain View"
type textarea "x"
type textarea "SH received the Mountain View"
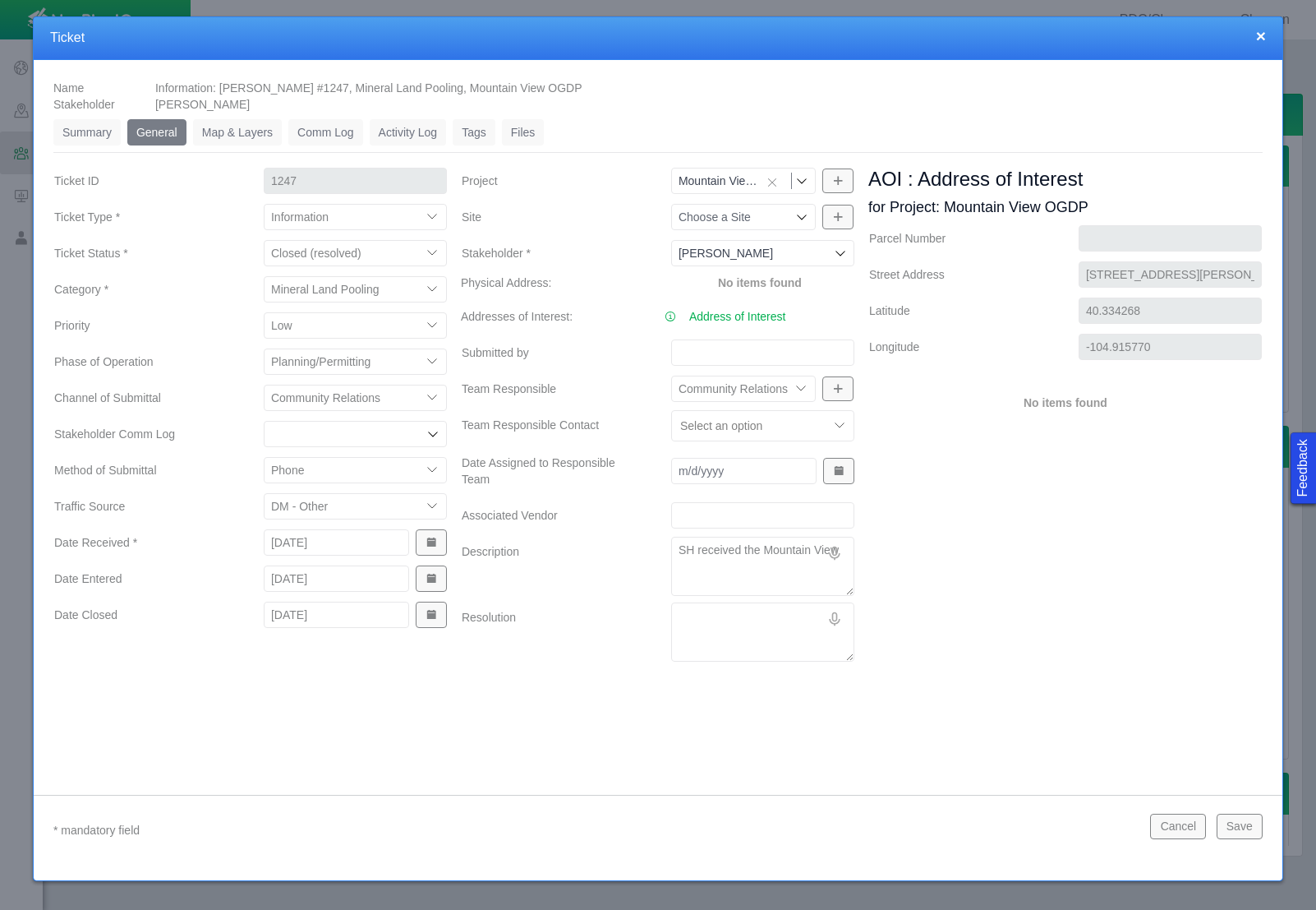
type textarea "x"
type textarea "SH received the Mountain View p"
type textarea "x"
type textarea "SH received the Mountain View po"
type textarea "x"
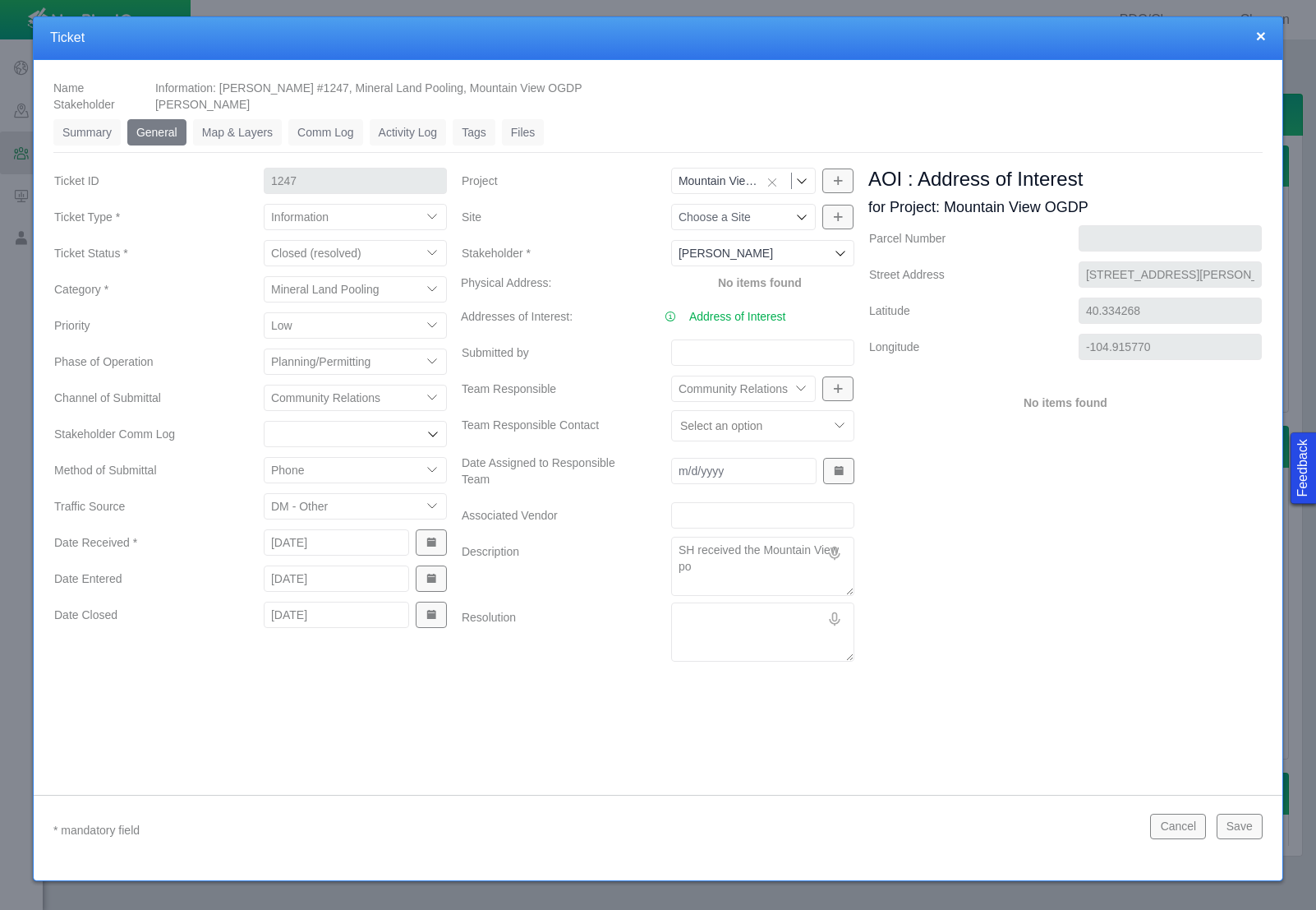
type textarea "SH received the Mountain View poo"
type textarea "x"
type textarea "SH received the Mountain View pool"
type textarea "x"
type textarea "SH received the Mountain View pooli"
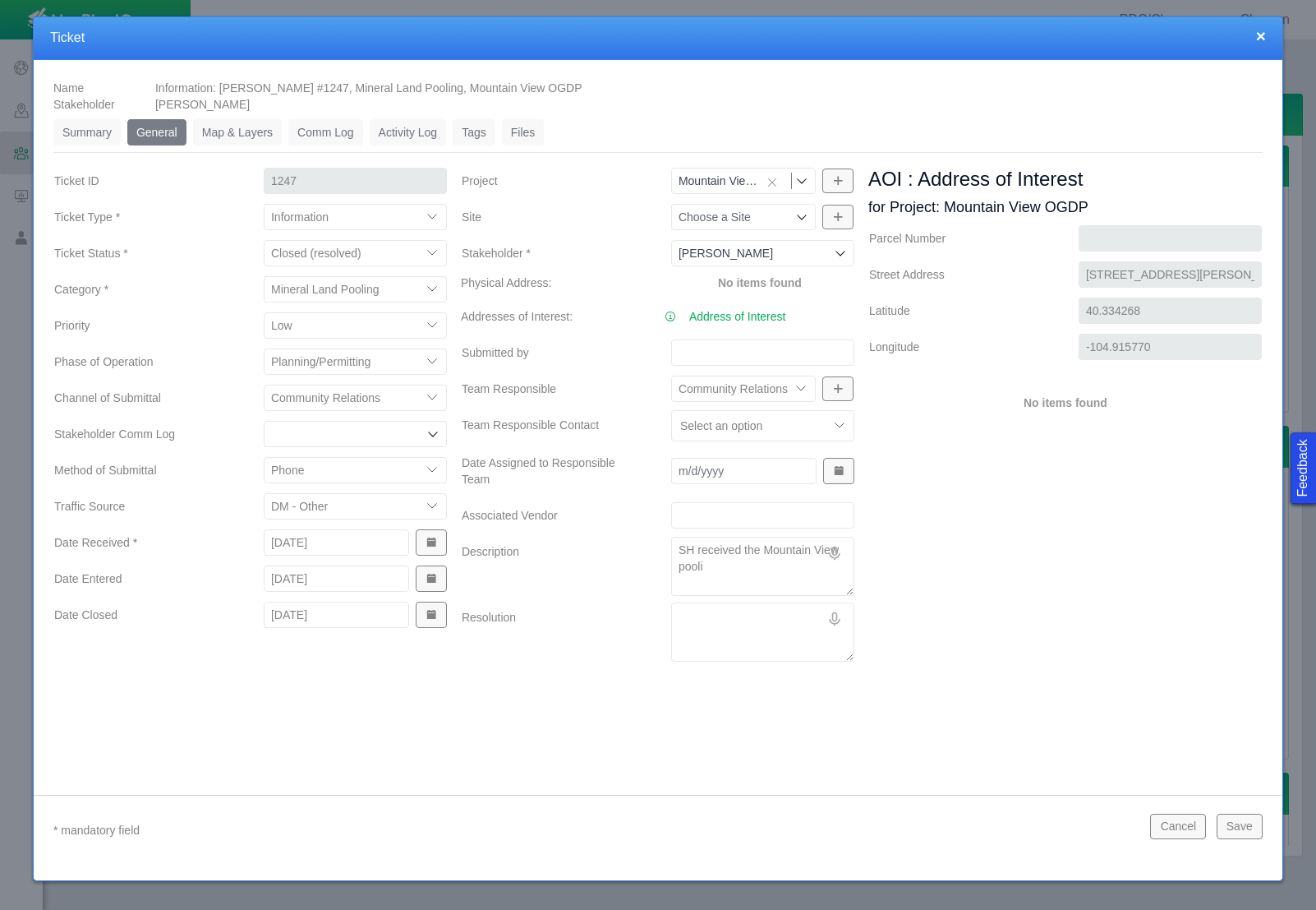
type textarea "x"
type textarea "SH received the Mountain View poolin"
type textarea "x"
type textarea "SH received the Mountain View pooling"
type textarea "x"
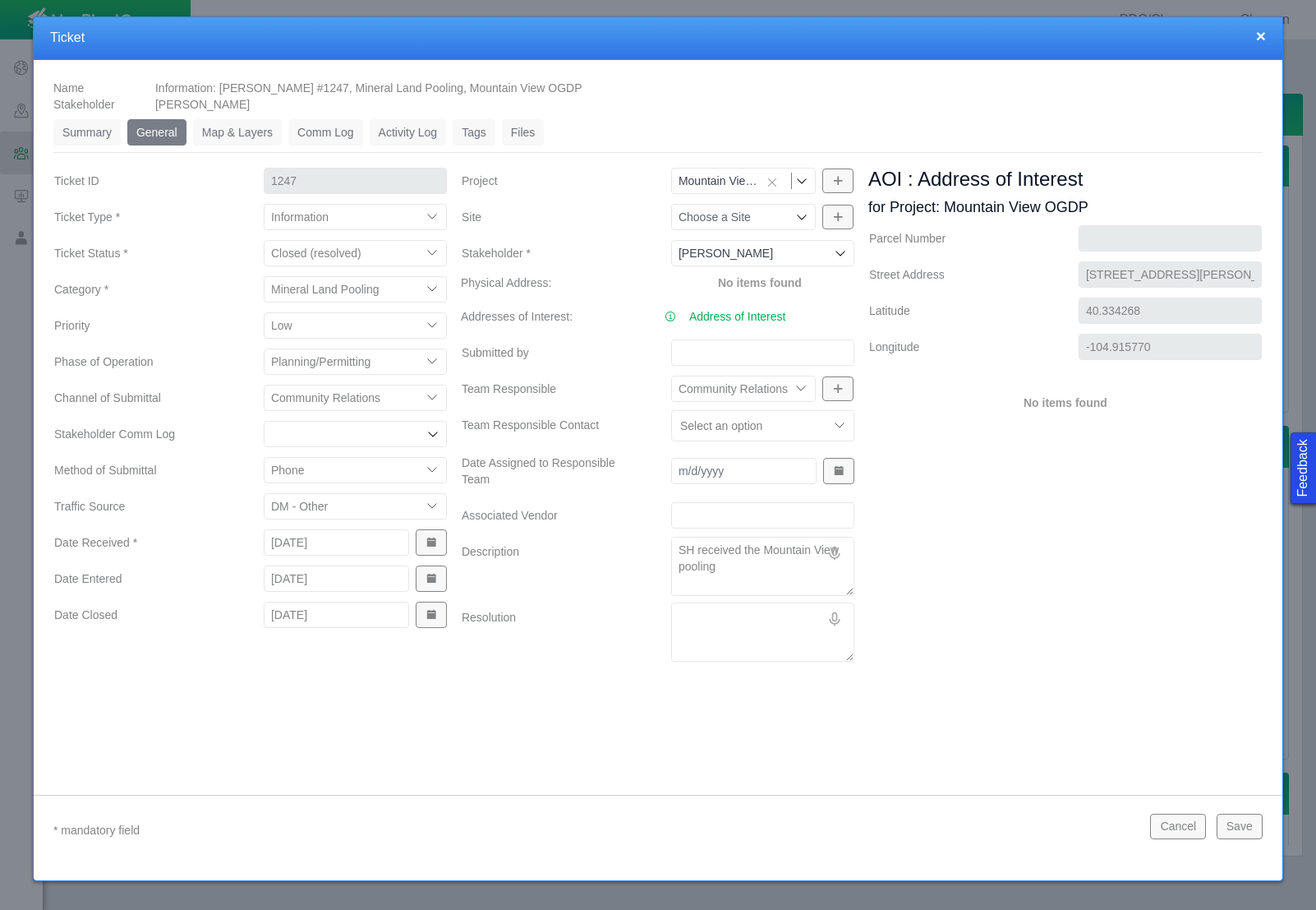
type textarea "SH received the Mountain View pooling"
type textarea "x"
type textarea "SH received the Mountain View pooling n"
type textarea "x"
type textarea "SH received the Mountain View pooling no"
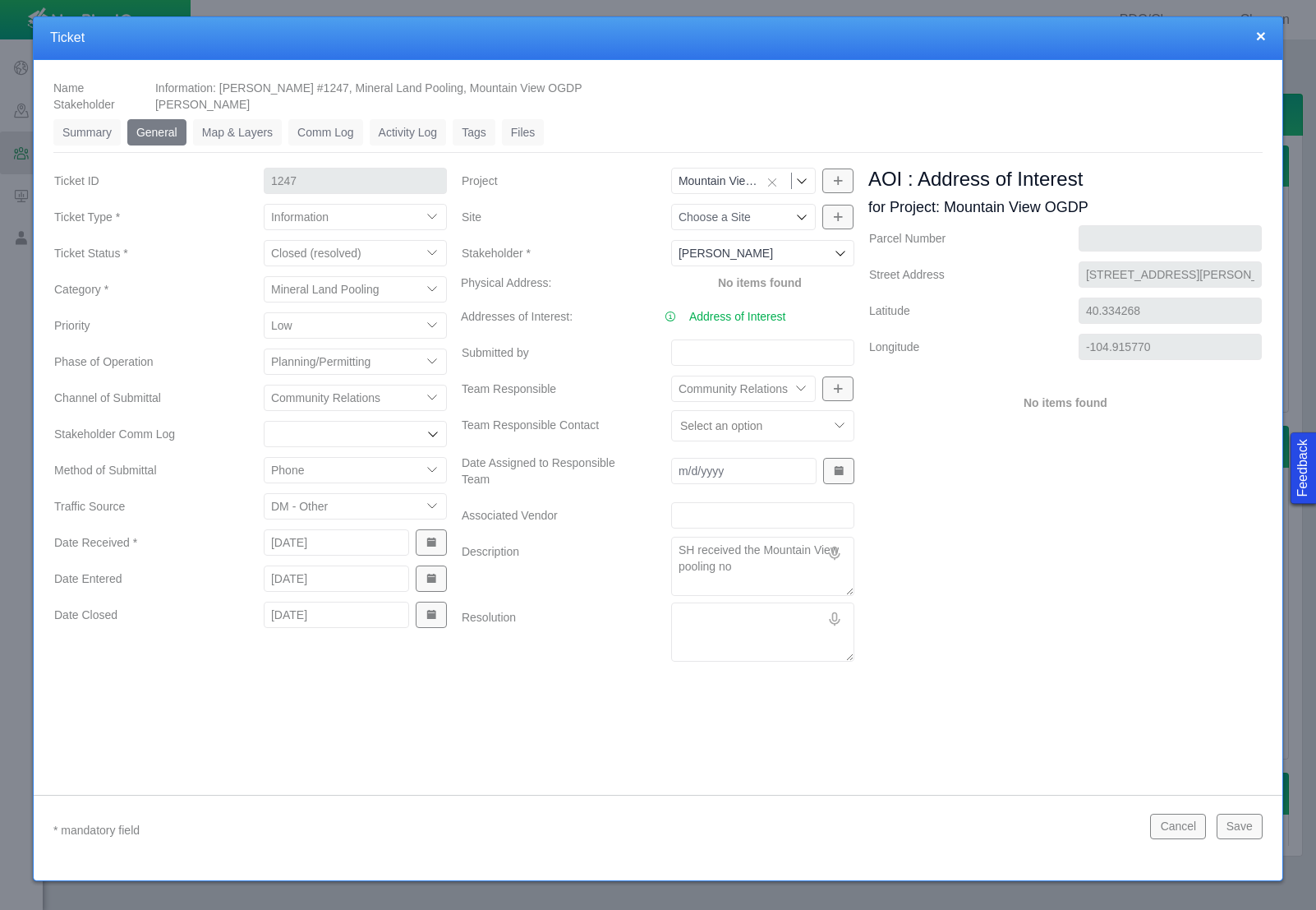
type textarea "x"
type textarea "SH received the Mountain View pooling not"
type textarea "x"
type textarea "SH received the Mountain View pooling noti"
type textarea "x"
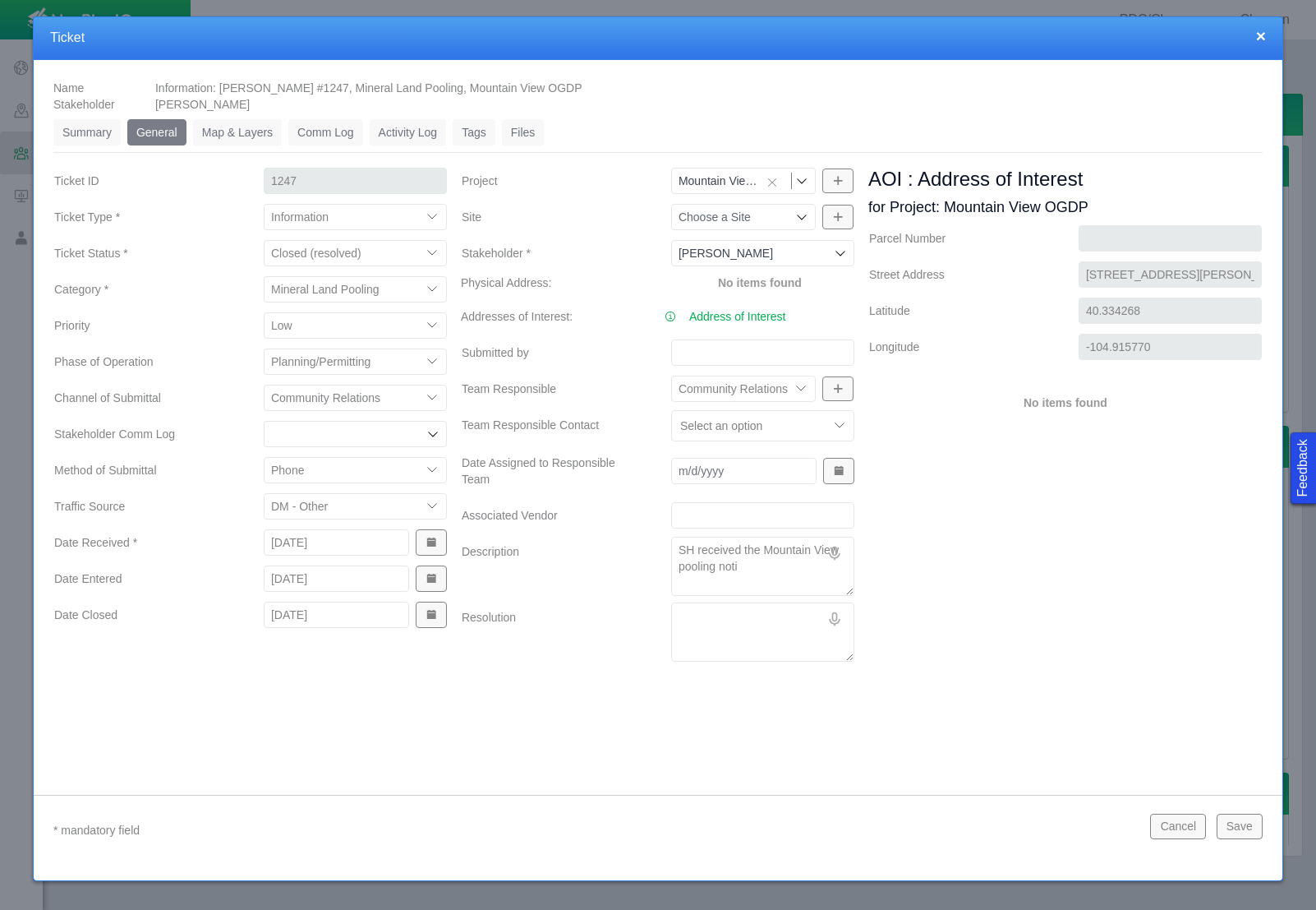
type textarea "SH received the Mountain View pooling notic"
type textarea "x"
type textarea "SH received the Mountain View pooling notice"
type textarea "x"
type textarea "SH received the Mountain View pooling notice."
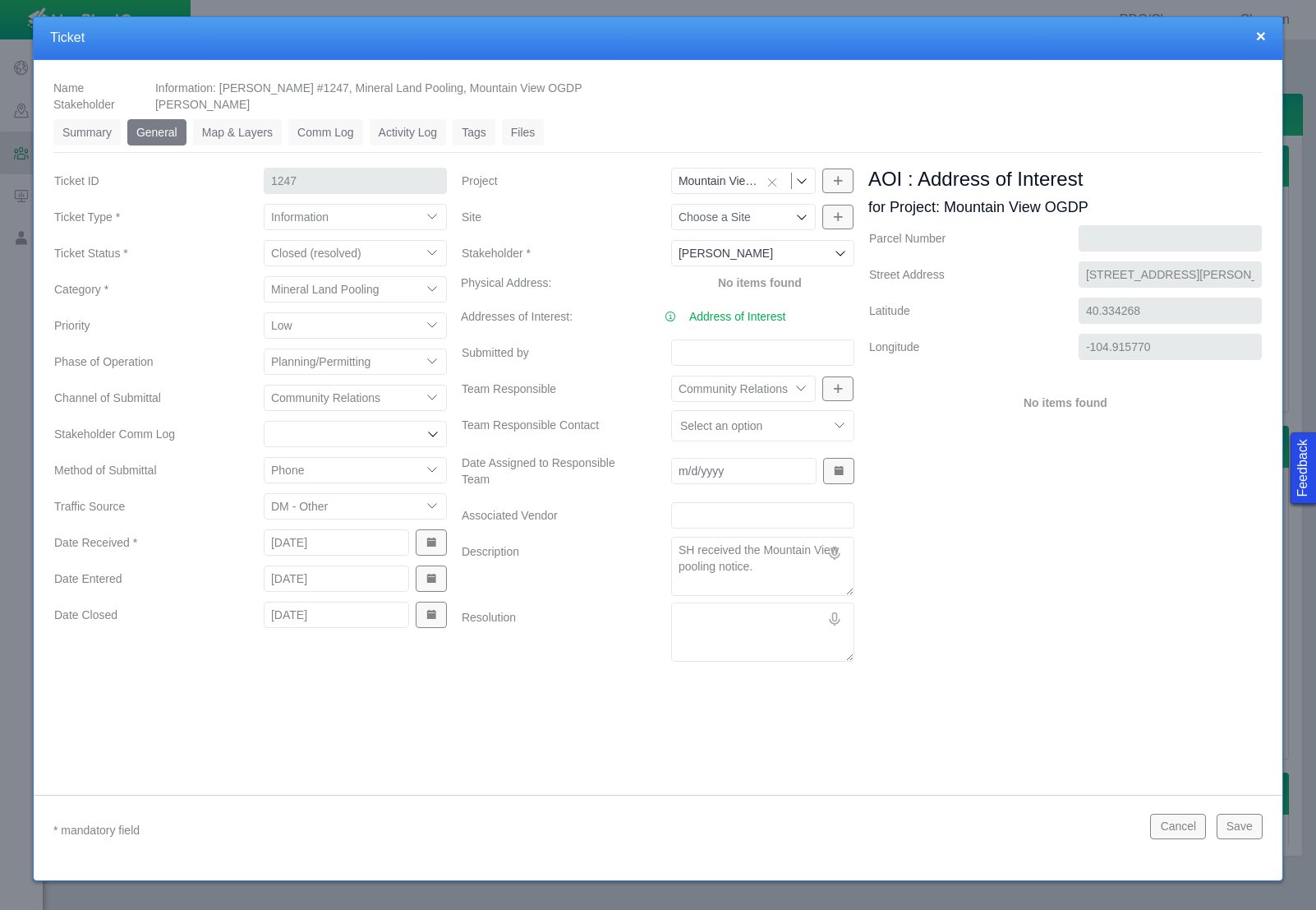
type textarea "x"
type textarea "SH received the Mountain View pooling notice."
type textarea "x"
type textarea "SH received the Mountain View pooling notice. S"
type textarea "x"
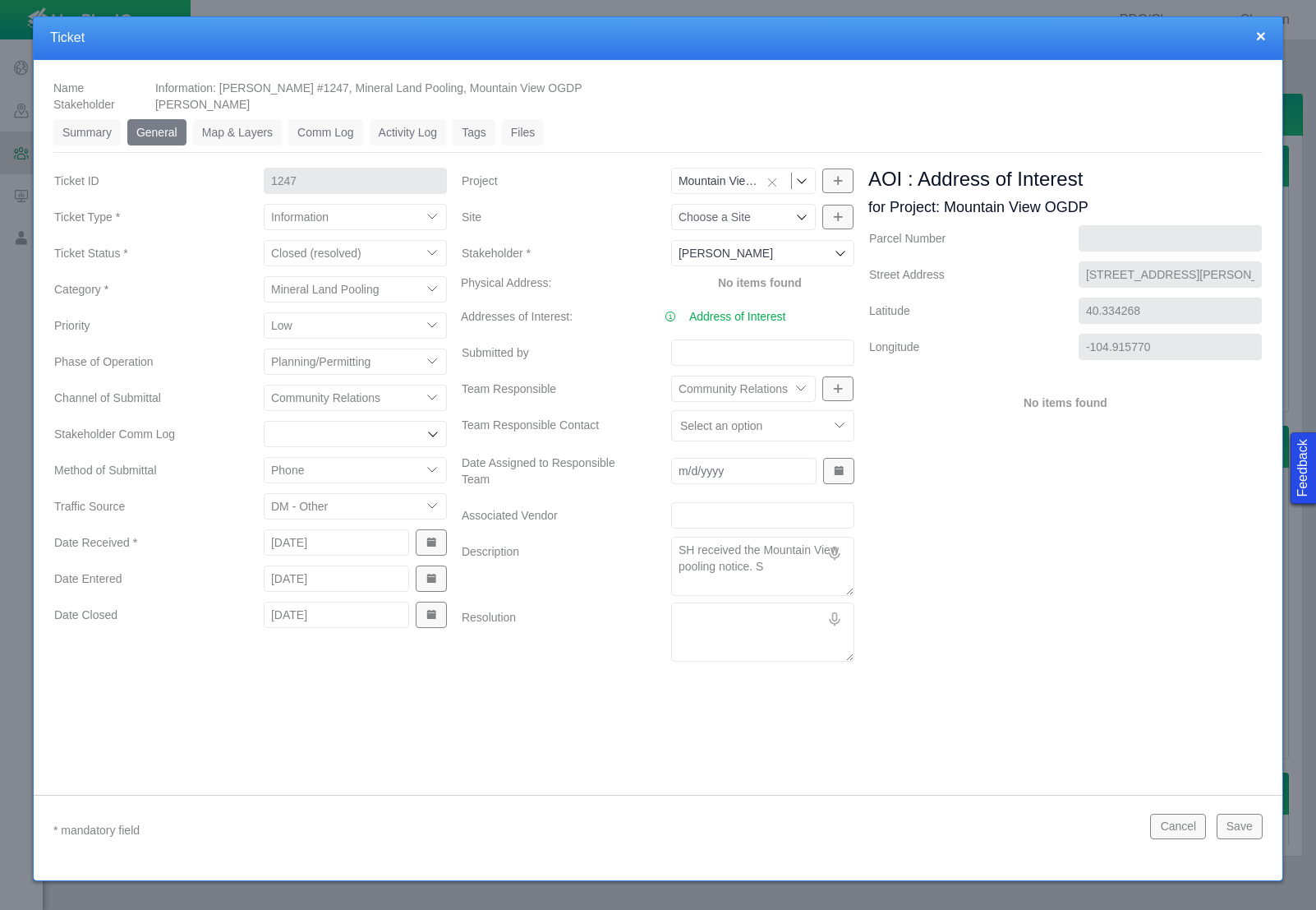
type textarea "SH received the Mountain View pooling notice. Sh"
type textarea "x"
type textarea "SH received the Mountain View pooling notice. She"
type textarea "x"
type textarea "SH received the Mountain View pooling notice. She"
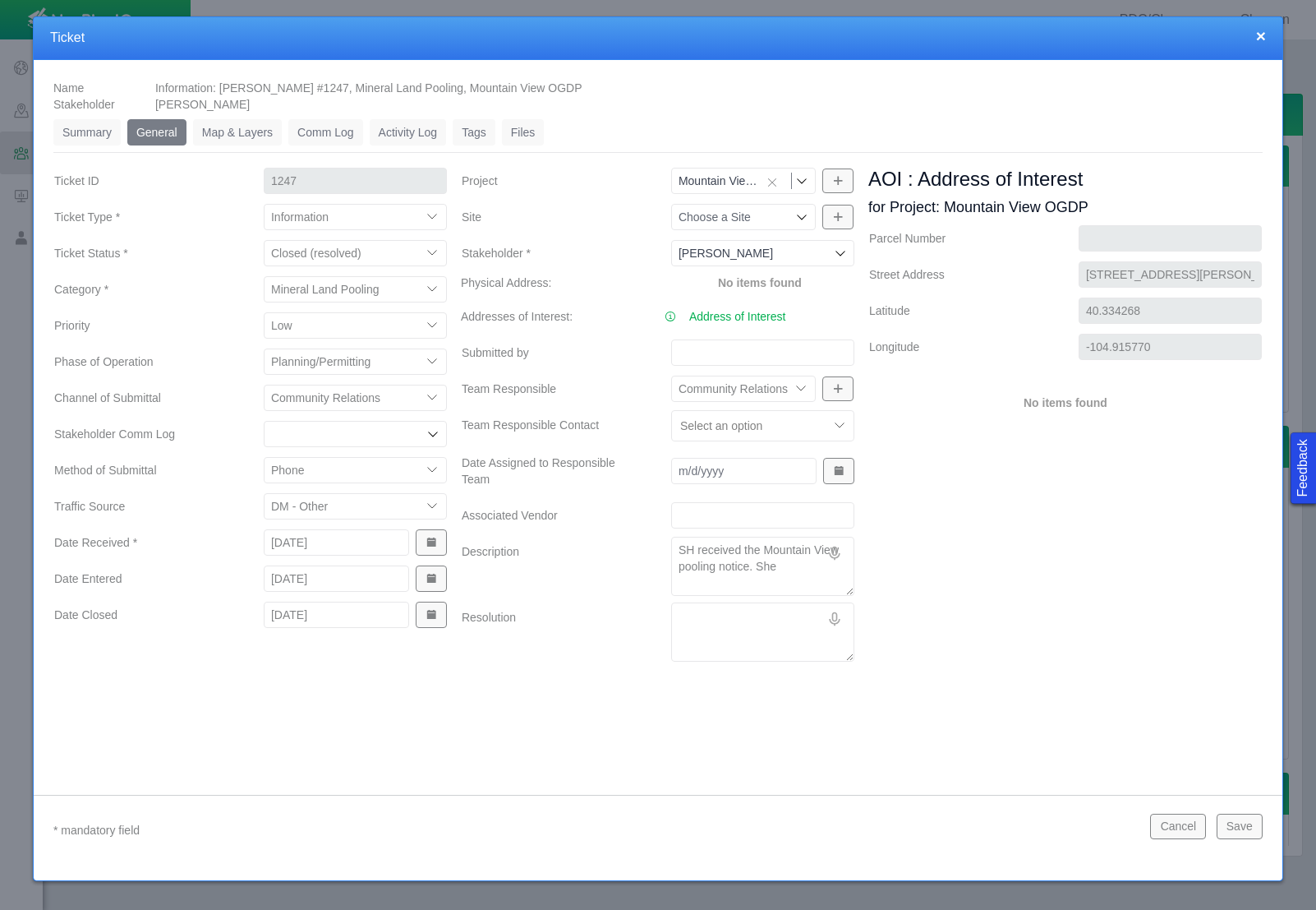
type textarea "x"
type textarea "SH received the Mountain View pooling notice. She h"
type textarea "x"
type textarea "SH received the Mountain View pooling notice. She ha"
type textarea "x"
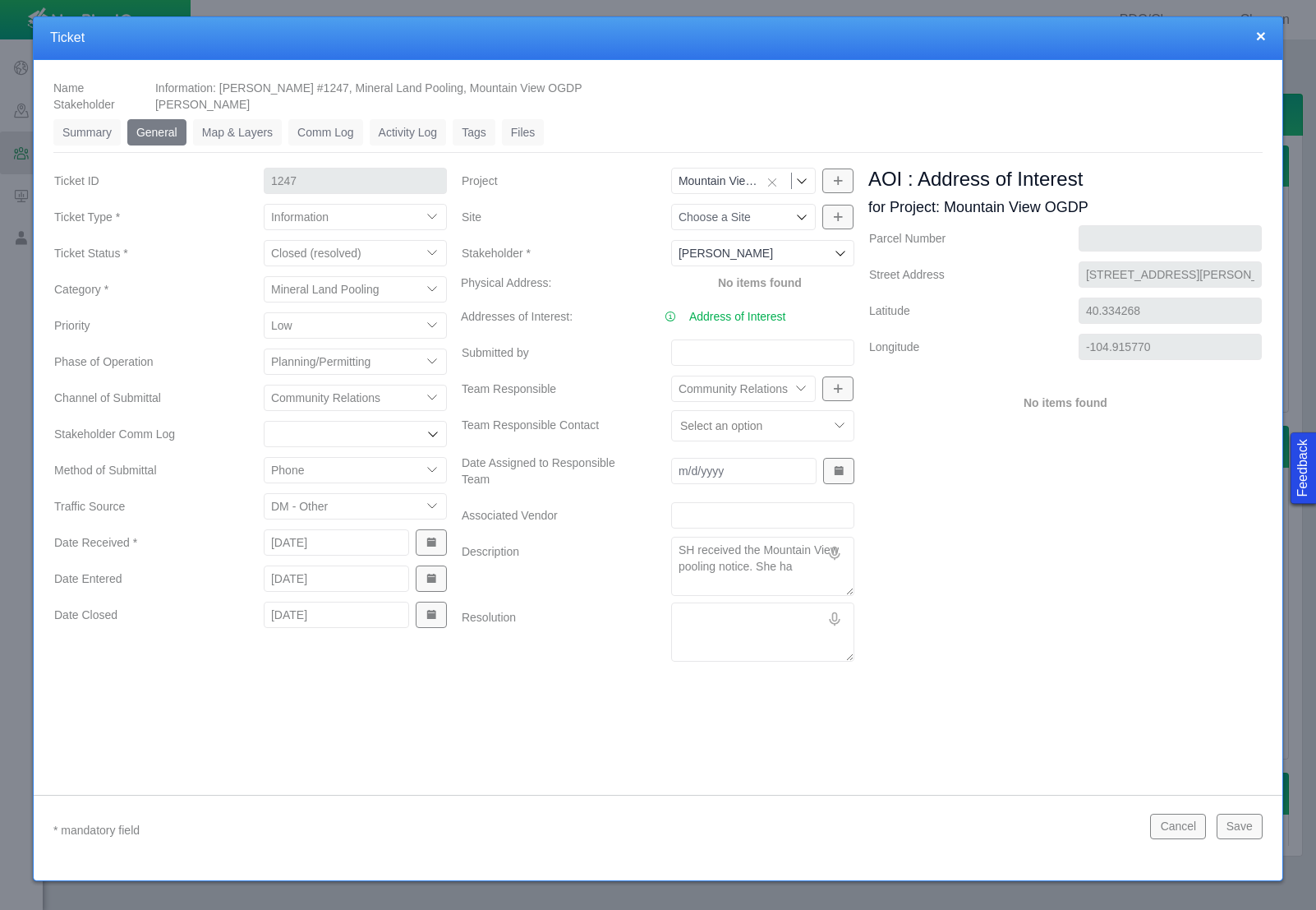
type textarea "SH received the Mountain View pooling notice. She has"
type textarea "x"
type textarea "SH received the Mountain View pooling notice. She has"
type textarea "x"
type textarea "SH received the Mountain View pooling notice. She has m"
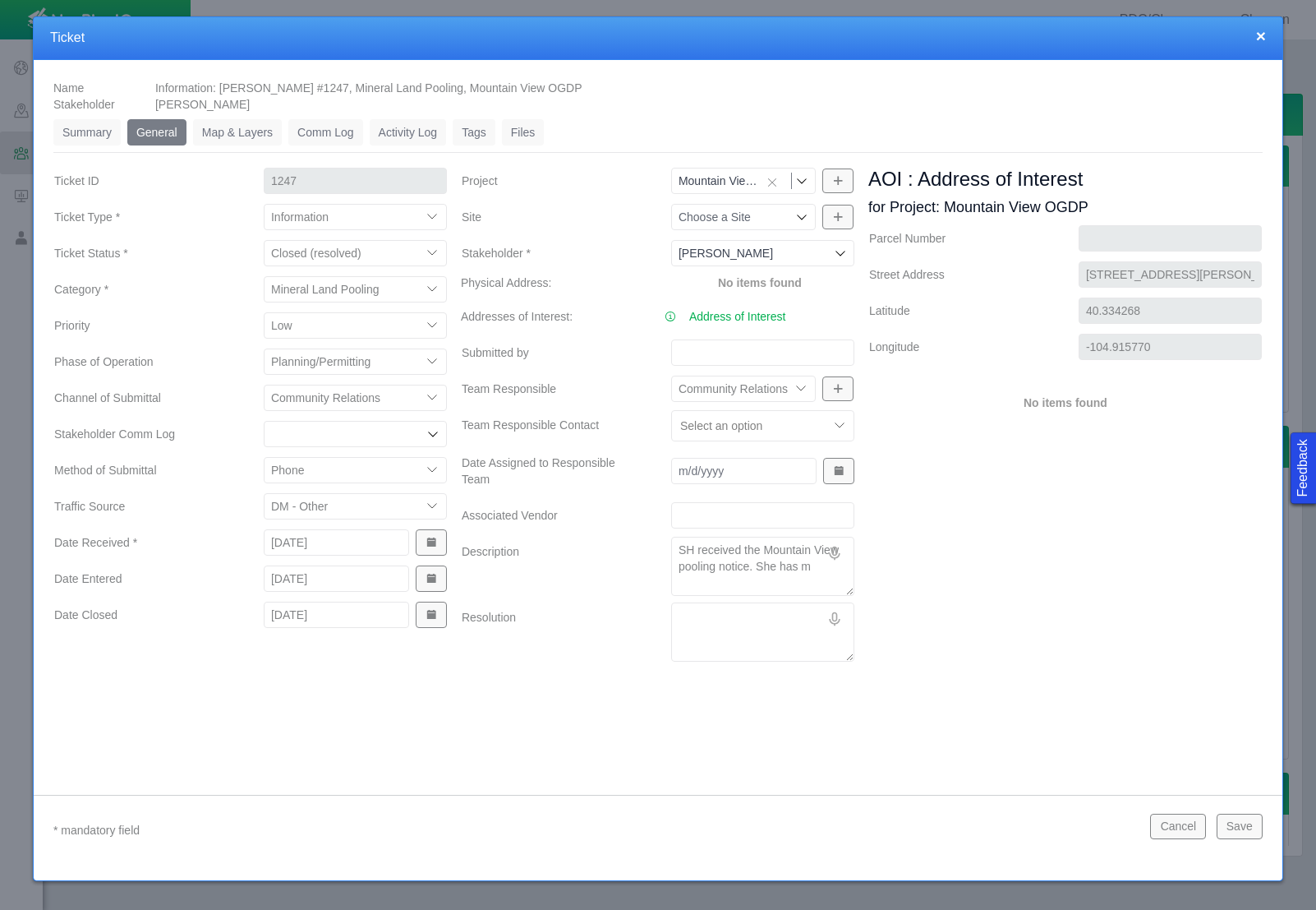
type textarea "x"
type textarea "SH received the Mountain View pooling notice. She has mu"
type textarea "x"
type textarea "SH received the Mountain View pooling notice. She has mul"
type textarea "x"
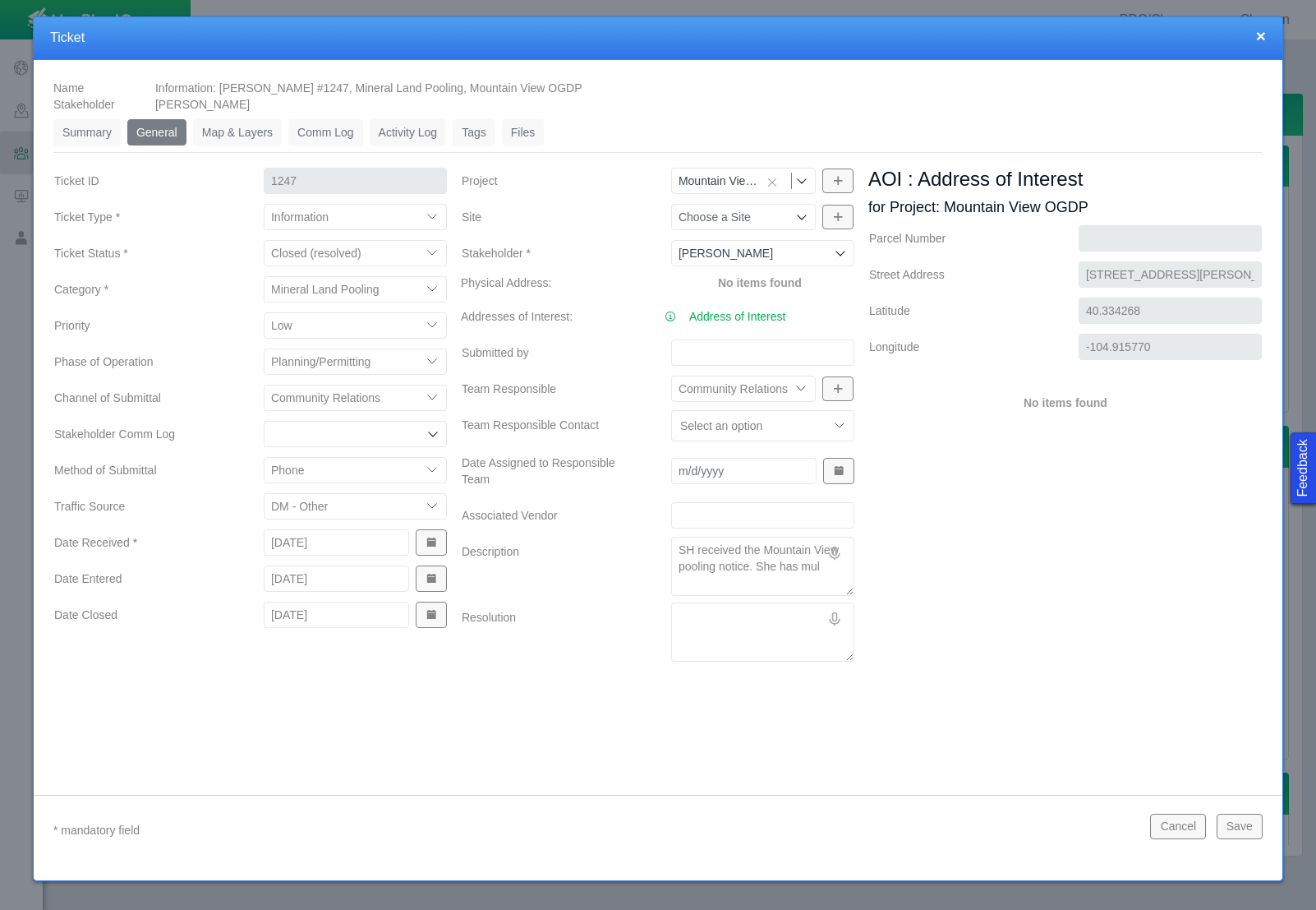
type textarea "SH received the Mountain View pooling notice. She has mult"
type textarea "x"
type textarea "SH received the Mountain View pooling notice. She has multi"
type textarea "x"
type textarea "SH received the Mountain View pooling notice. She has multip"
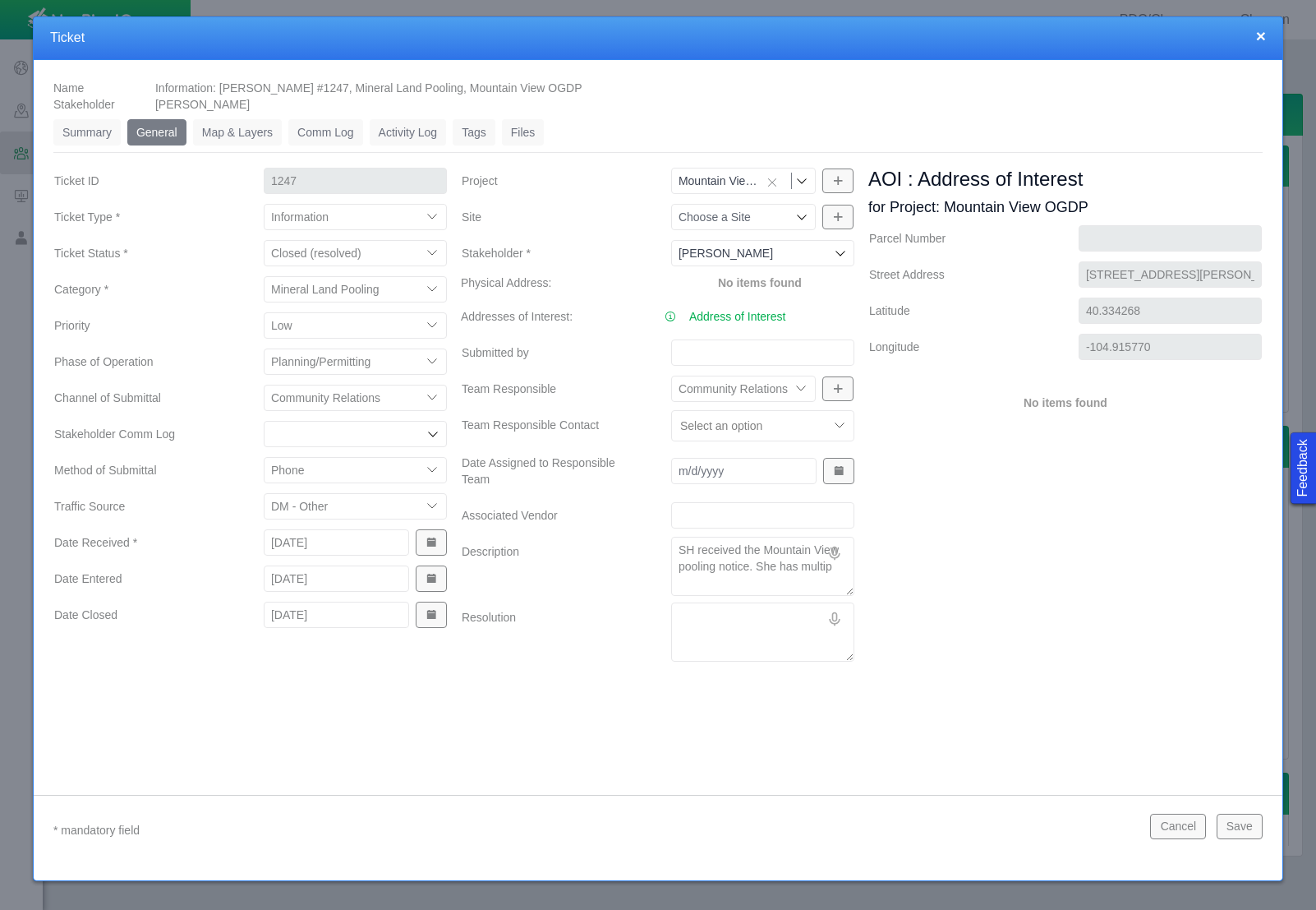
type textarea "x"
type textarea "SH received the Mountain View pooling notice. She has multipl"
type textarea "x"
type textarea "SH received the Mountain View pooling notice. She has multiple"
type textarea "x"
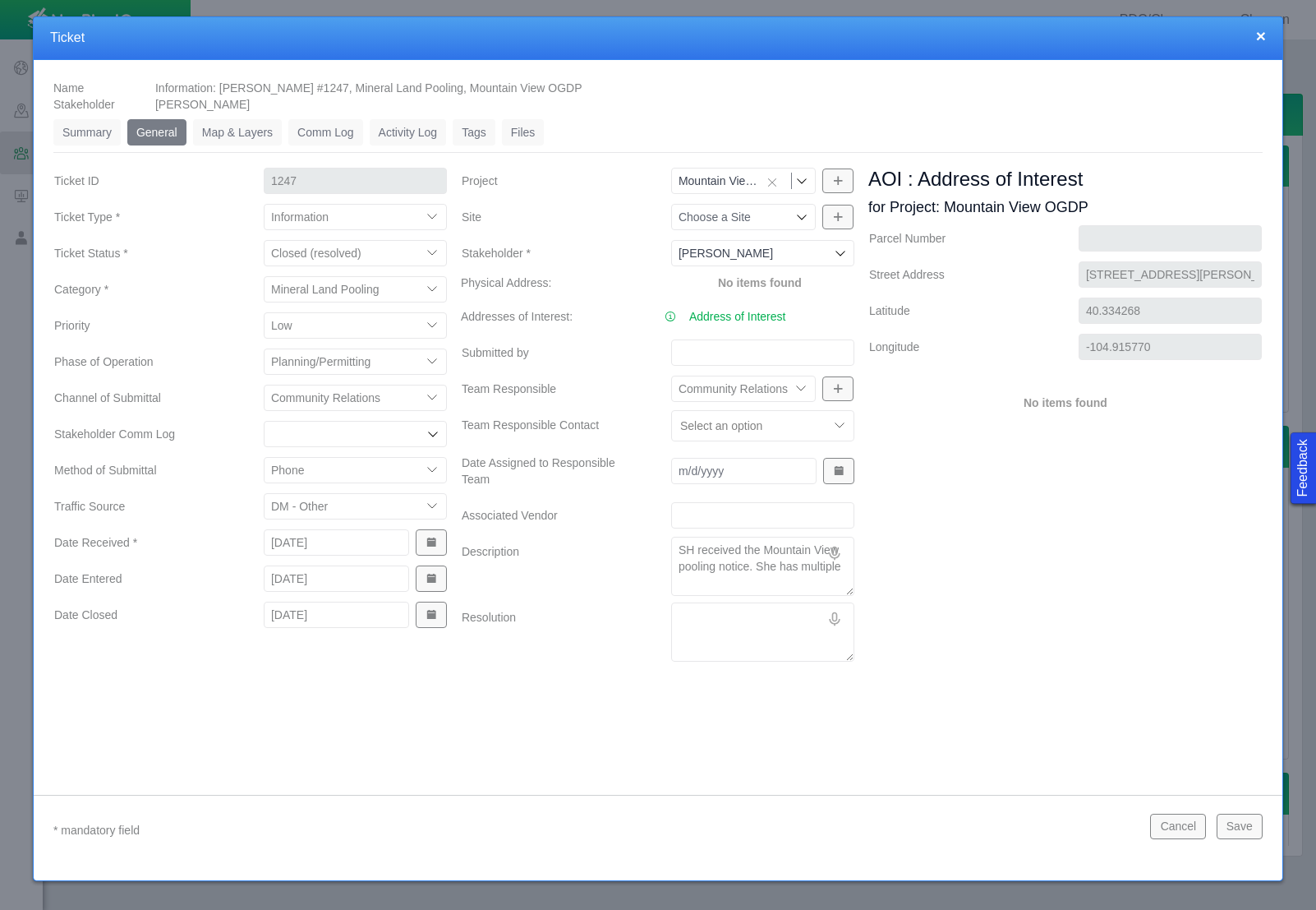
type textarea "SH received the Mountain View pooling notice. She has multiple"
type textarea "x"
type textarea "SH received the Mountain View pooling notice. She has multiple q"
type textarea "x"
type textarea "SH received the Mountain View pooling notice. She has multiple qu"
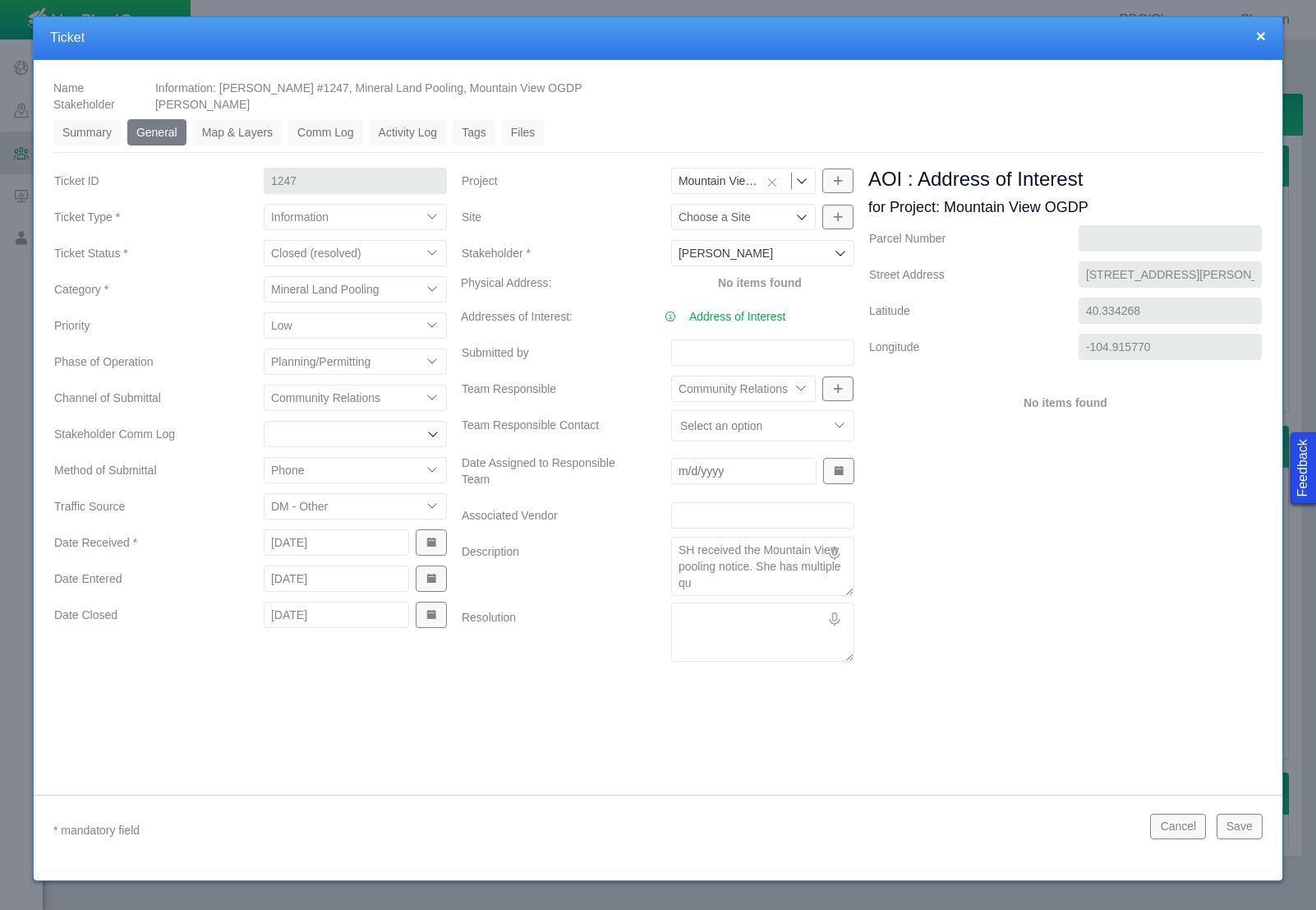
type textarea "x"
type textarea "SH received the Mountain View pooling notice. She has multiple que"
type textarea "x"
type textarea "SH received the Mountain View pooling notice. She has multiple ques"
type textarea "x"
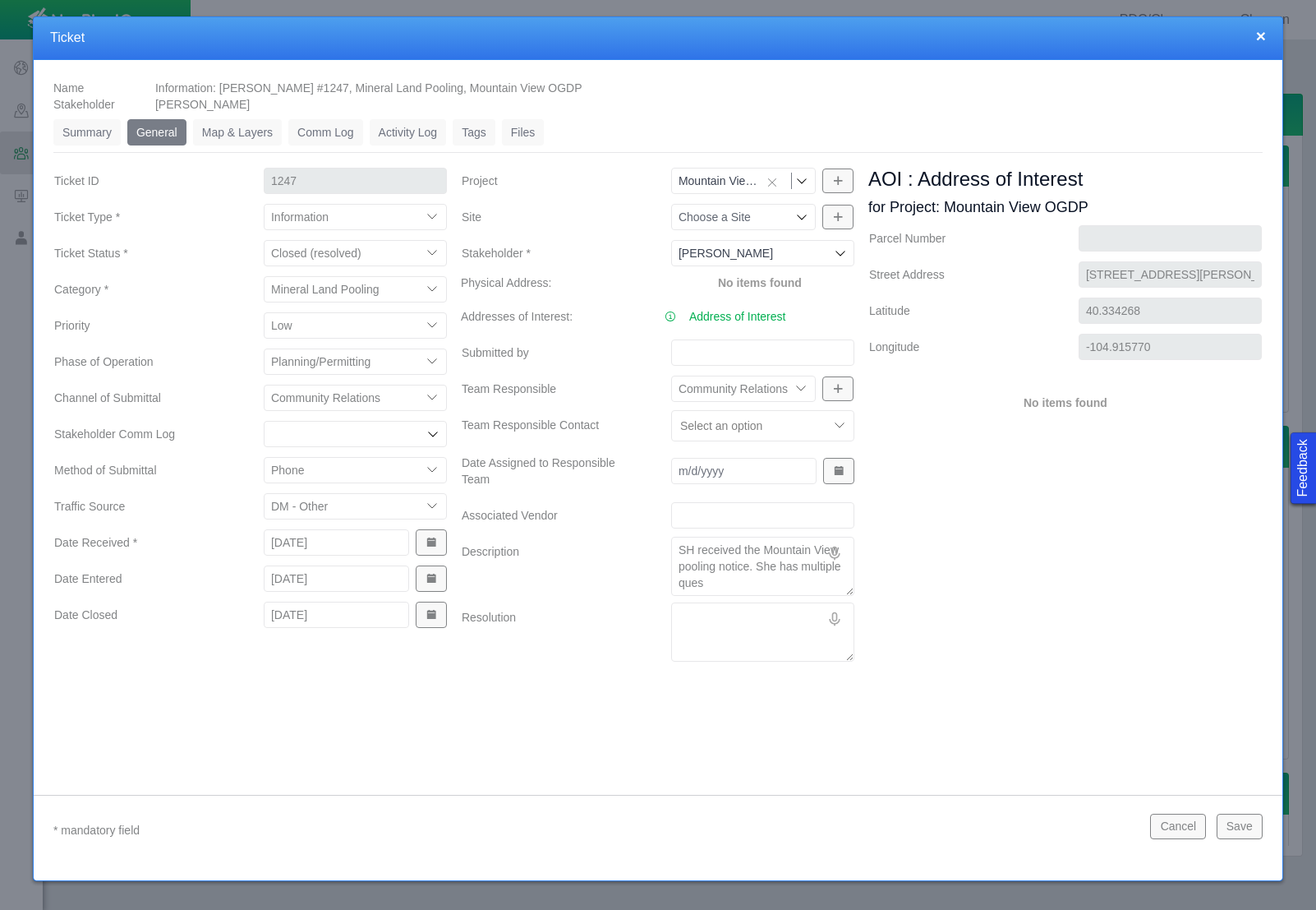
type textarea "SH received the Mountain View pooling notice. She has multiple quest"
type textarea "x"
type textarea "SH received the Mountain View pooling notice. She has multiple questi"
type textarea "x"
type textarea "SH received the Mountain View pooling notice. She has multiple questio"
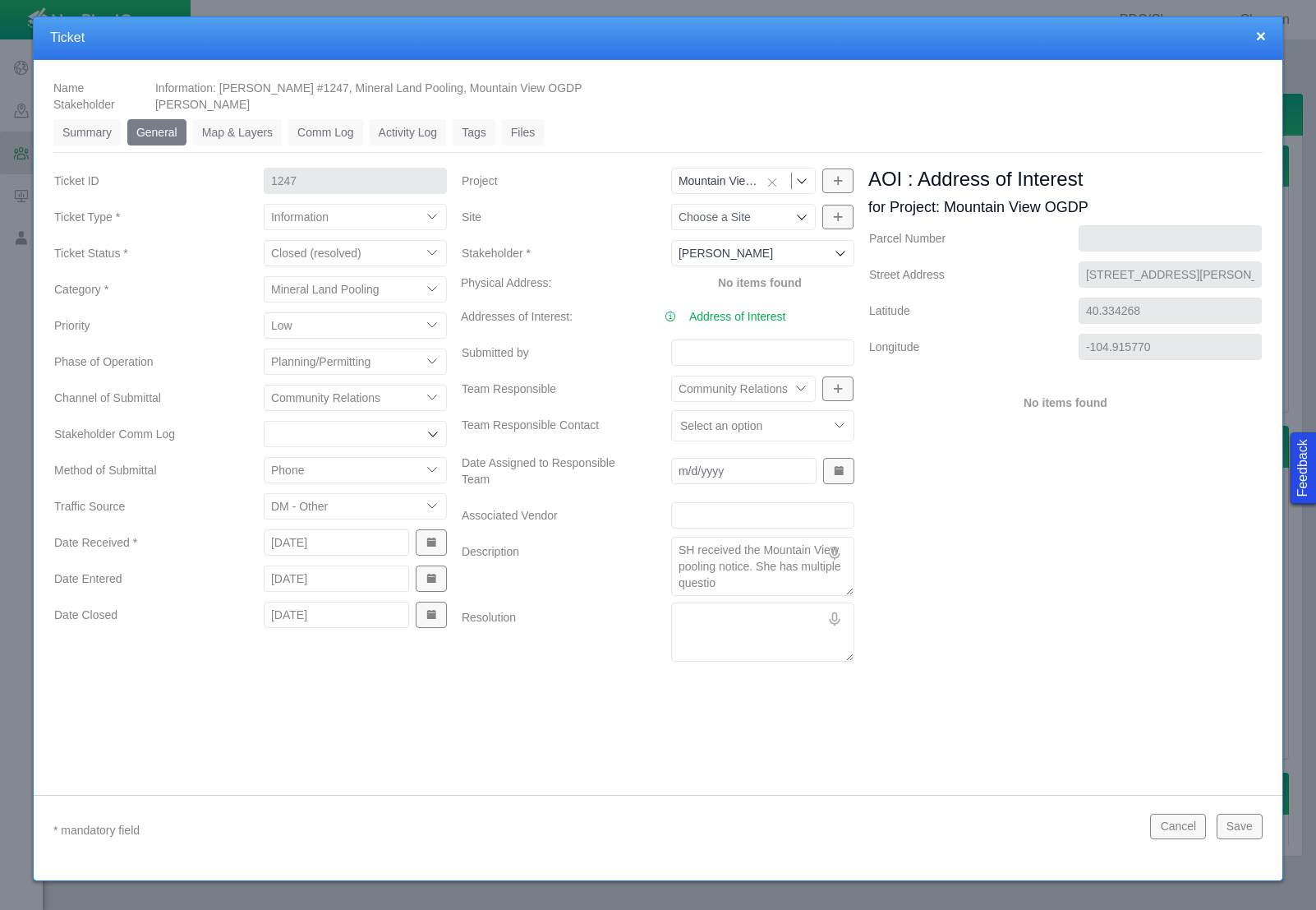
type textarea "x"
type textarea "SH received the Mountain View pooling notice. She has multiple question"
type textarea "x"
type textarea "SH received the Mountain View pooling notice. She has multiple questions"
type textarea "x"
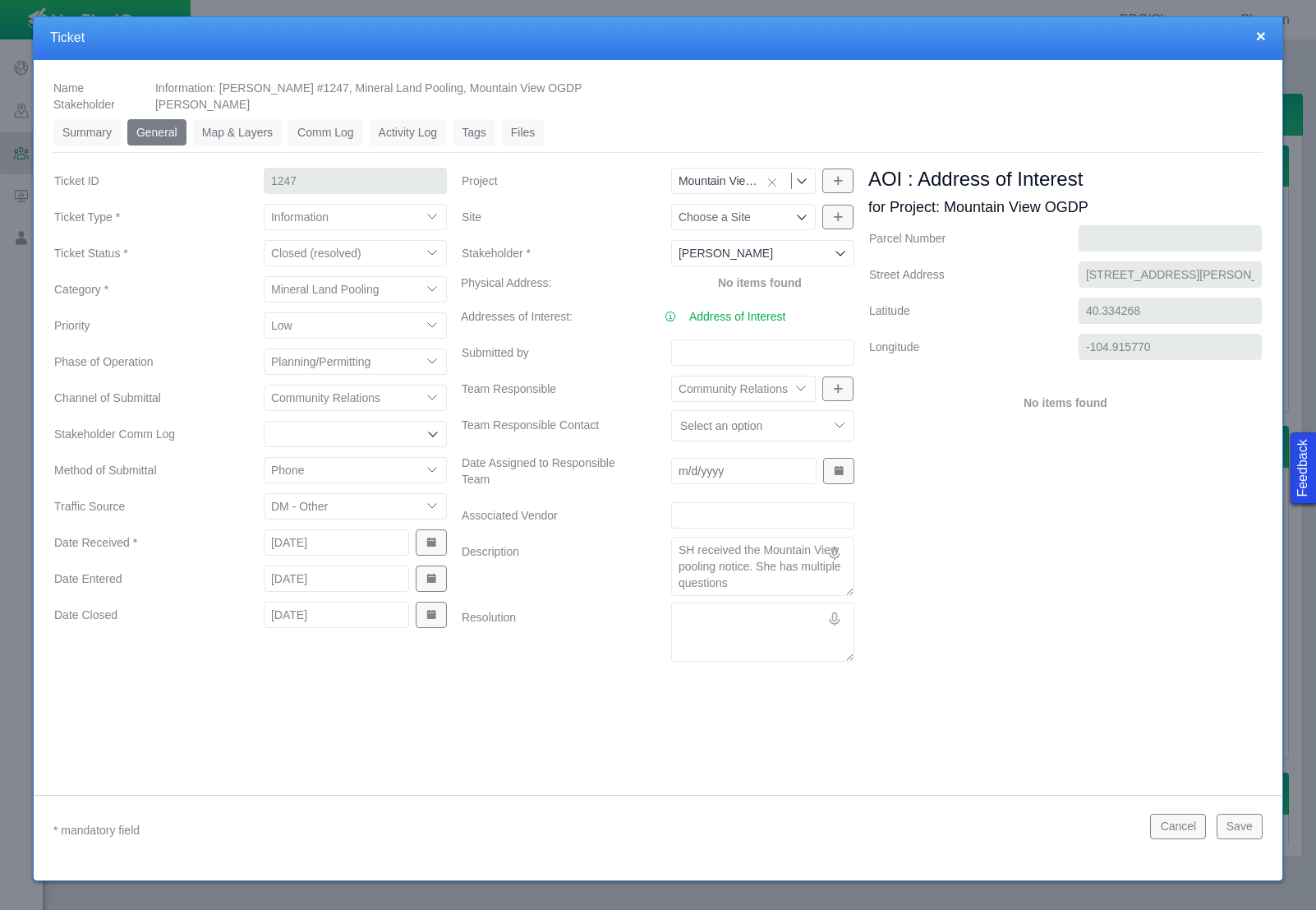
type textarea "SH received the Mountain View pooling notice. She has multiple questions"
type textarea "x"
type textarea "SH received the Mountain View pooling notice. She has multiple questions o"
type textarea "x"
type textarea "SH received the Mountain View pooling notice. She has multiple questions on"
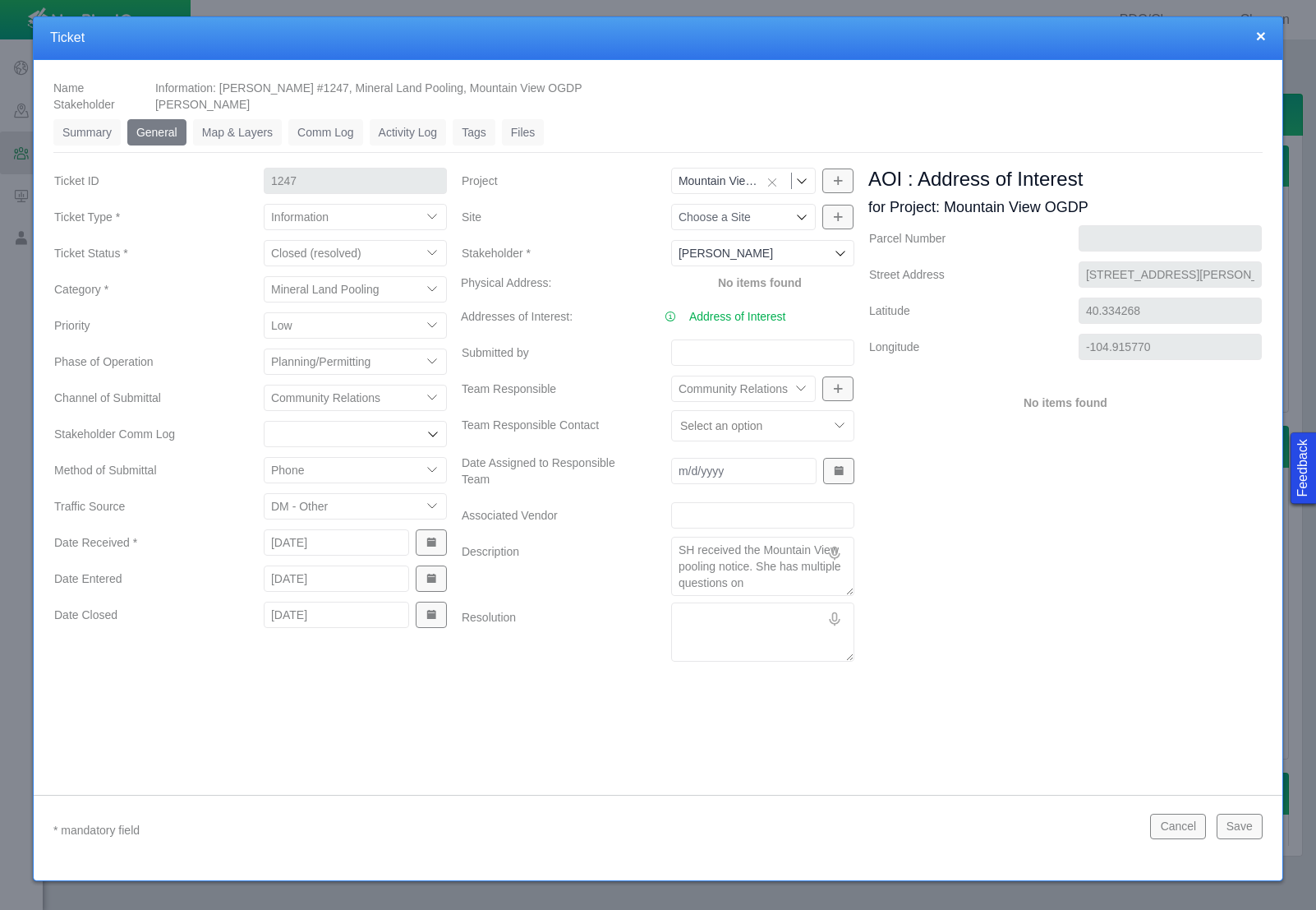
type textarea "x"
type textarea "SH received the Mountain View pooling notice. She has multiple questions on"
type textarea "x"
type textarea "SH received the Mountain View pooling notice. She has multiple questions on t"
type textarea "x"
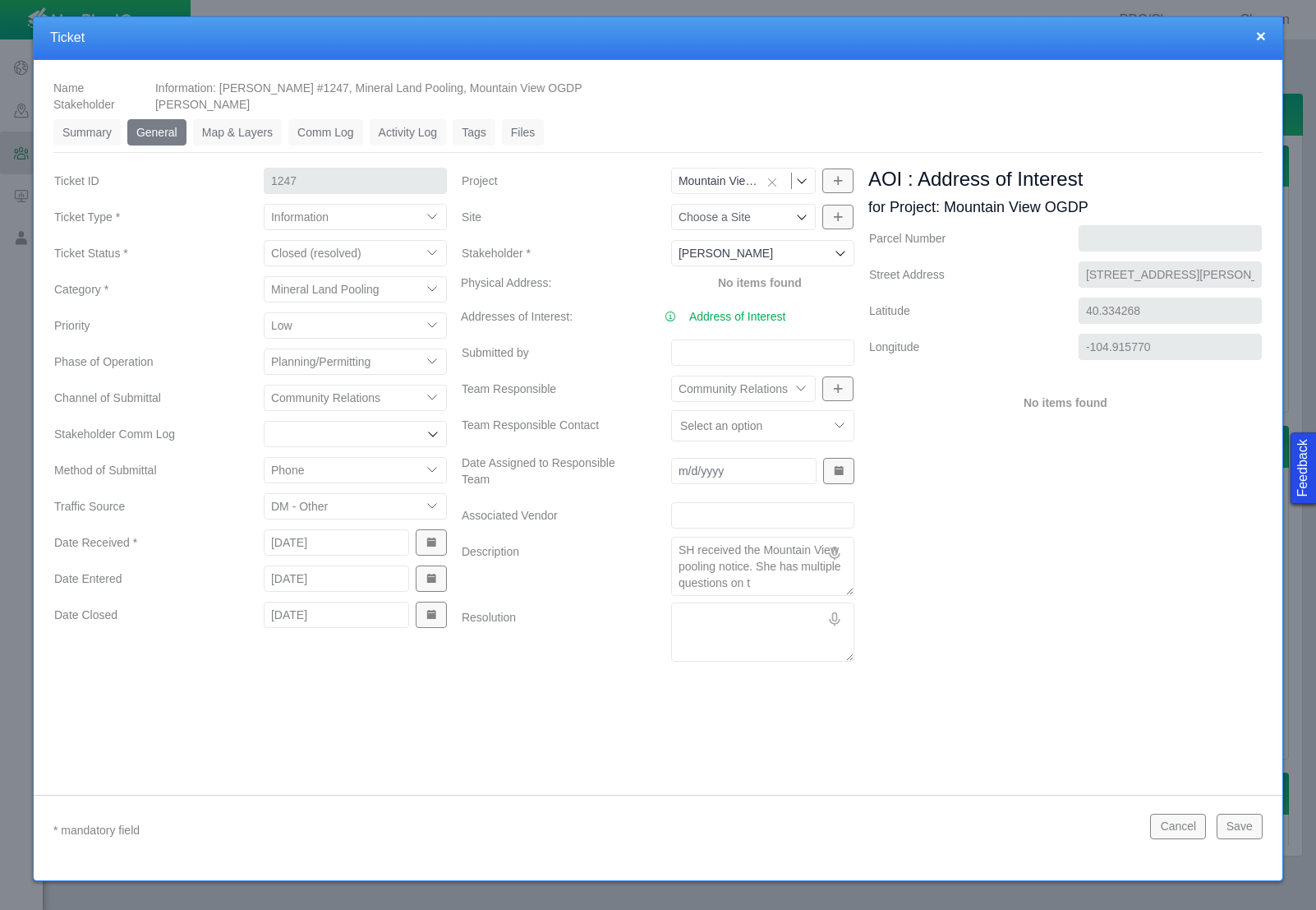
type textarea "SH received the Mountain View pooling notice. She has multiple questions on"
type textarea "x"
type textarea "SH received the Mountain View pooling notice. She has multiple questions on p"
type textarea "x"
type textarea "SH received the Mountain View pooling notice. She has multiple questions on po"
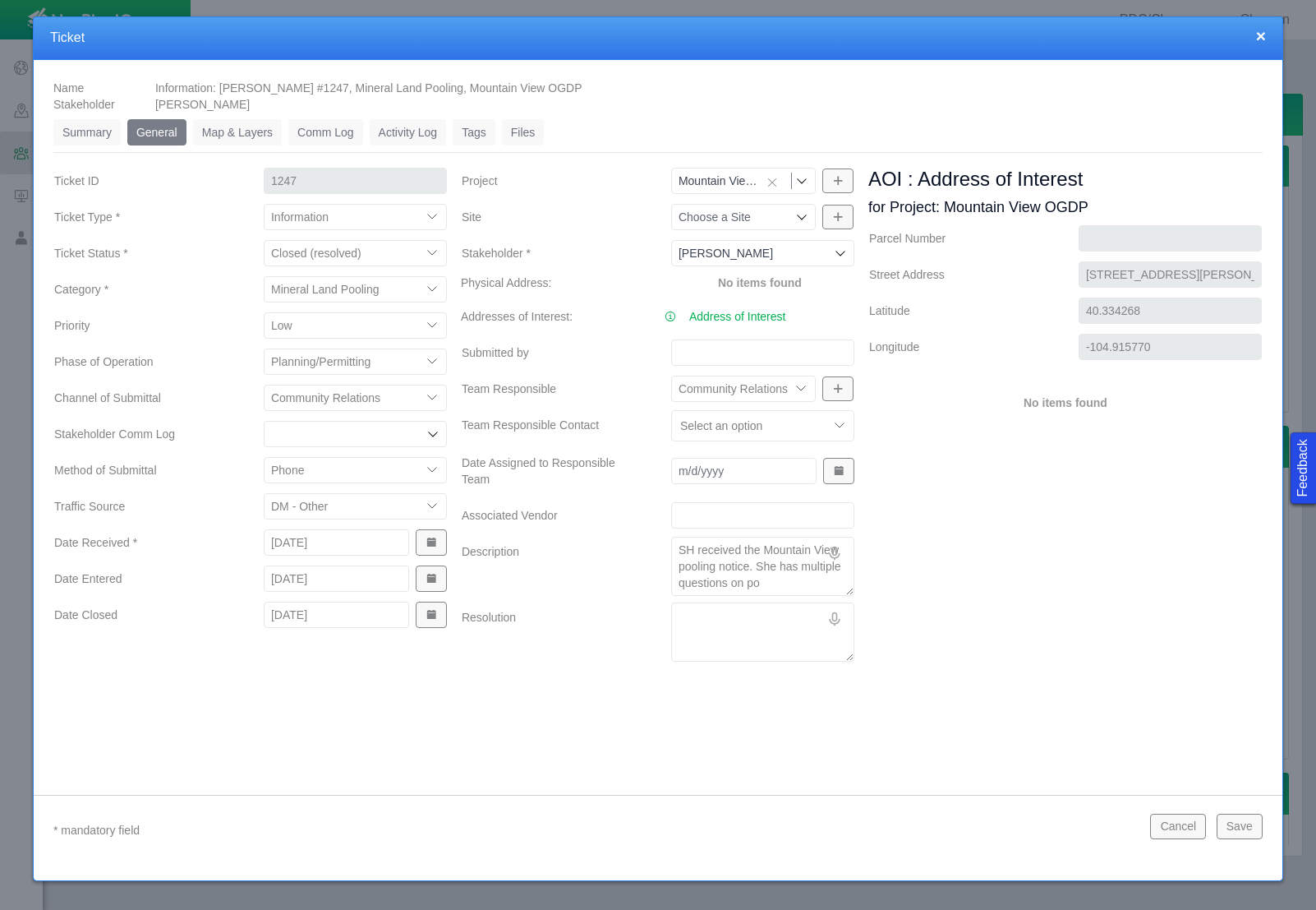
type textarea "x"
type textarea "SH received the Mountain View pooling notice. She has multiple questions on poo"
type textarea "x"
type textarea "SH received the Mountain View pooling notice. She has multiple questions on pool"
type textarea "x"
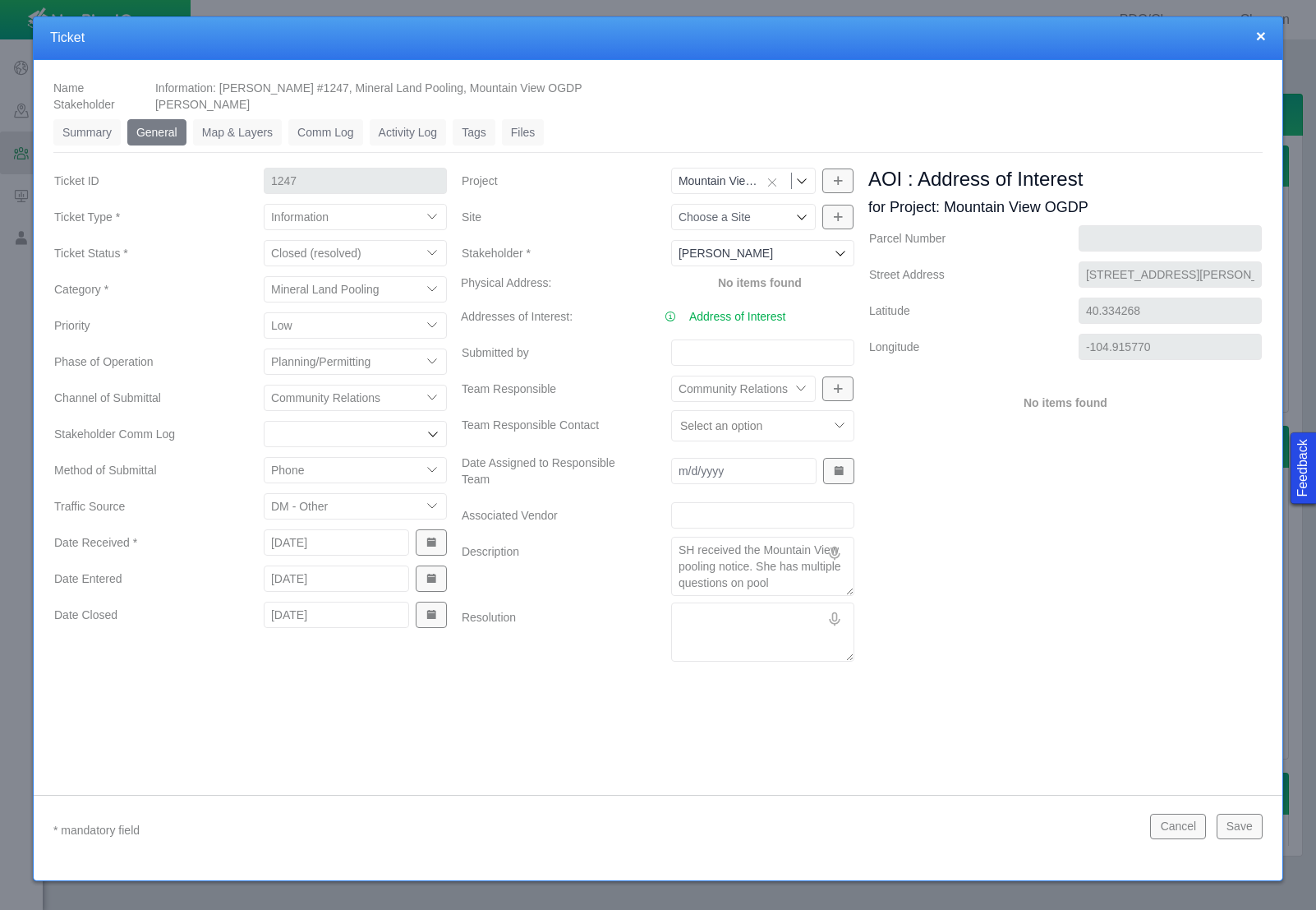
type textarea "SH received the Mountain View pooling notice. She has multiple questions on poo…"
type textarea "x"
type textarea "SH received the Mountain View pooling notice. She has multiple questions on poo…"
type textarea "x"
type textarea "SH received the Mountain View pooling notice. She has multiple questions on poo…"
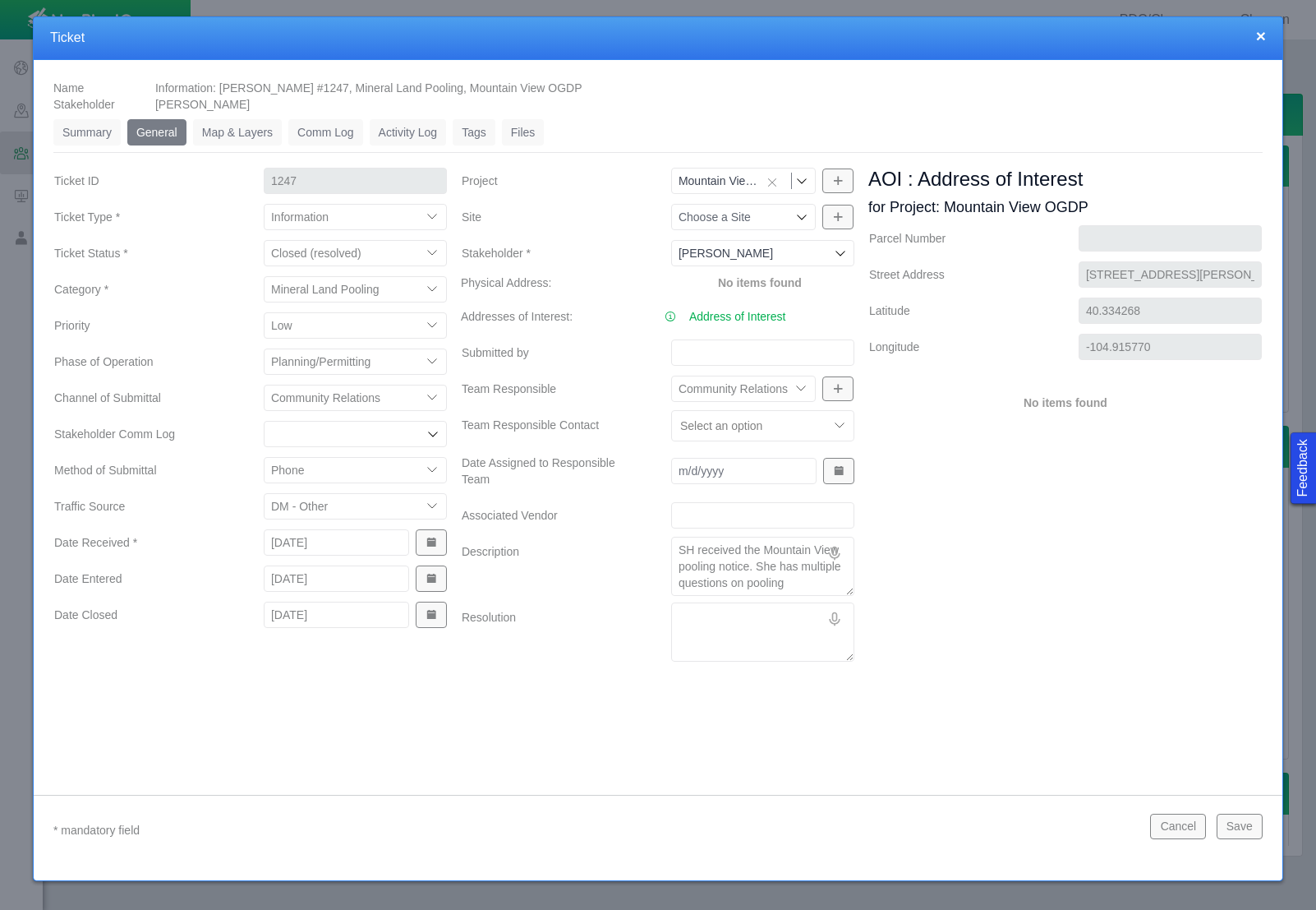
type textarea "x"
type textarea "SH received the Mountain View pooling notice. She has multiple questions on poo…"
type textarea "x"
type textarea "SH received the Mountain View pooling notice. She has multiple questions on poo…"
type textarea "x"
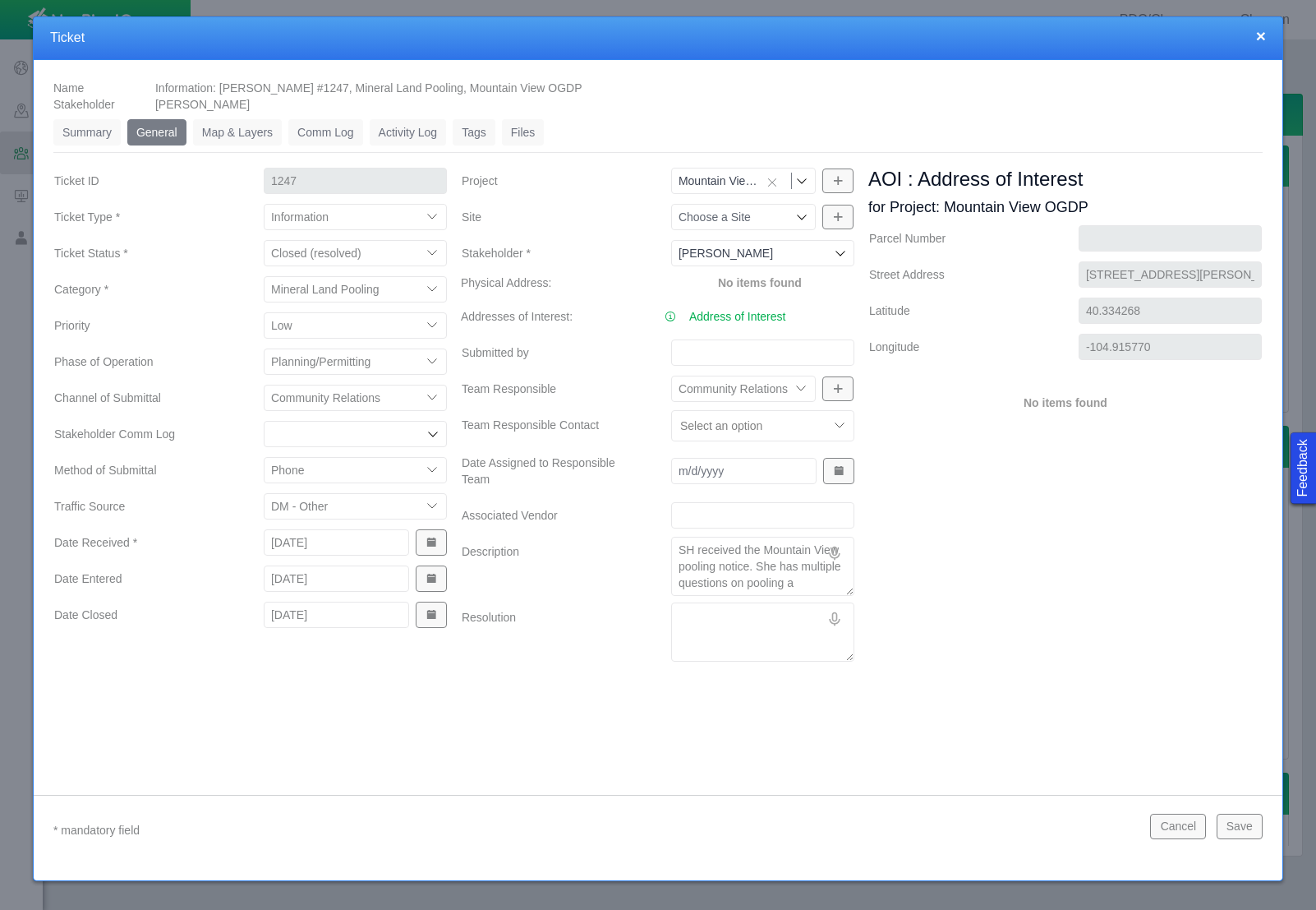
type textarea "SH received the Mountain View pooling notice. She has multiple questions on poo…"
type textarea "x"
click at [1246, 828] on button "Save" at bounding box center [1239, 825] width 46 height 25
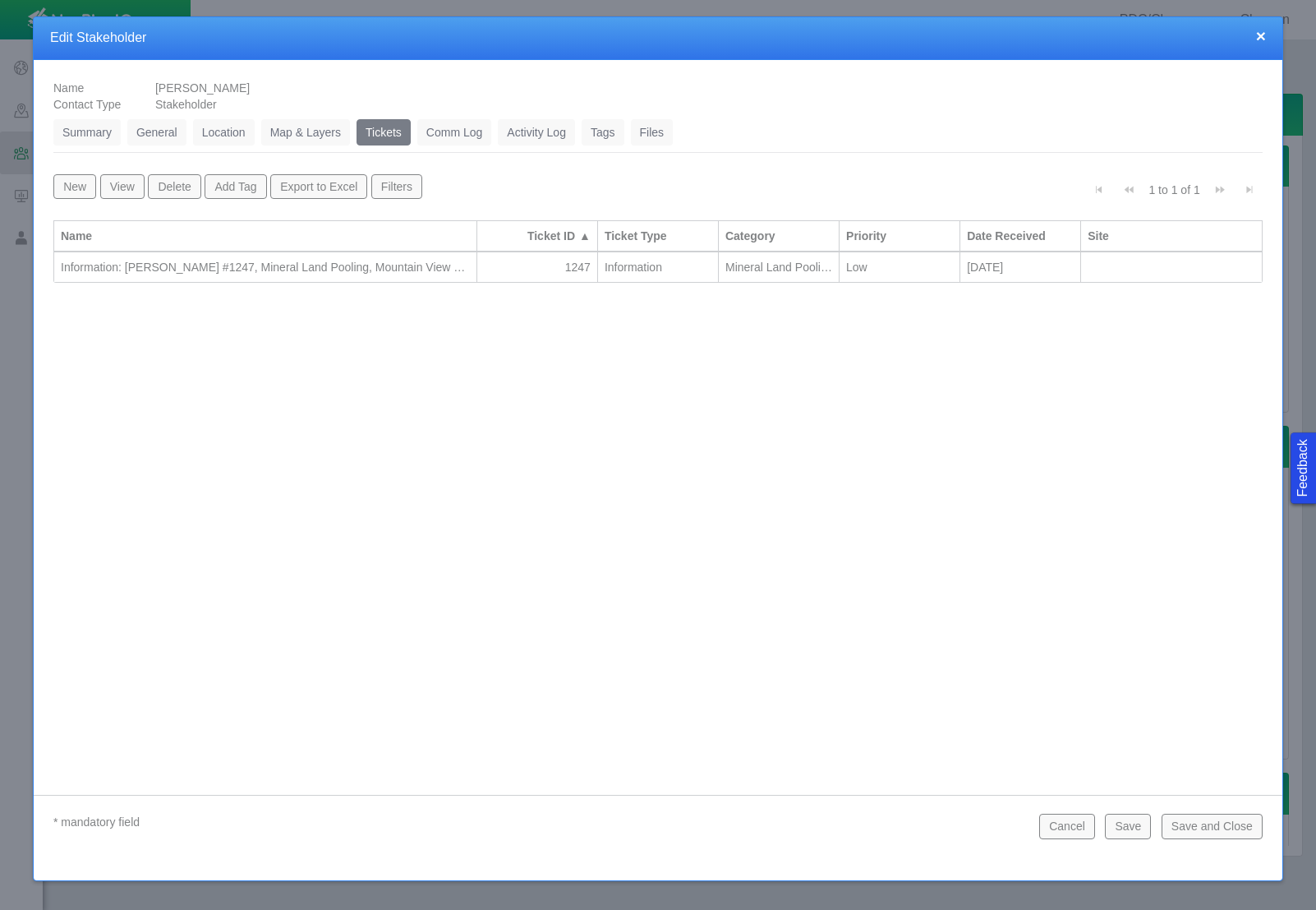
click at [1248, 827] on button "Save and Close" at bounding box center [1212, 825] width 101 height 25
